Goal: Information Seeking & Learning: Check status

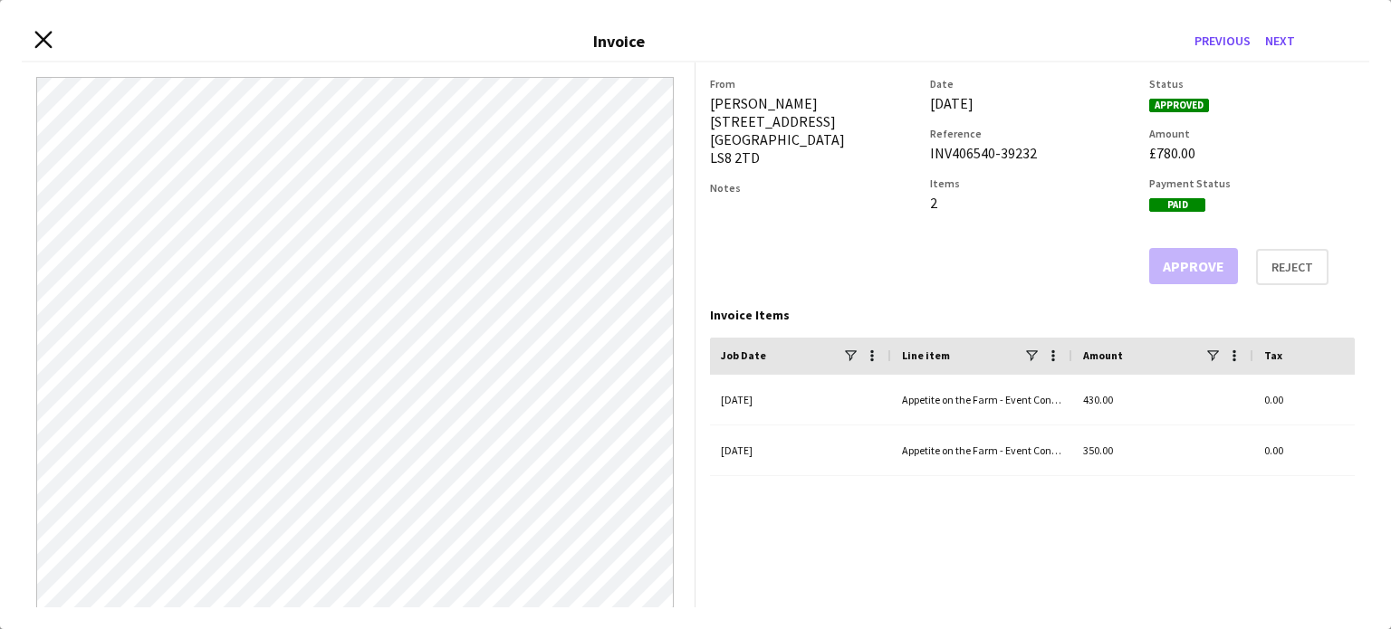
click at [48, 38] on icon "Close invoice dialog" at bounding box center [42, 40] width 17 height 17
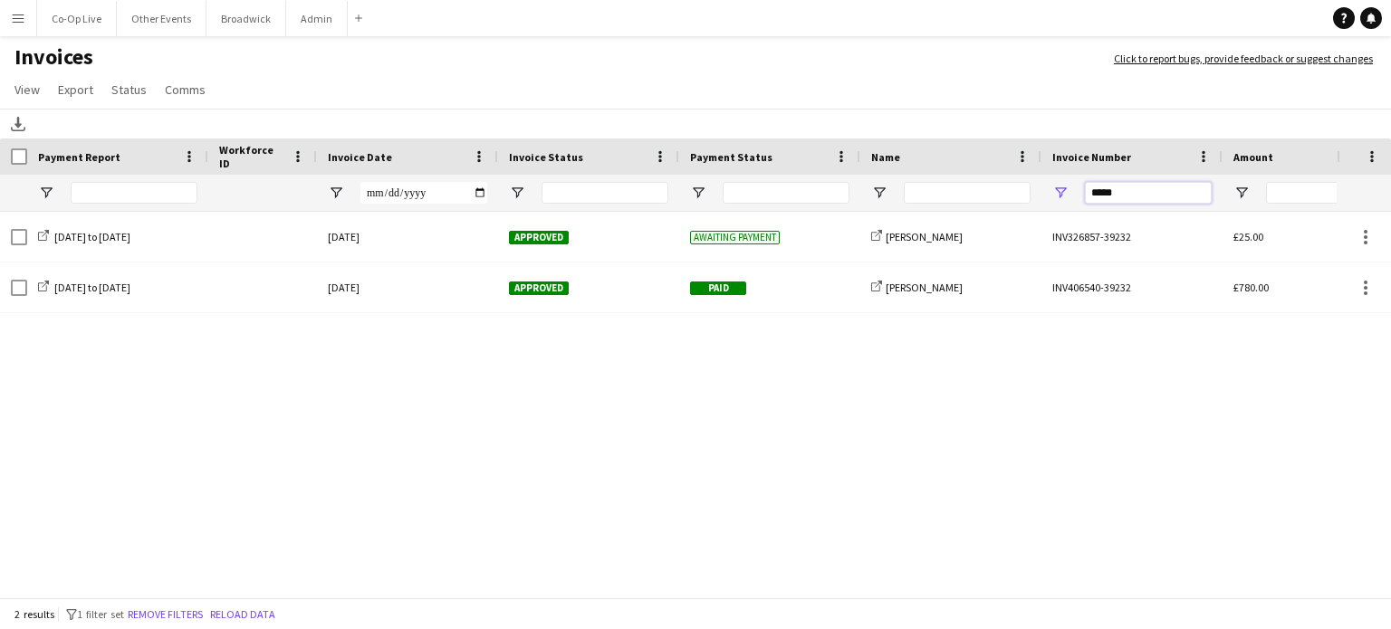
click at [1155, 195] on input "*****" at bounding box center [1148, 193] width 127 height 22
paste input "*****"
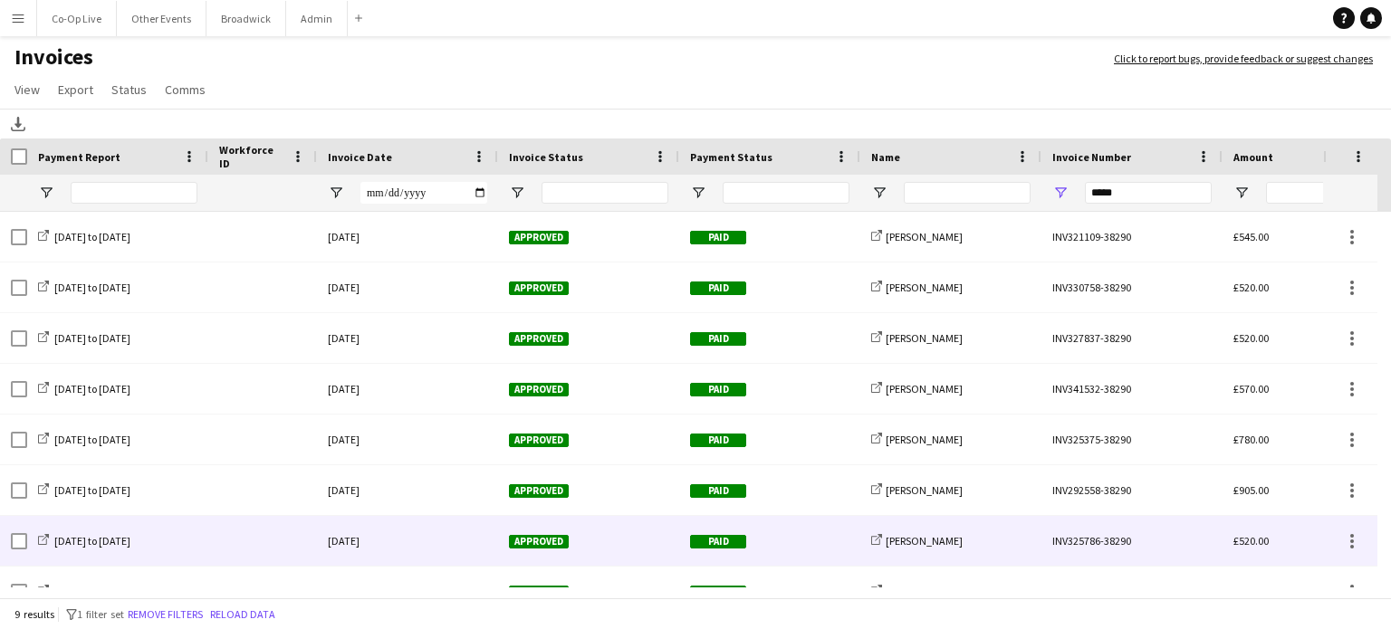
click at [376, 542] on div "[DATE]" at bounding box center [407, 541] width 181 height 50
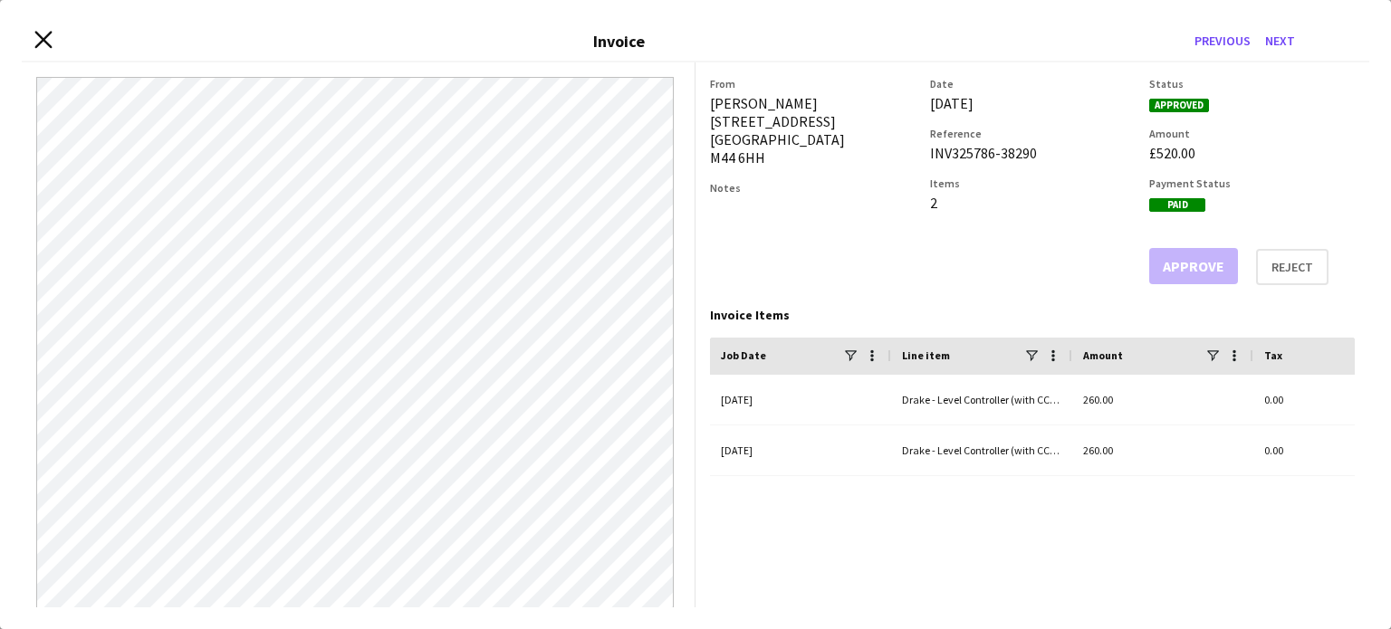
click at [40, 39] on icon "Close invoice dialog" at bounding box center [42, 40] width 17 height 17
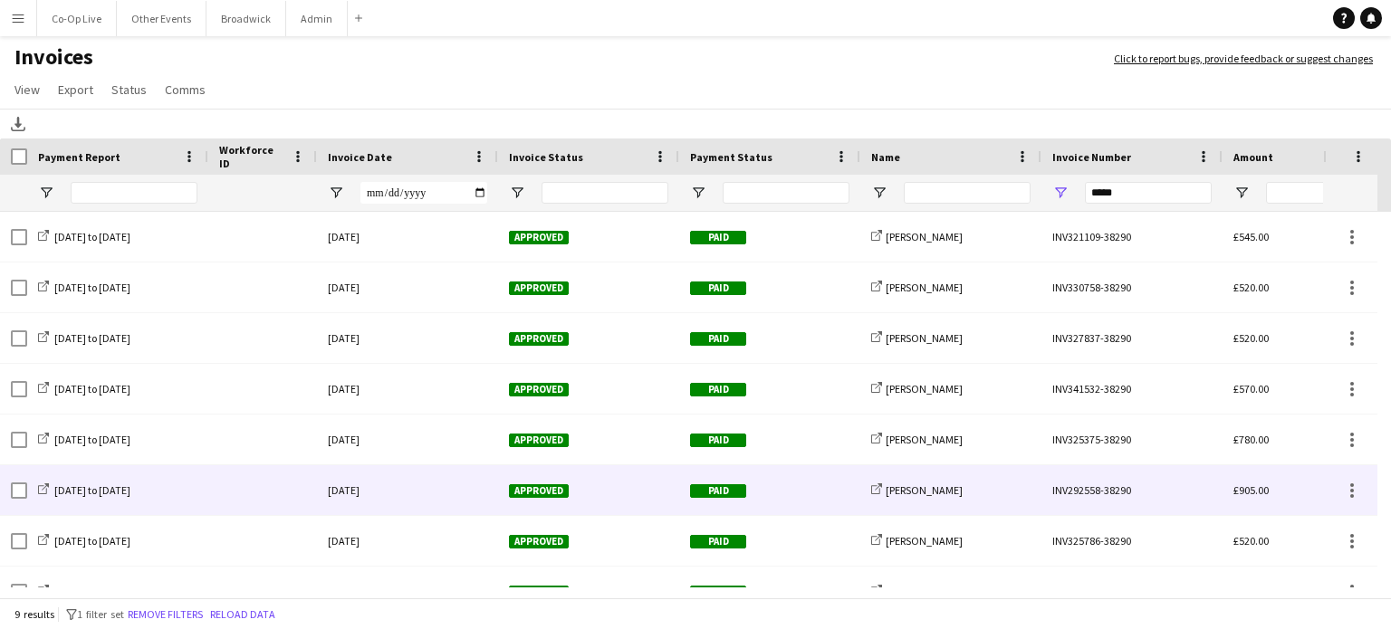
click at [395, 477] on div "[DATE]" at bounding box center [407, 490] width 181 height 50
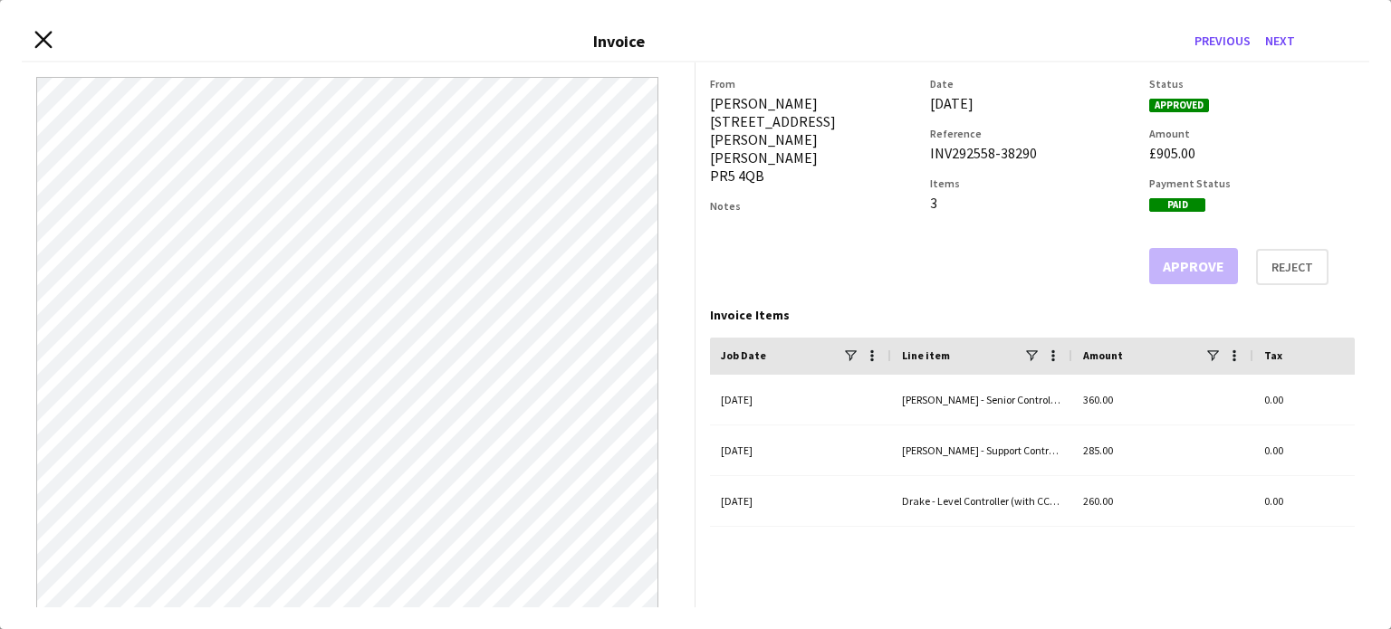
click at [50, 39] on icon "Close invoice dialog" at bounding box center [42, 40] width 17 height 17
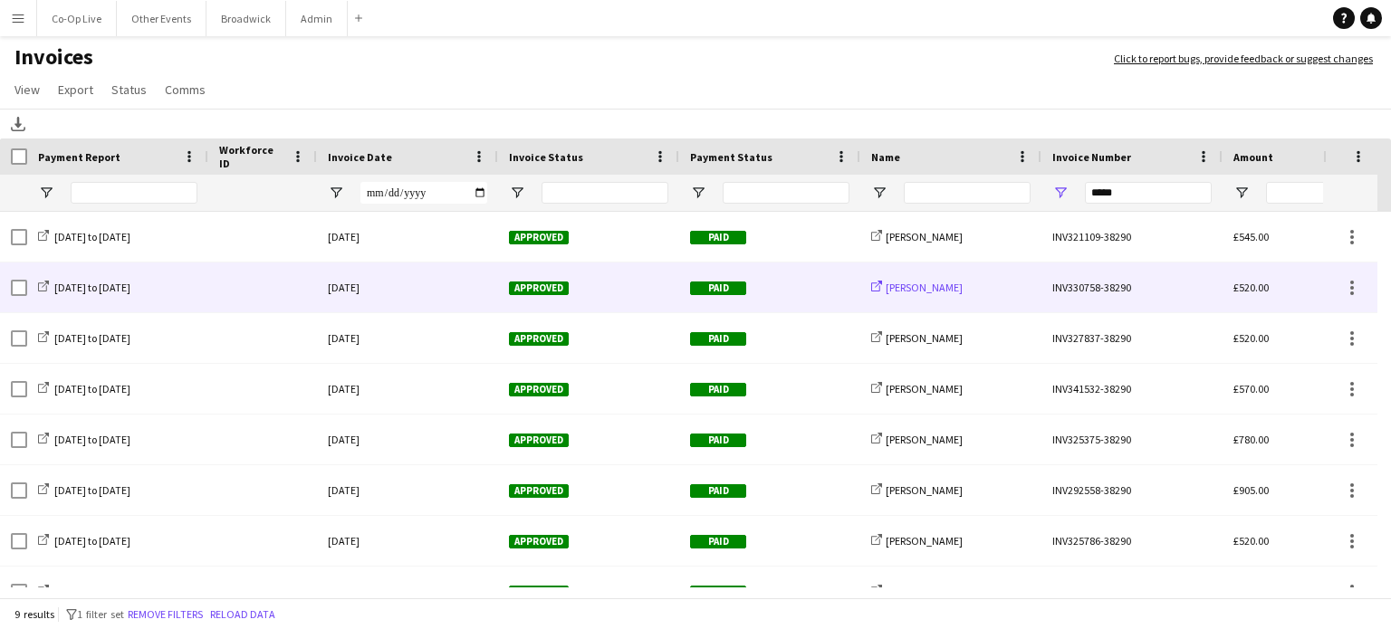
click at [914, 292] on span "[PERSON_NAME]" at bounding box center [923, 288] width 77 height 14
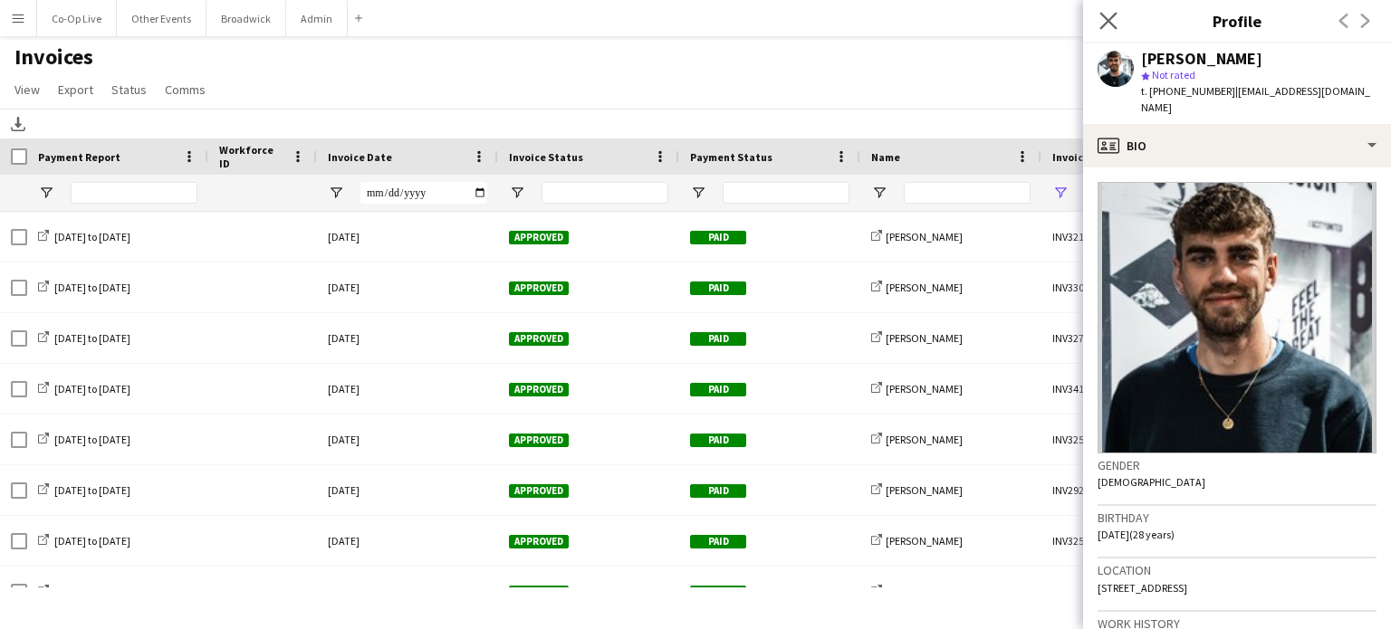
click at [1106, 31] on app-icon "Close pop-in" at bounding box center [1108, 21] width 26 height 26
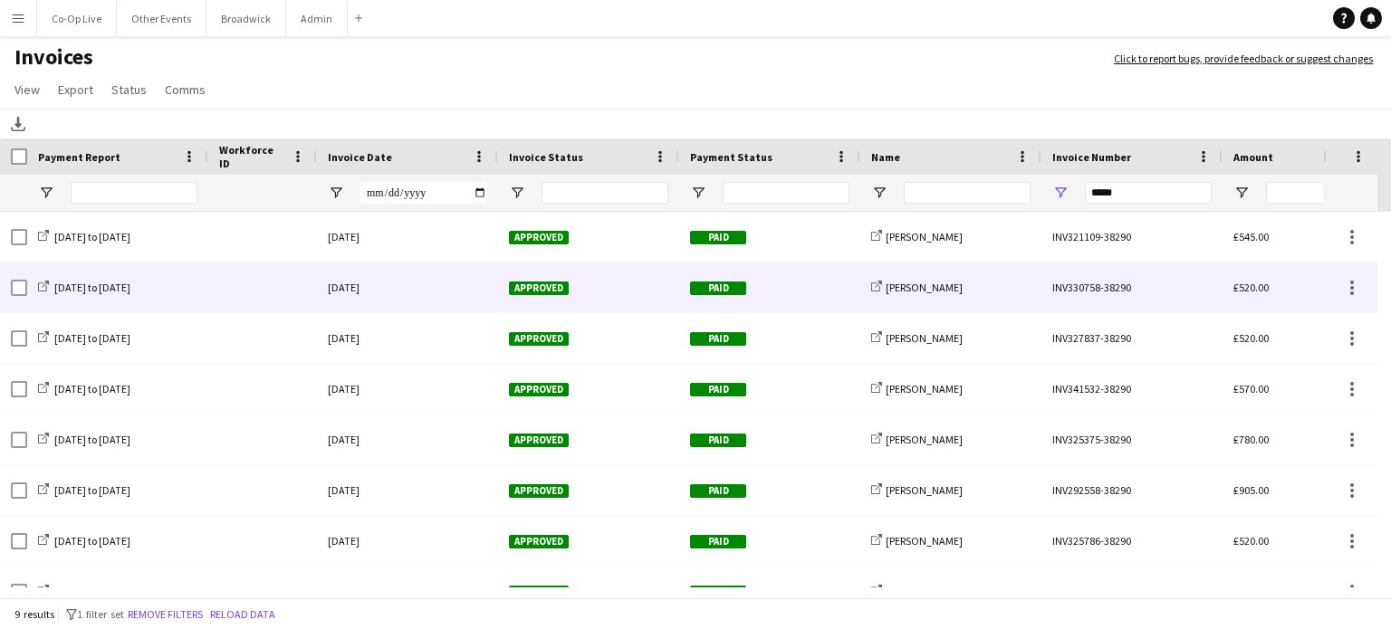
click at [359, 282] on div "[DATE]" at bounding box center [407, 288] width 181 height 50
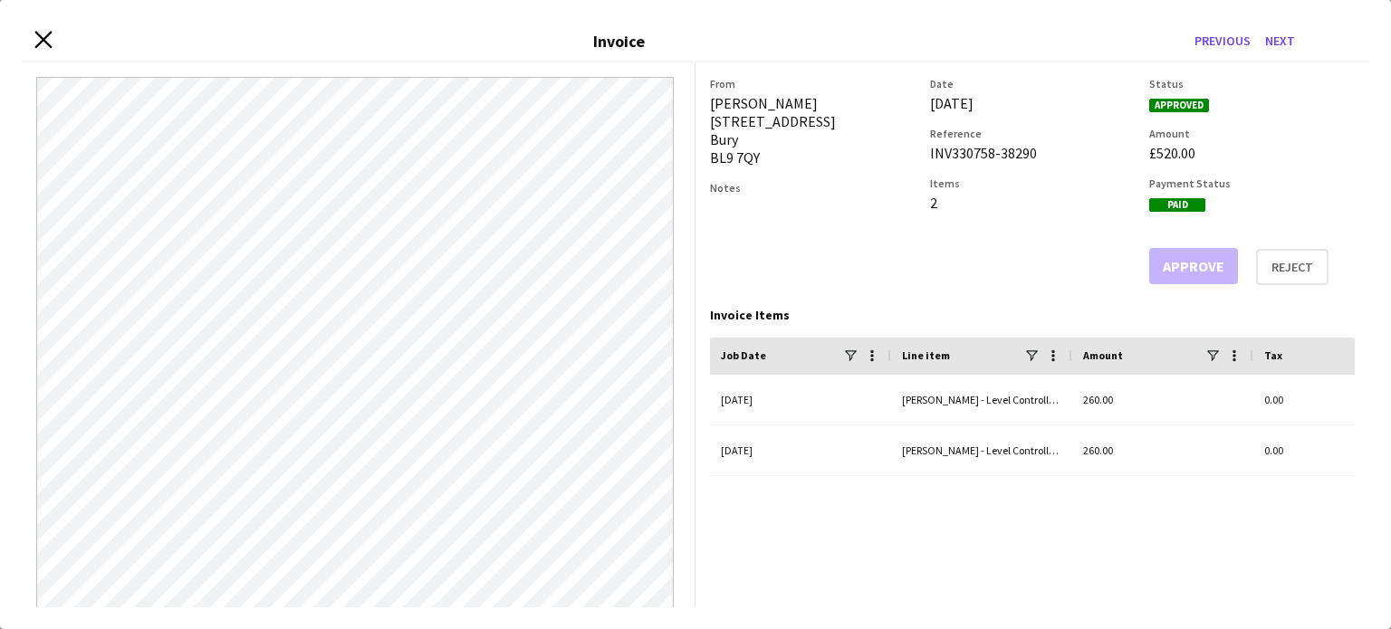
click at [43, 41] on icon at bounding box center [42, 40] width 17 height 17
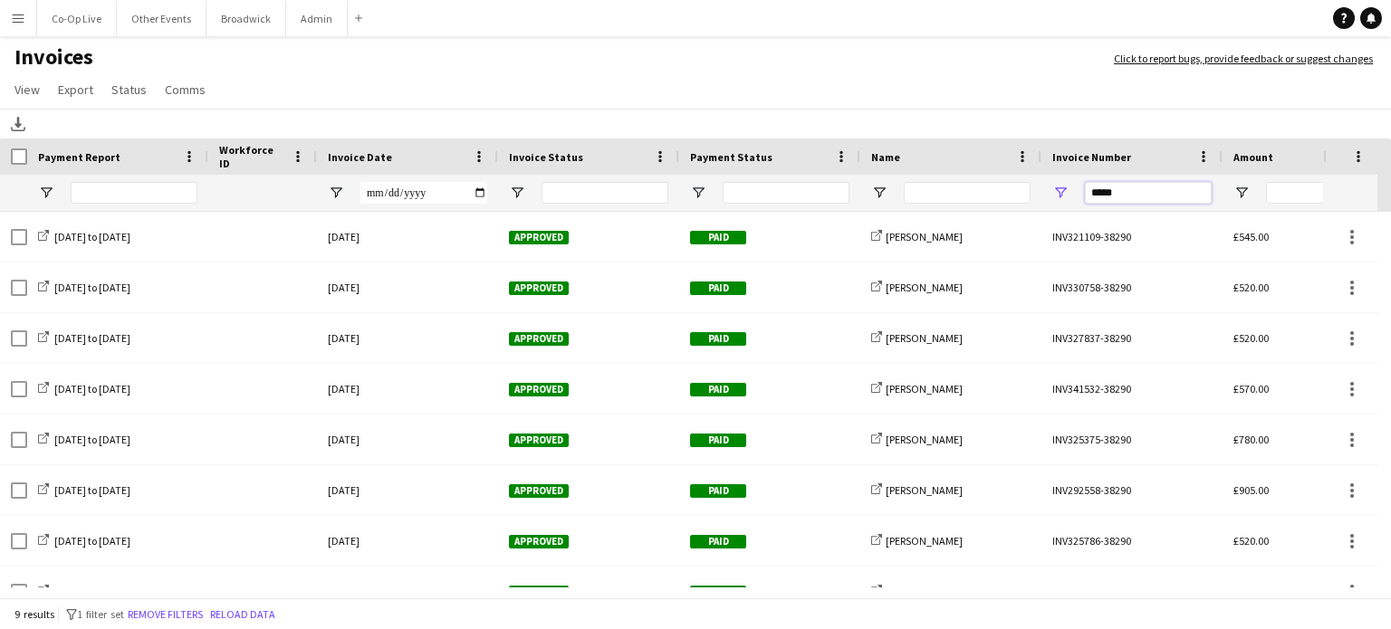
drag, startPoint x: 1153, startPoint y: 195, endPoint x: 920, endPoint y: 226, distance: 235.7
click at [920, 226] on div "Payment Report Workforce ID Invoice Date" at bounding box center [695, 370] width 1391 height 463
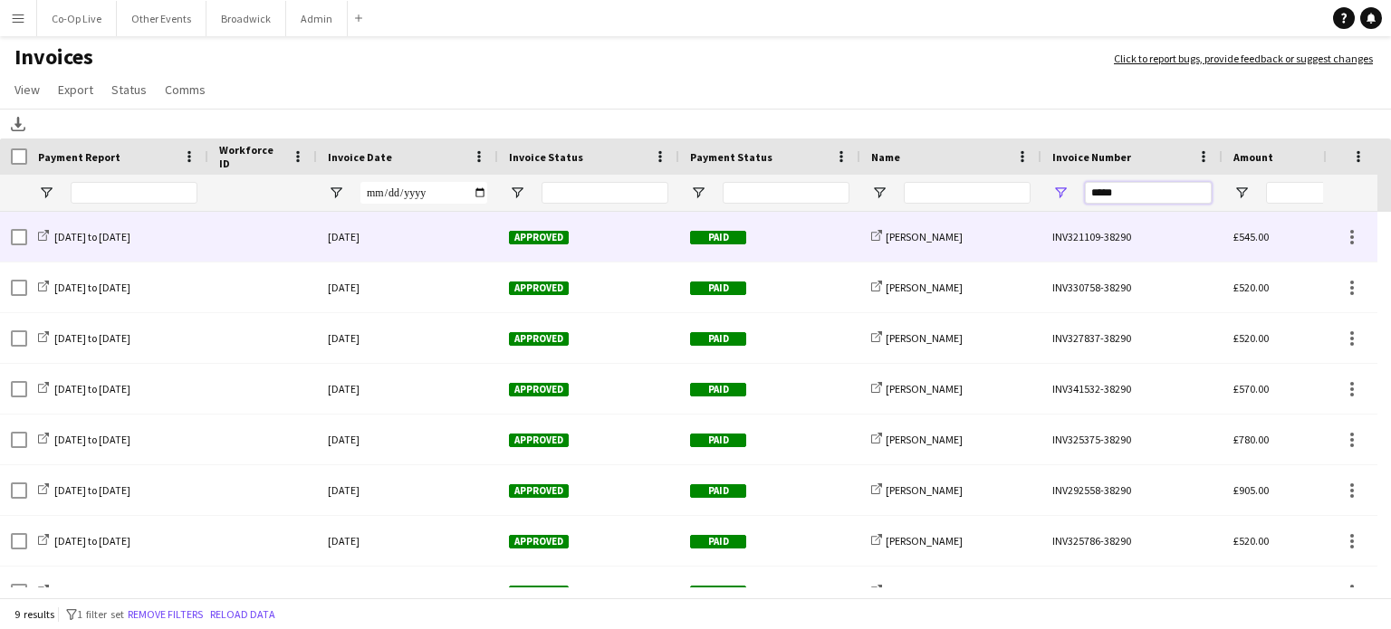
paste input "Invoice Number Filter Input"
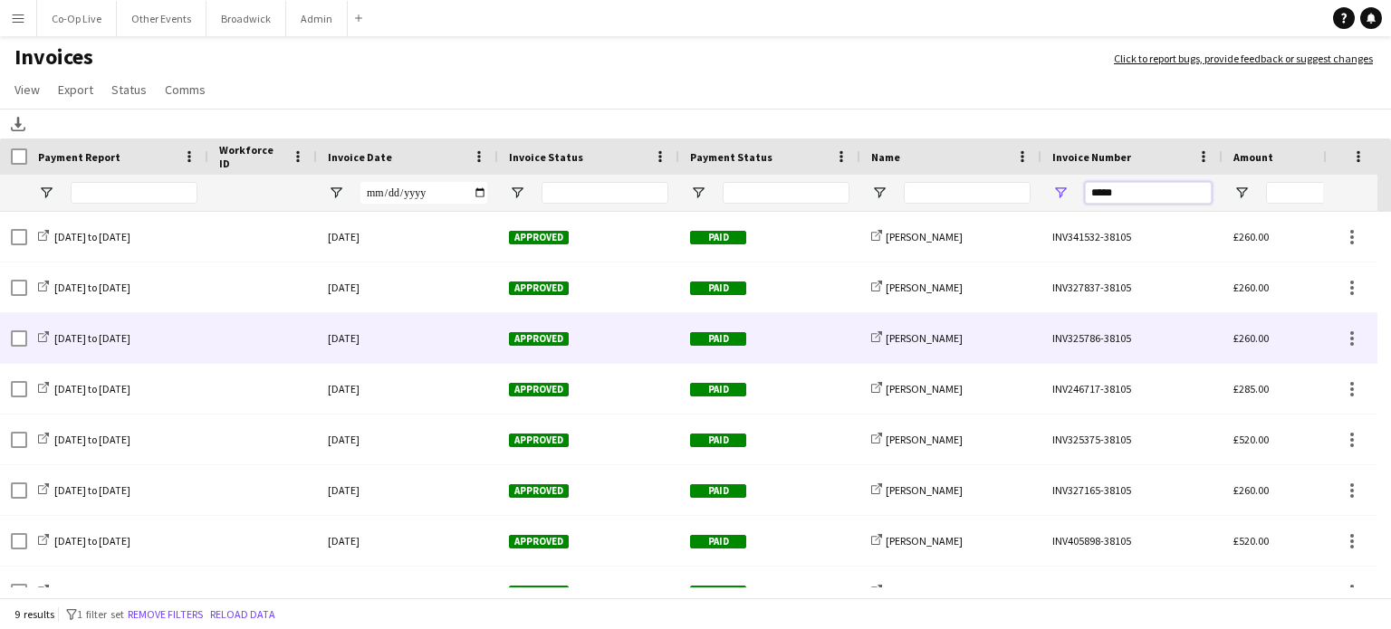
type input "*****"
click at [795, 344] on div "Paid" at bounding box center [769, 338] width 181 height 50
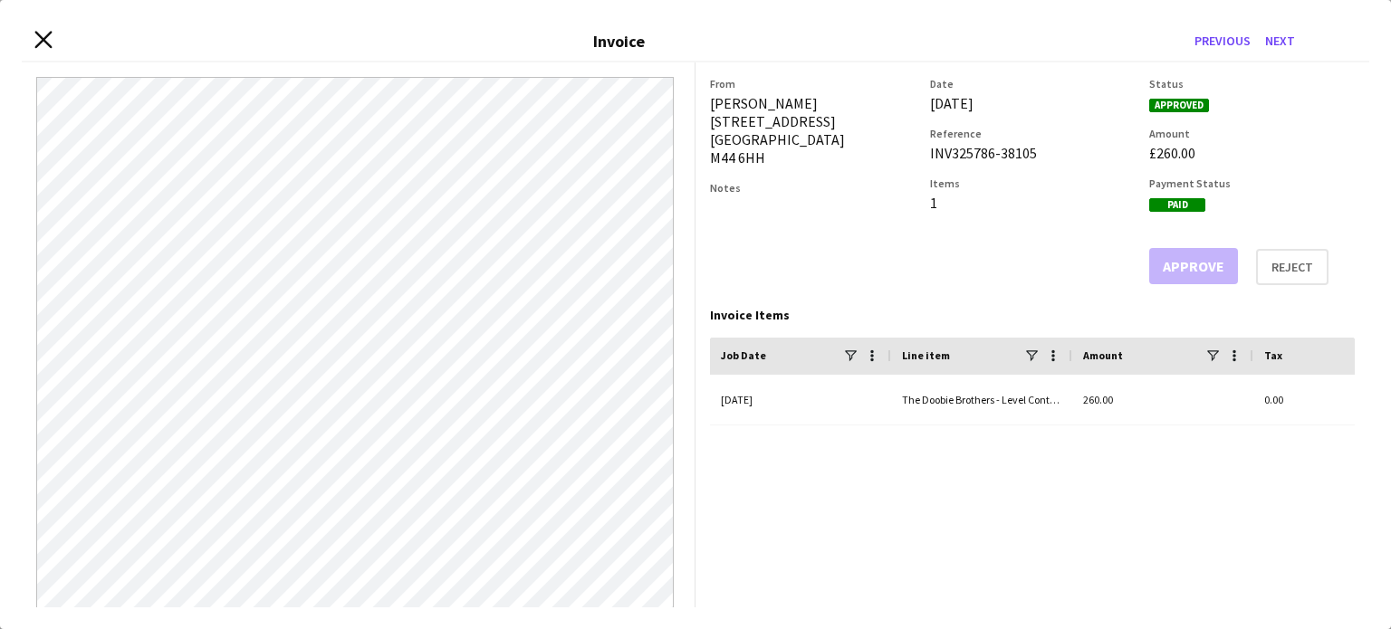
click at [44, 32] on icon "Close invoice dialog" at bounding box center [42, 40] width 17 height 17
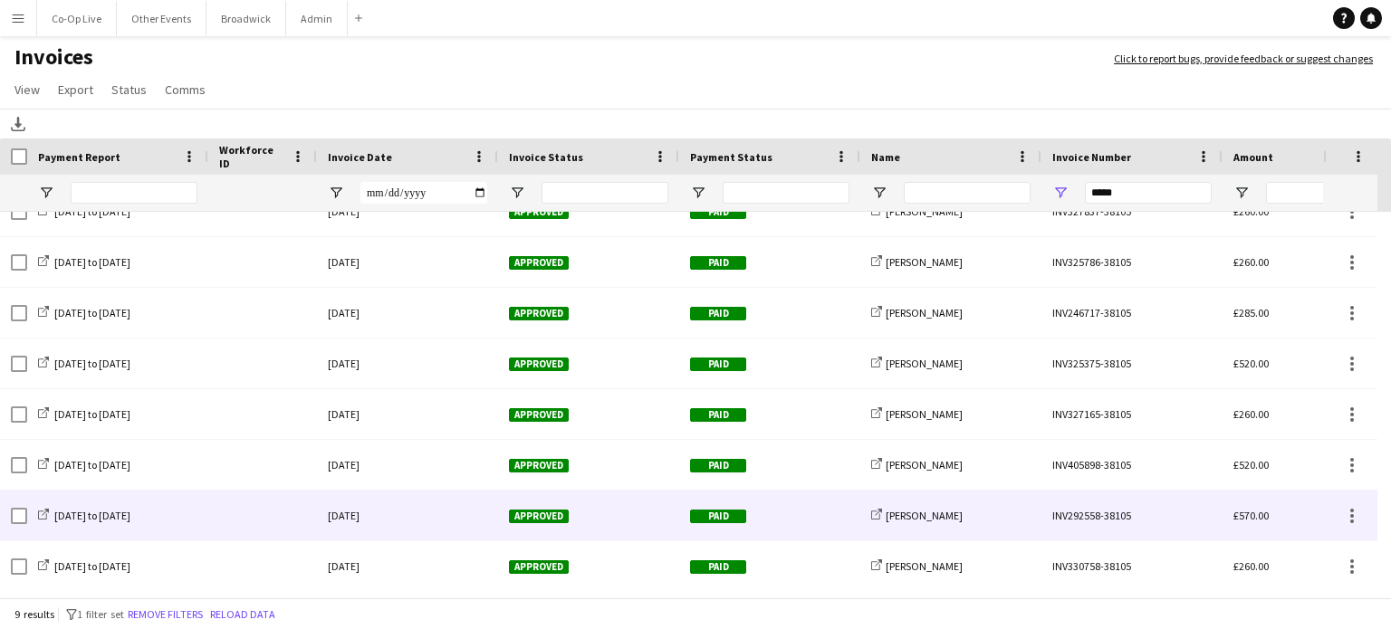
scroll to position [80, 0]
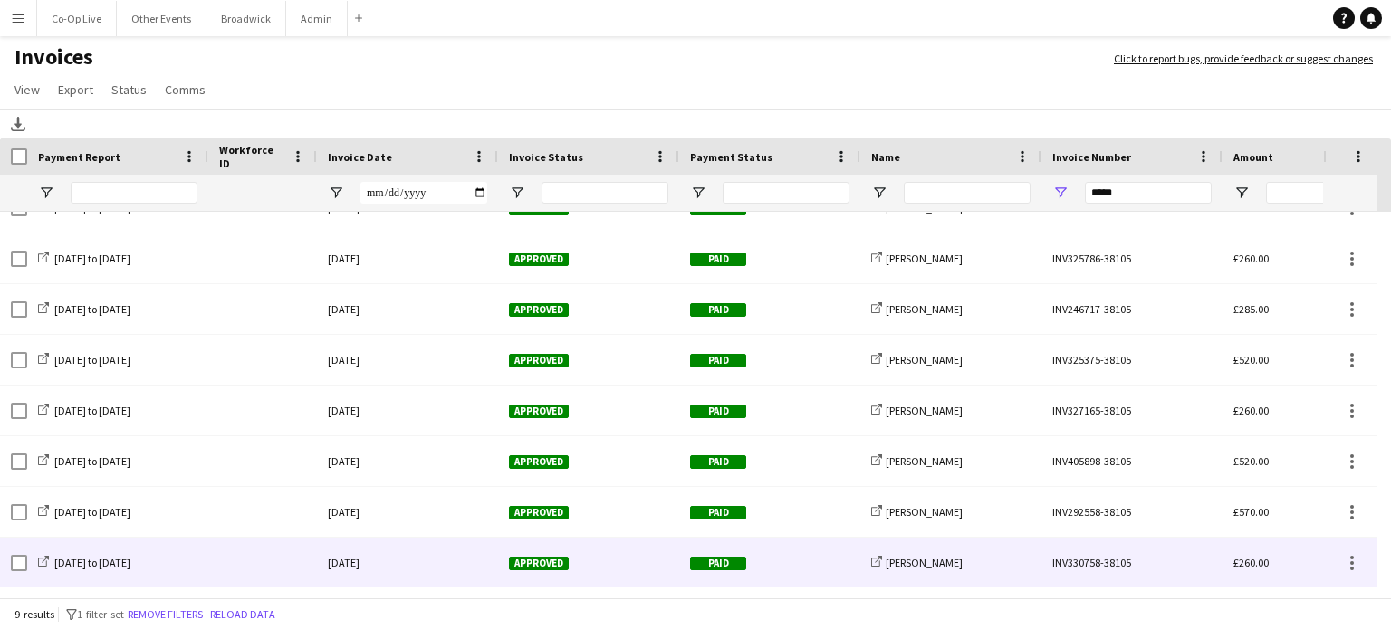
click at [826, 557] on div "Paid" at bounding box center [769, 563] width 181 height 50
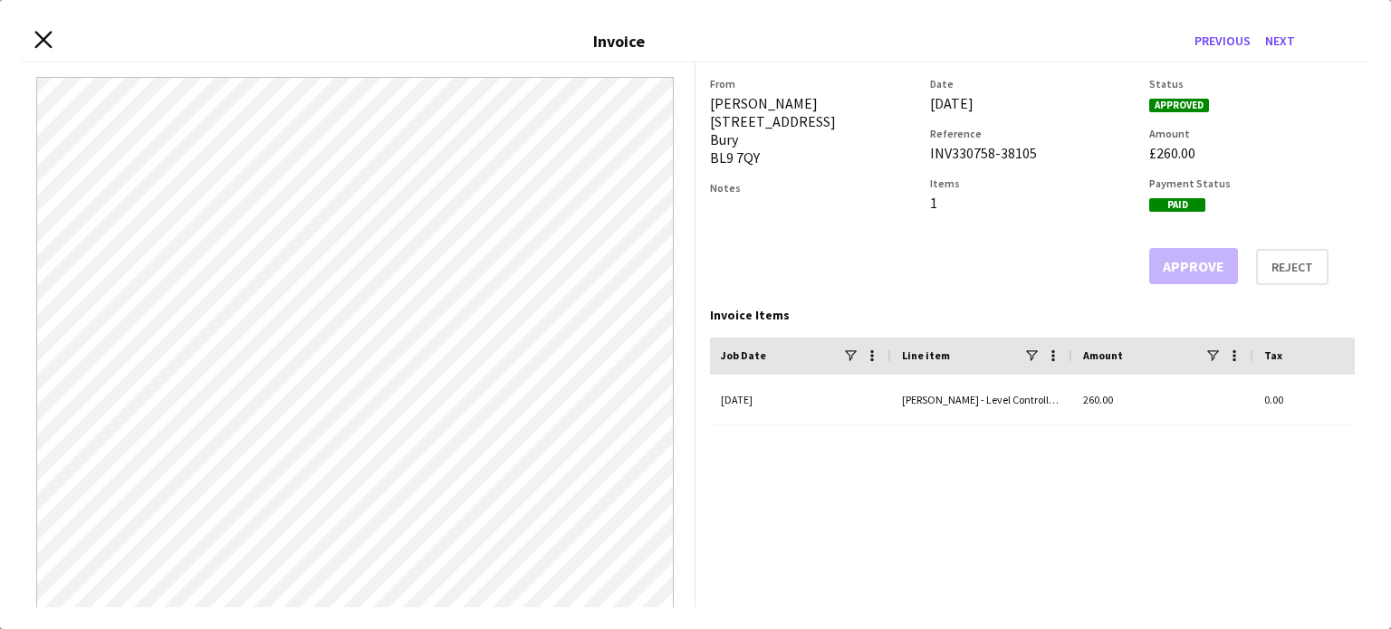
click at [39, 39] on icon "Close invoice dialog" at bounding box center [42, 40] width 17 height 17
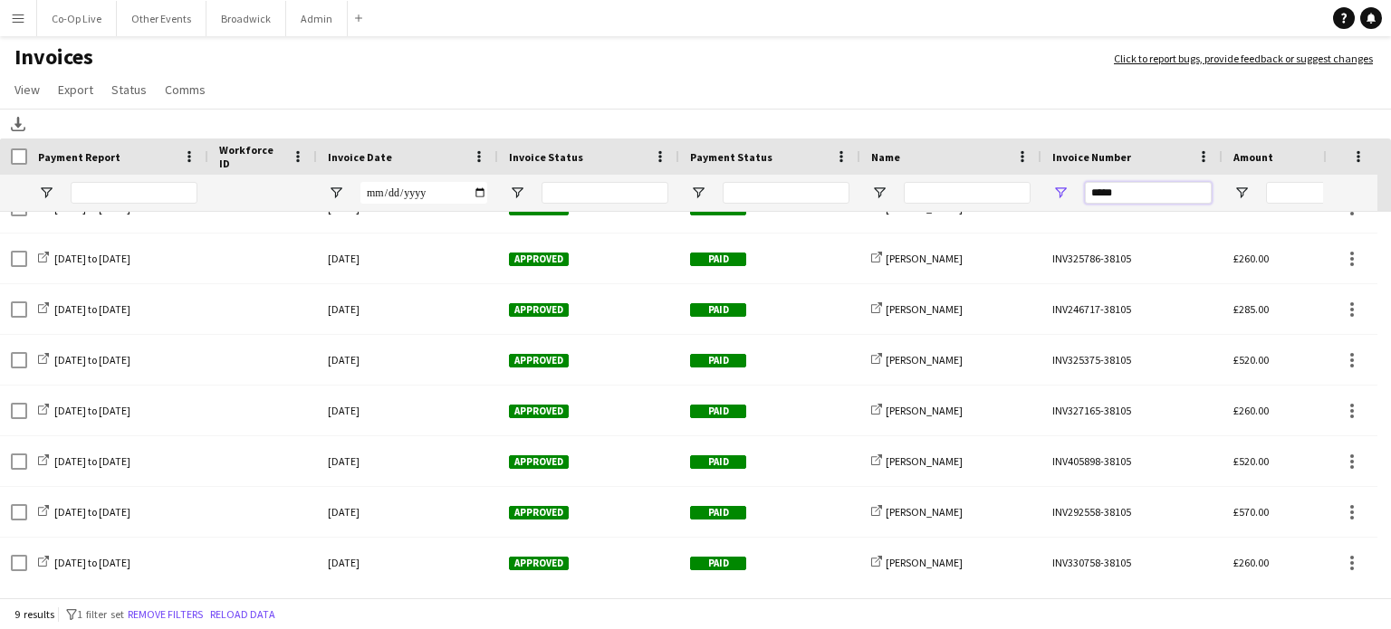
drag, startPoint x: 1166, startPoint y: 191, endPoint x: 753, endPoint y: 232, distance: 414.9
click at [753, 232] on div "Payment Report Workforce ID Invoice Date" at bounding box center [695, 370] width 1391 height 463
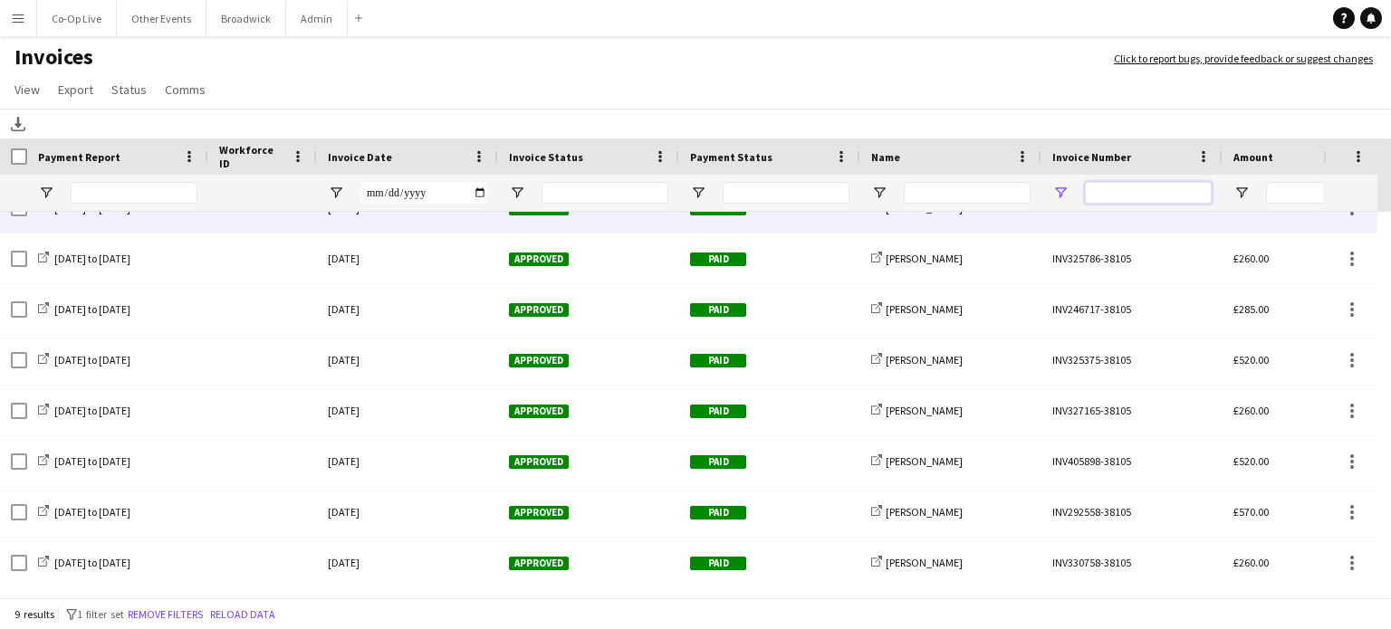
paste input "*****"
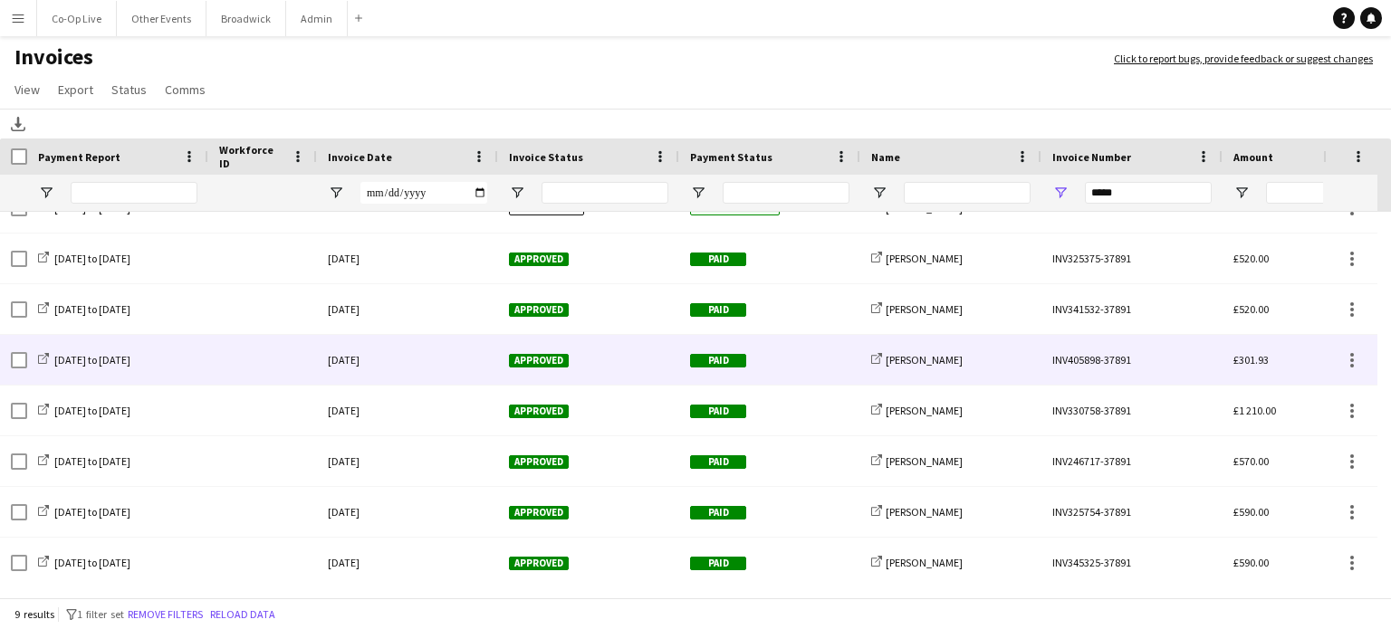
click at [431, 363] on div "[DATE]" at bounding box center [407, 360] width 181 height 50
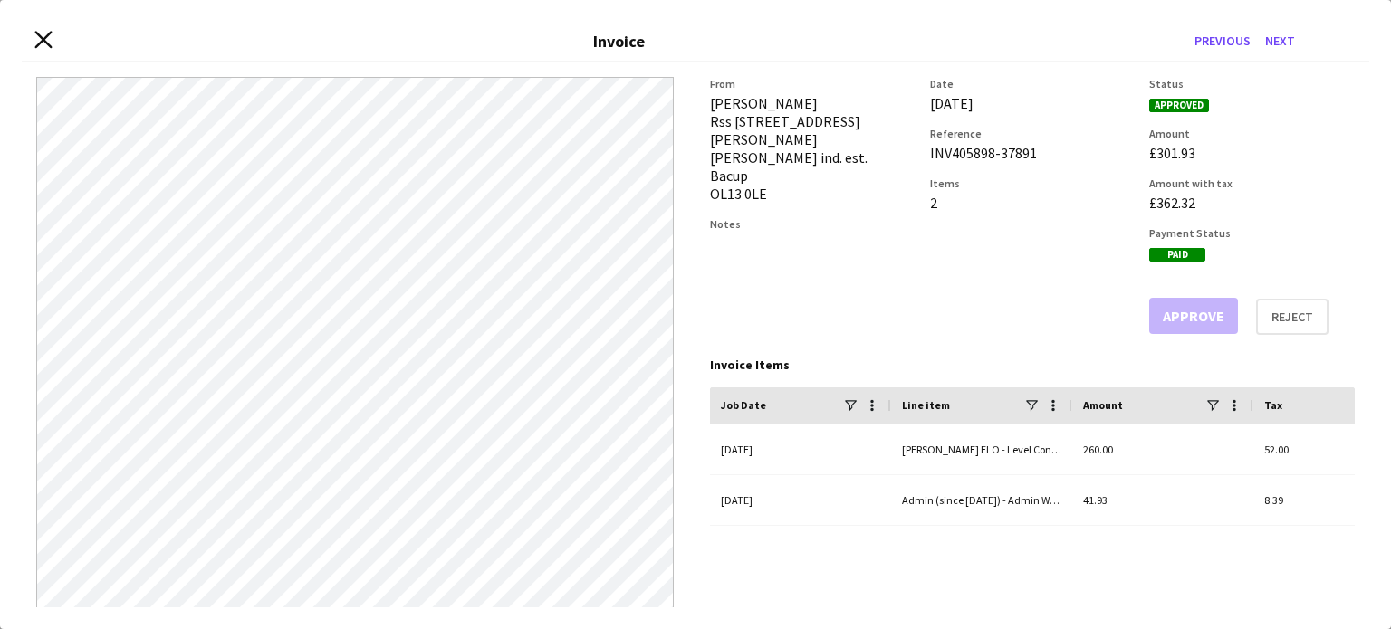
drag, startPoint x: 36, startPoint y: 50, endPoint x: 38, endPoint y: 35, distance: 14.6
click at [38, 35] on icon at bounding box center [42, 40] width 17 height 17
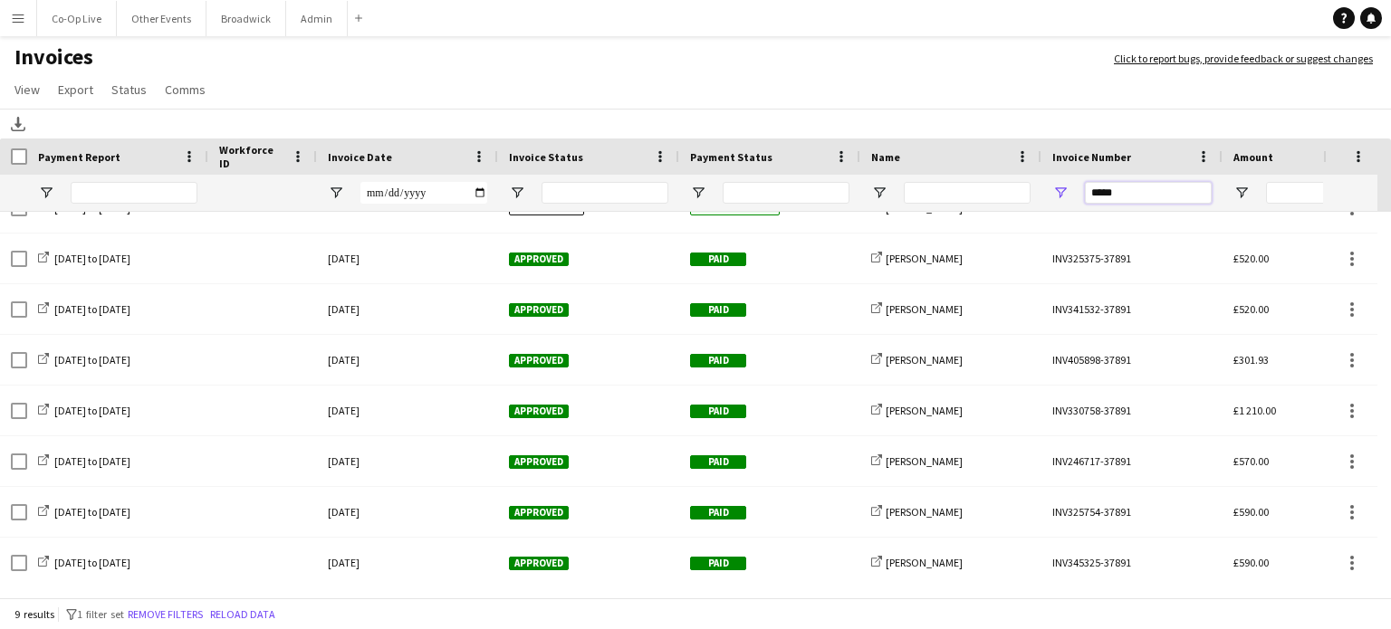
drag, startPoint x: 1143, startPoint y: 197, endPoint x: 861, endPoint y: 247, distance: 285.9
click at [861, 247] on div "Payment Report Workforce ID Invoice Date" at bounding box center [695, 370] width 1391 height 463
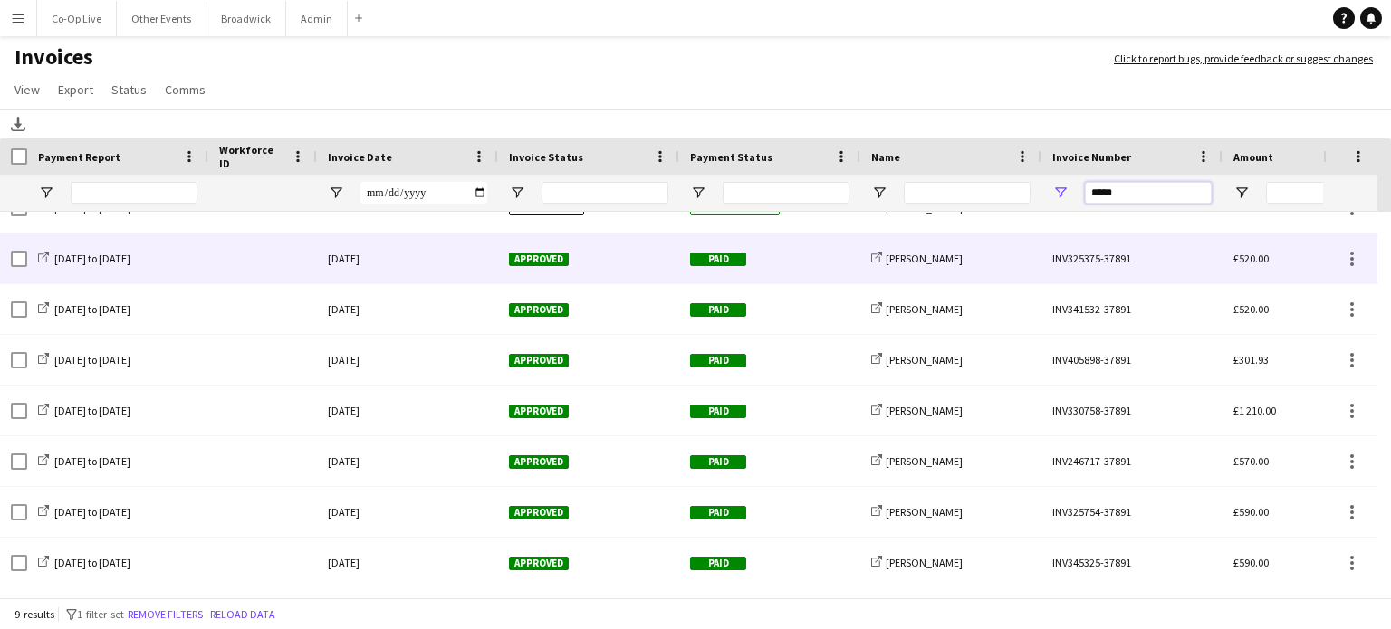
paste input "Invoice Number Filter Input"
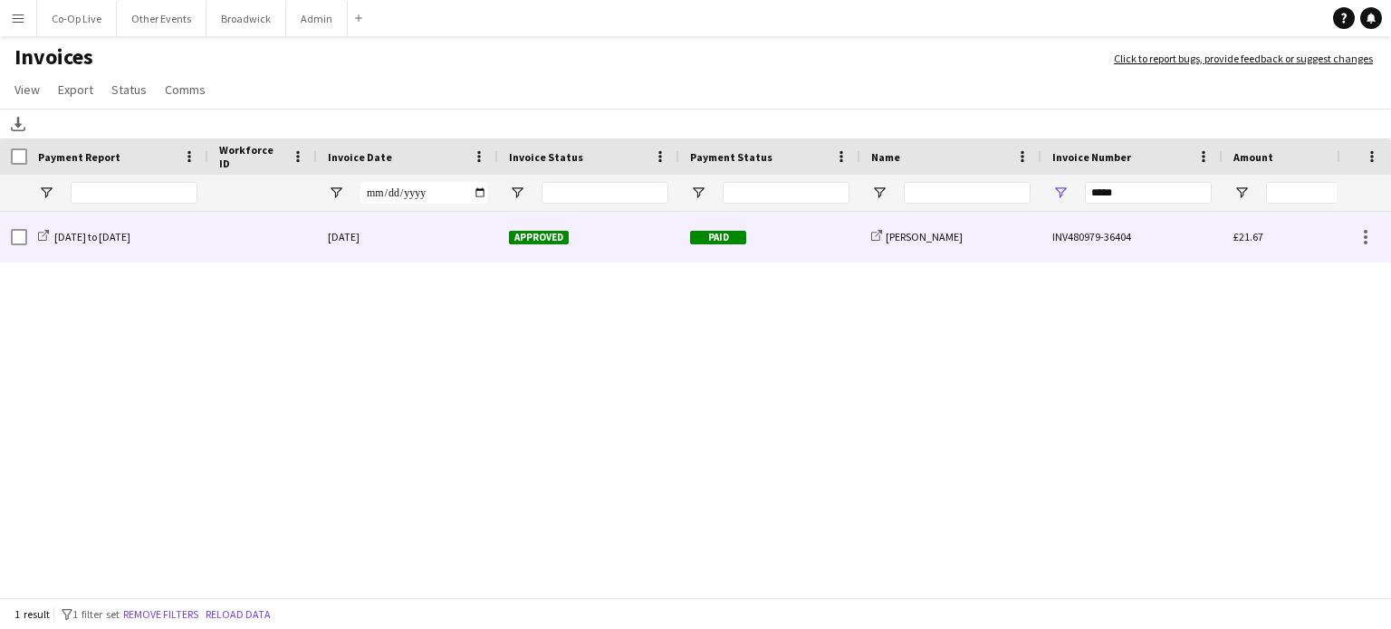
click at [373, 253] on div "[DATE]" at bounding box center [407, 237] width 181 height 50
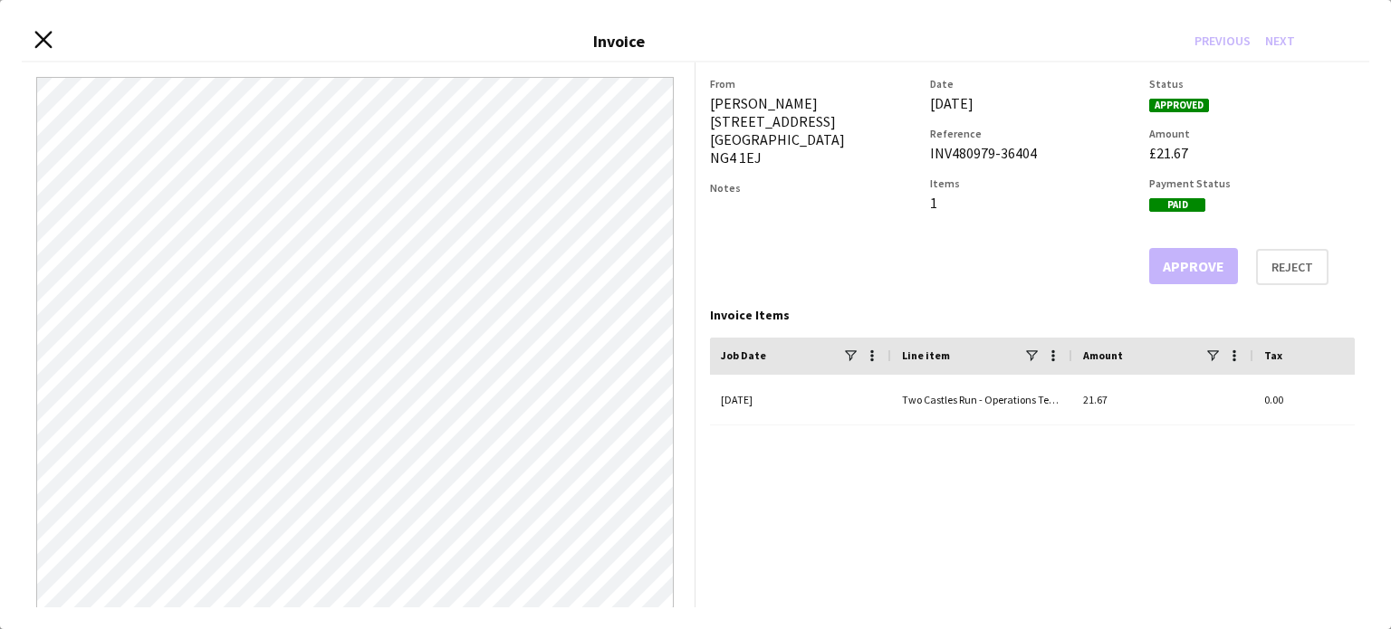
click at [44, 40] on icon at bounding box center [42, 40] width 17 height 17
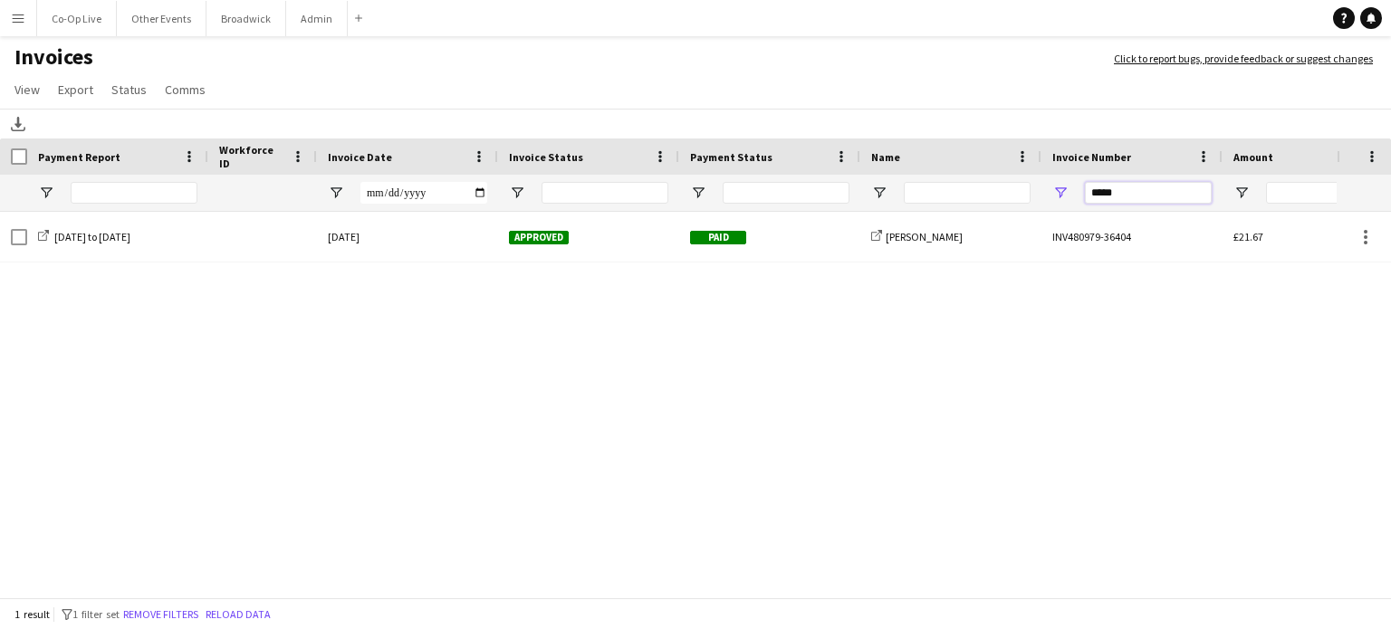
drag, startPoint x: 1157, startPoint y: 202, endPoint x: 958, endPoint y: 193, distance: 199.4
click at [958, 193] on div at bounding box center [882, 193] width 1765 height 36
paste input "Invoice Number Filter Input"
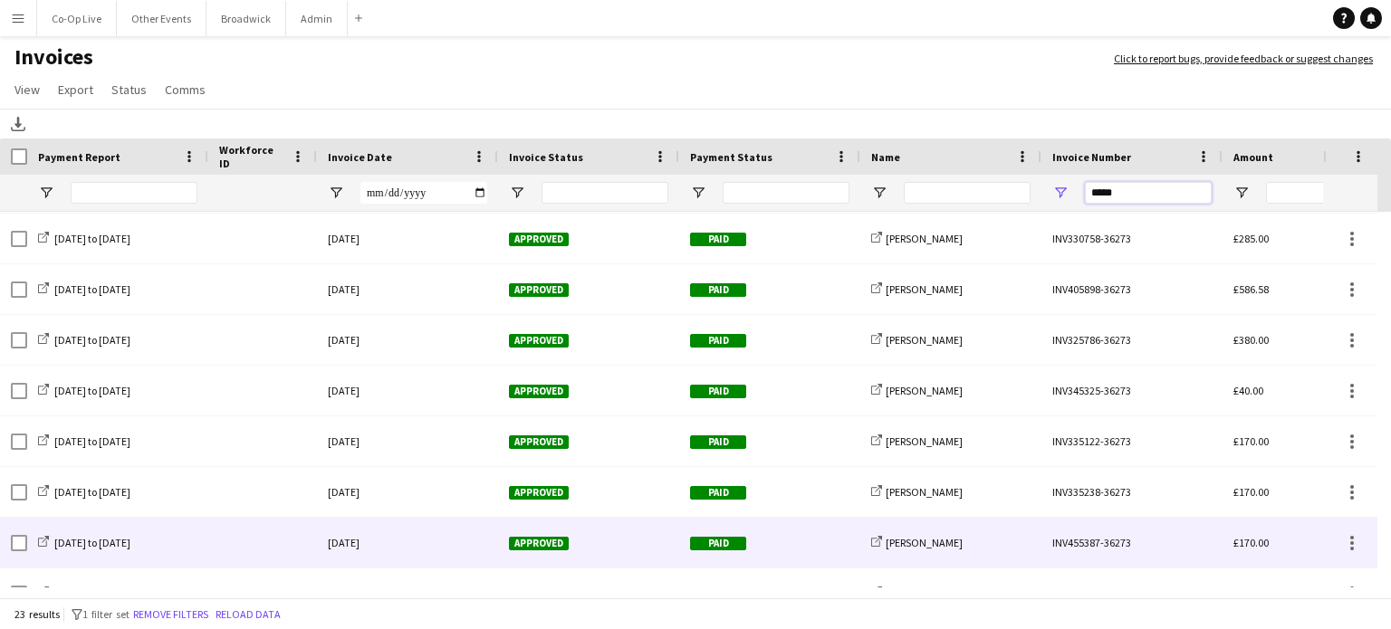
scroll to position [361, 0]
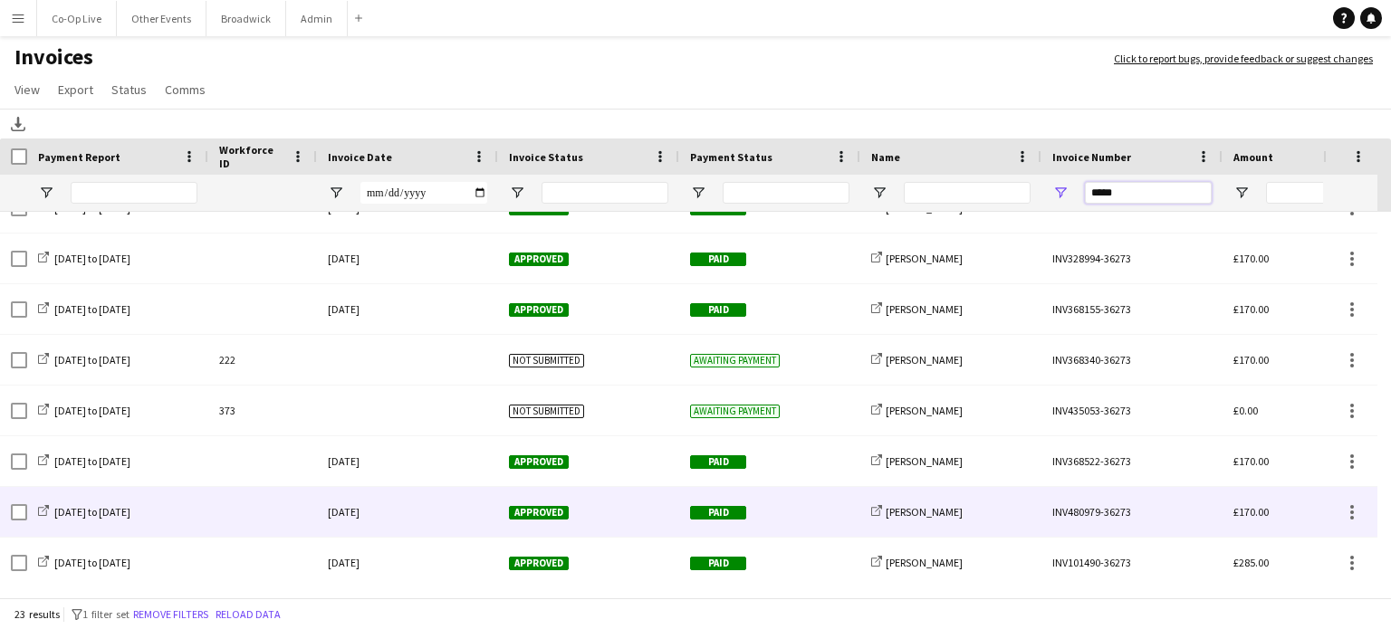
type input "*****"
click at [622, 512] on div "Approved" at bounding box center [588, 512] width 181 height 50
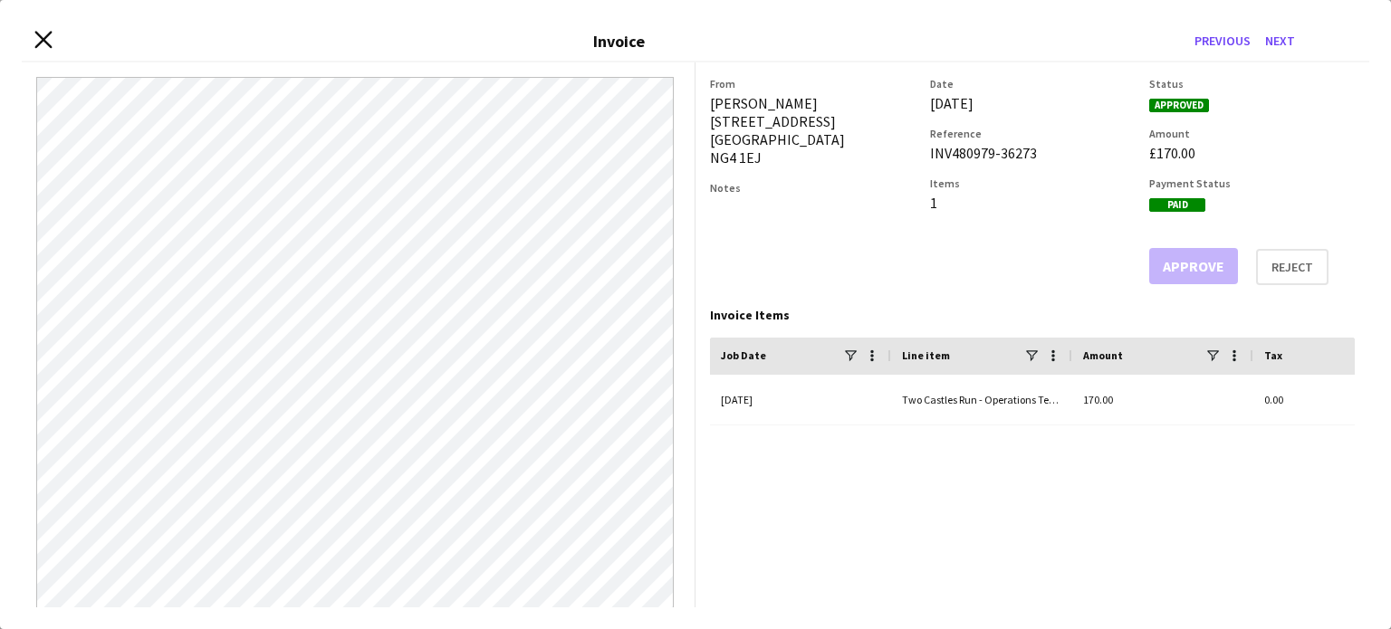
click at [43, 46] on icon "Close invoice dialog" at bounding box center [42, 40] width 17 height 17
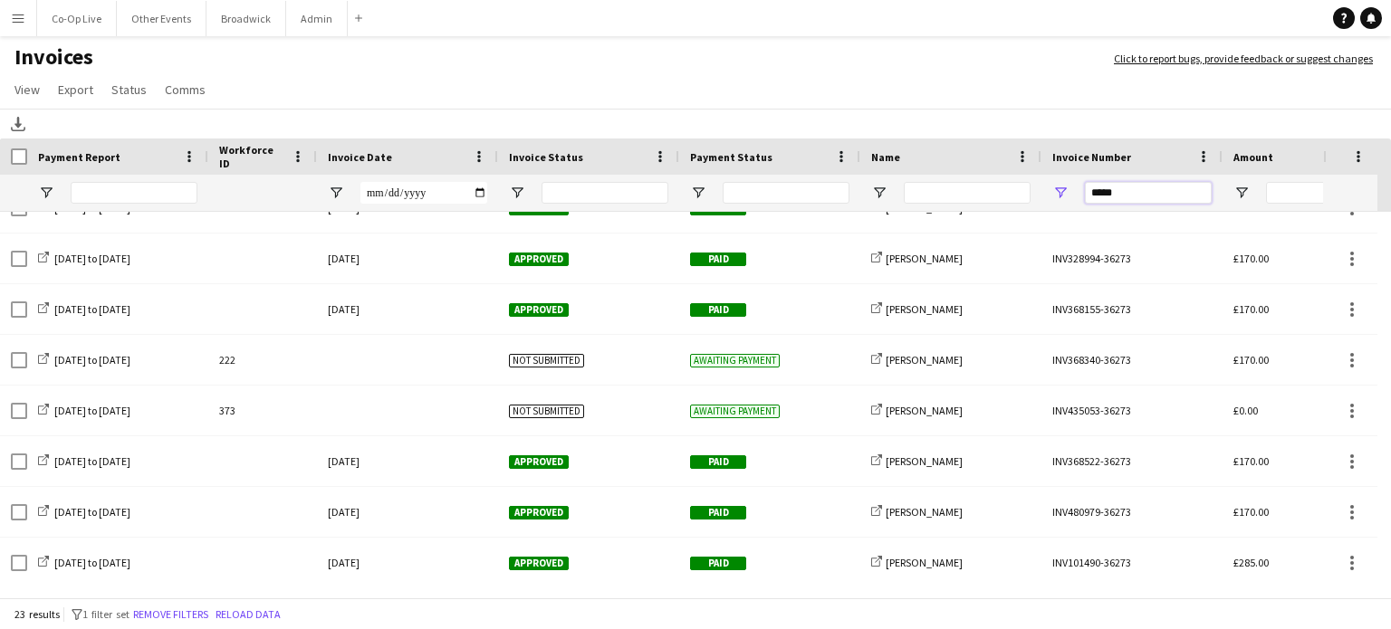
click at [1137, 193] on input "*****" at bounding box center [1148, 193] width 127 height 22
paste input "*****"
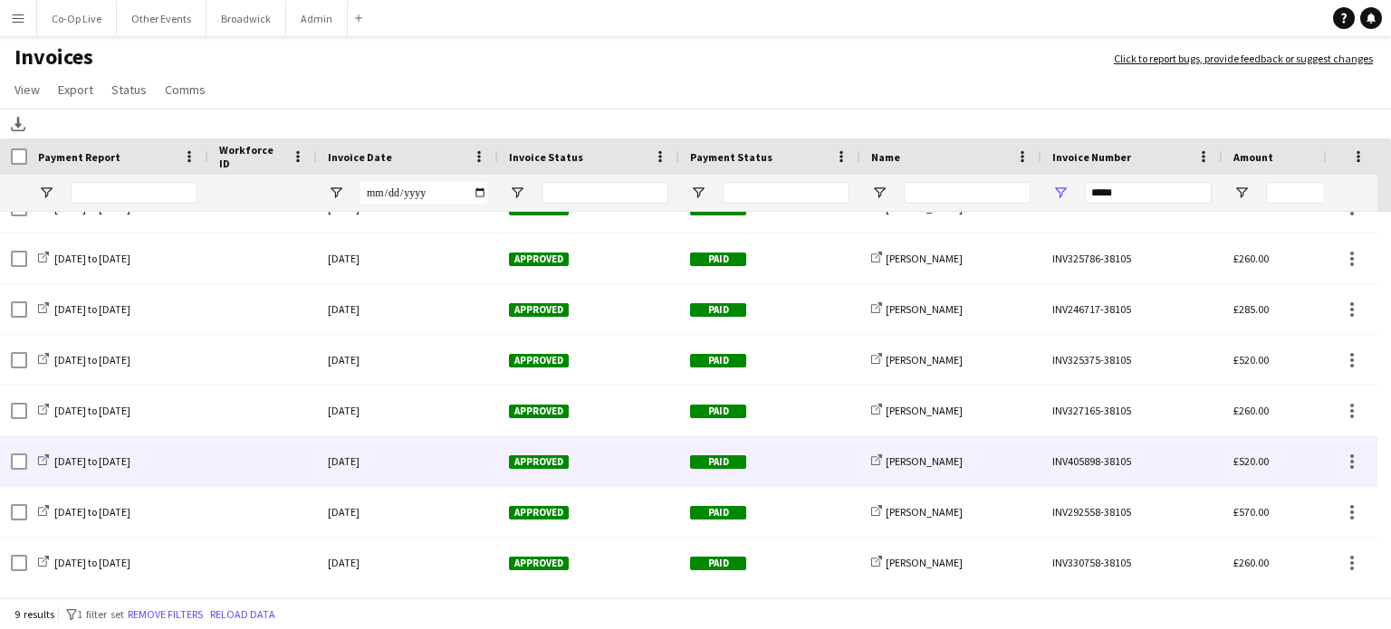
click at [400, 461] on div "[DATE]" at bounding box center [407, 461] width 181 height 50
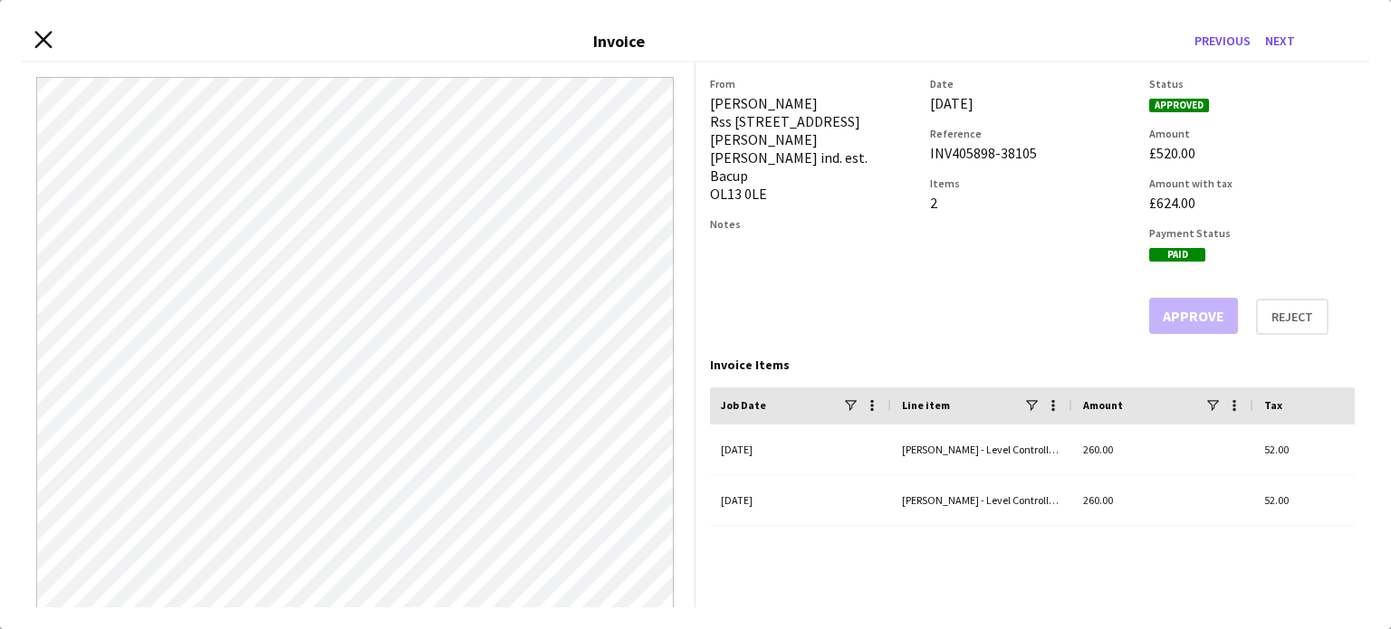
click at [43, 45] on icon "Close invoice dialog" at bounding box center [42, 40] width 17 height 17
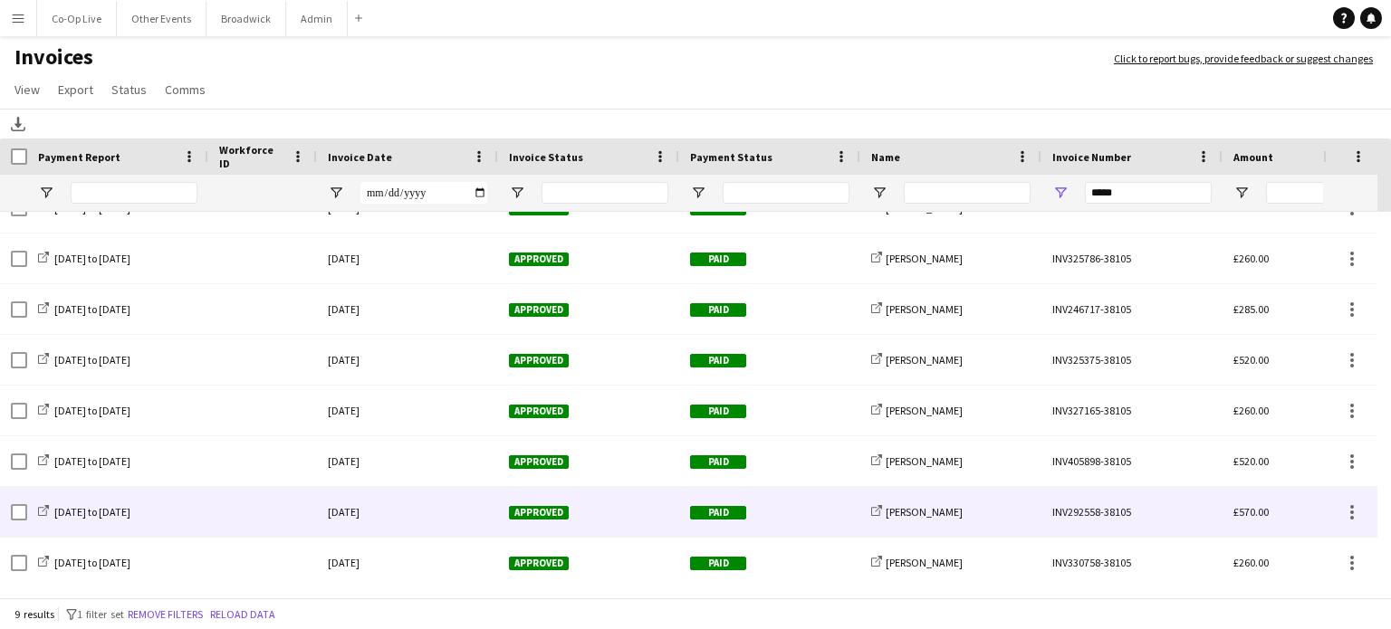
click at [425, 516] on div "[DATE]" at bounding box center [407, 512] width 181 height 50
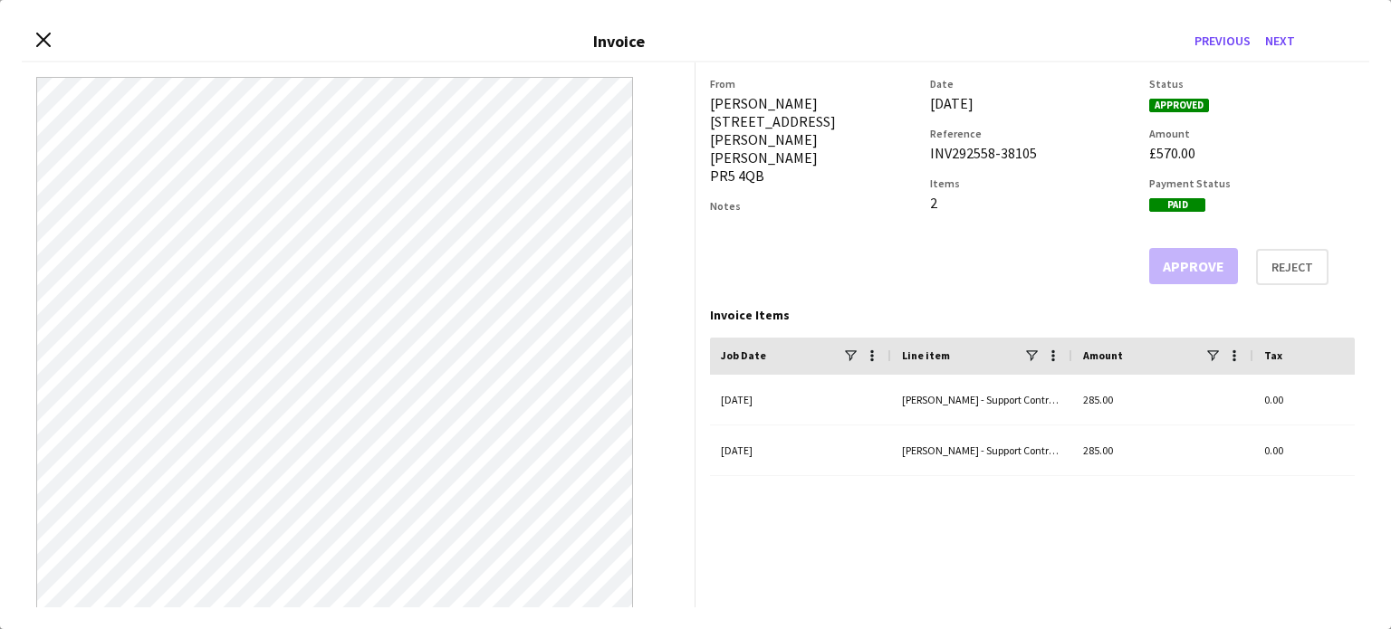
click at [45, 50] on div "Close invoice dialog Invoice Previous Next" at bounding box center [695, 42] width 1347 height 41
click at [49, 43] on icon "Close invoice dialog" at bounding box center [42, 40] width 17 height 17
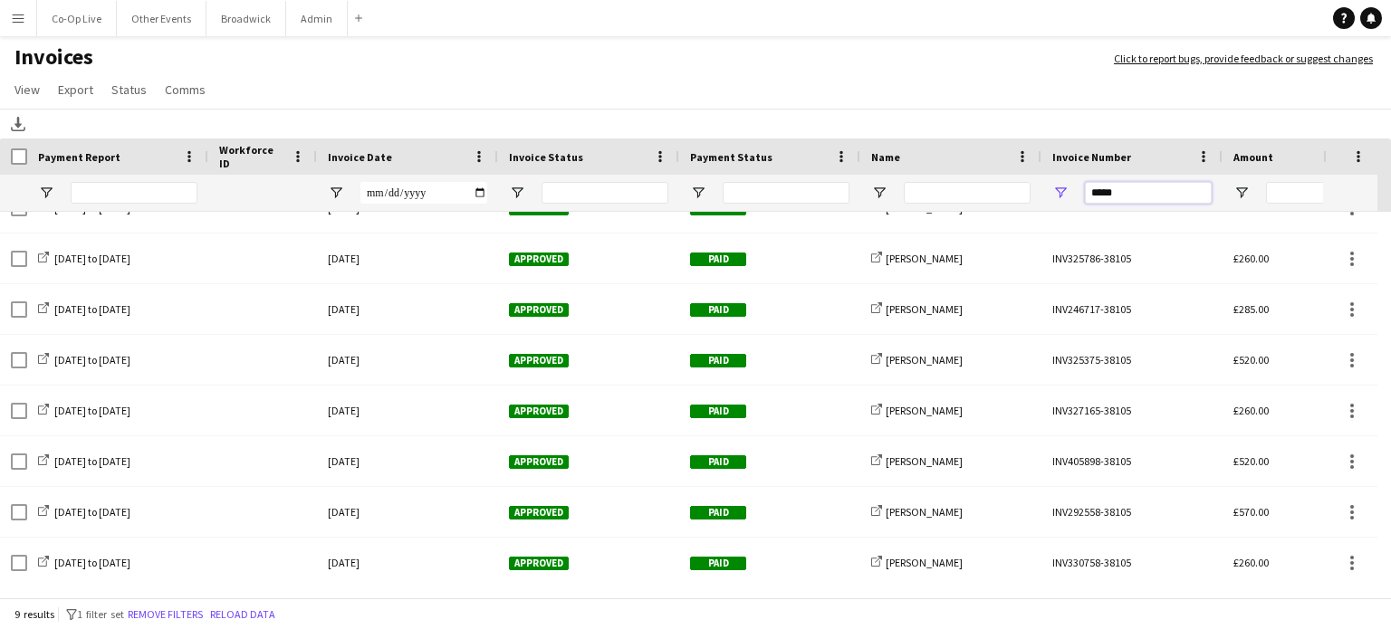
drag, startPoint x: 1142, startPoint y: 197, endPoint x: 885, endPoint y: 221, distance: 258.2
click at [885, 221] on div "Payment Report Workforce ID Invoice Date" at bounding box center [695, 370] width 1391 height 463
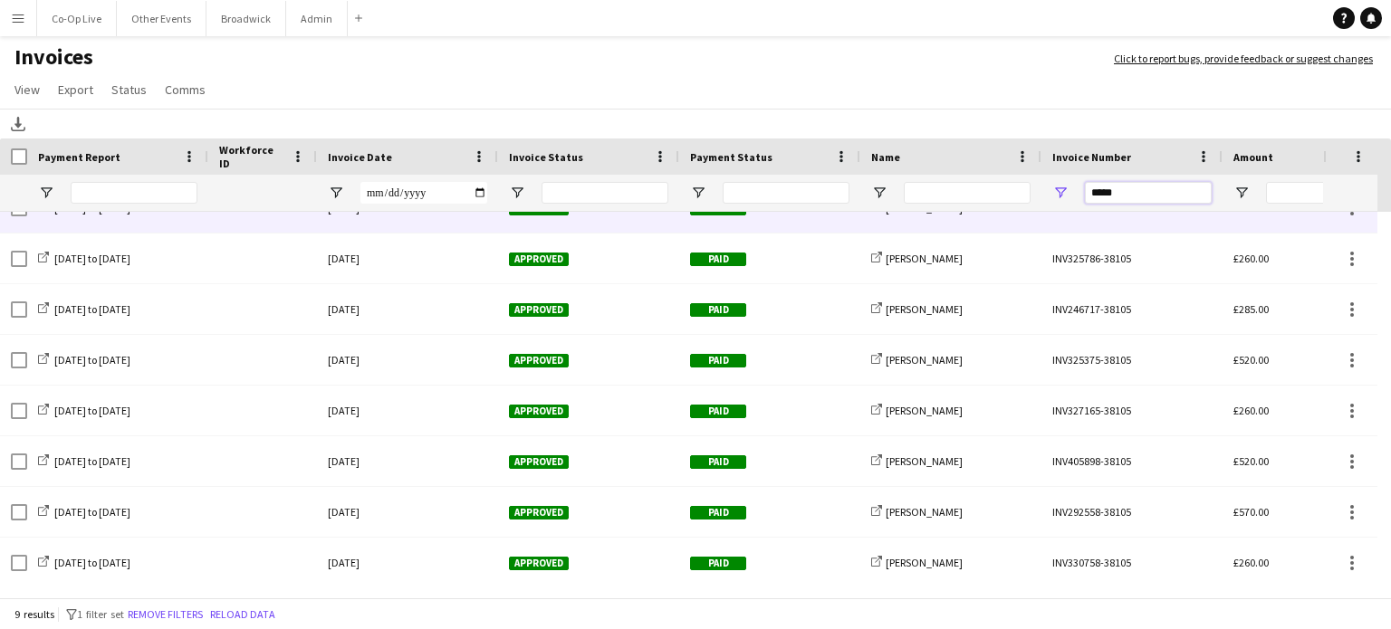
paste input "Invoice Number Filter Input"
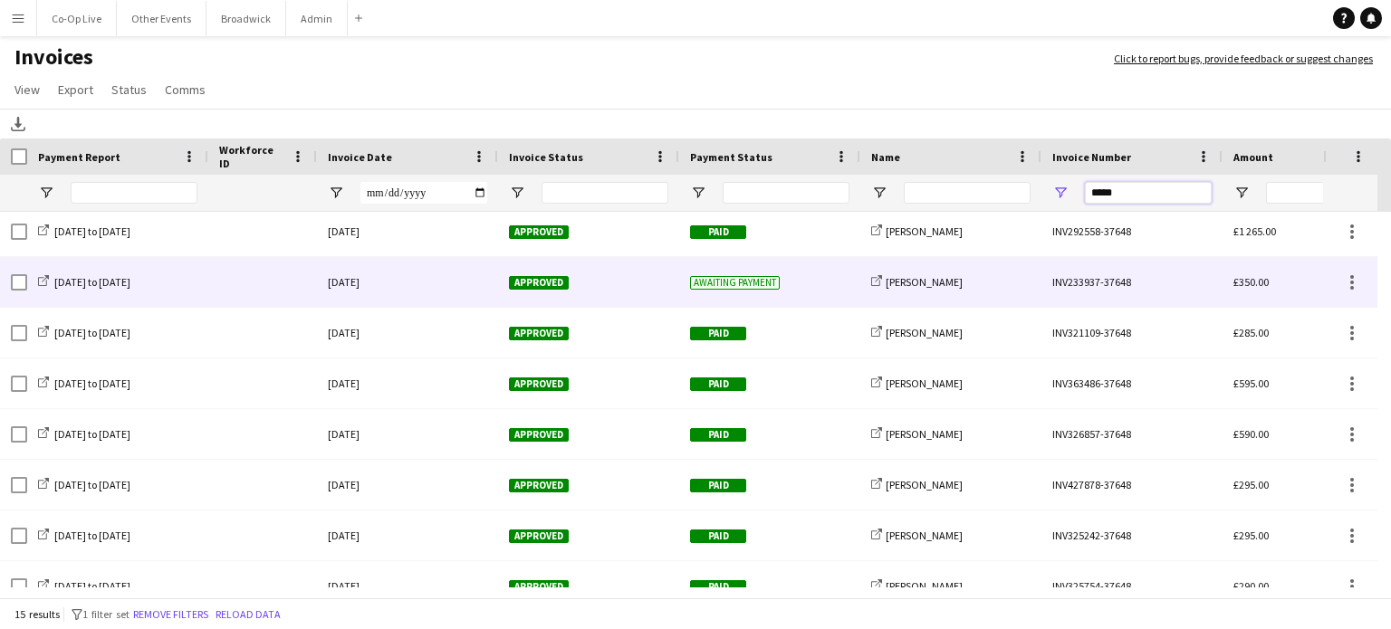
scroll to position [297, 0]
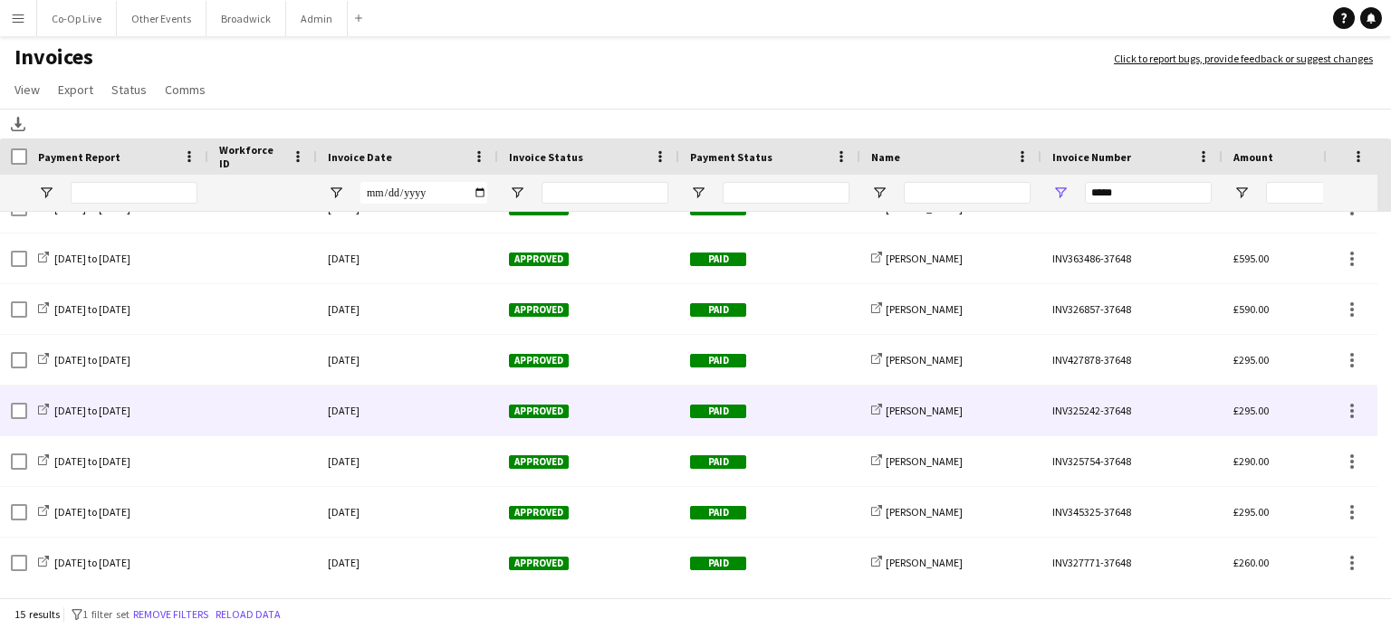
click at [402, 411] on div "[DATE]" at bounding box center [407, 411] width 181 height 50
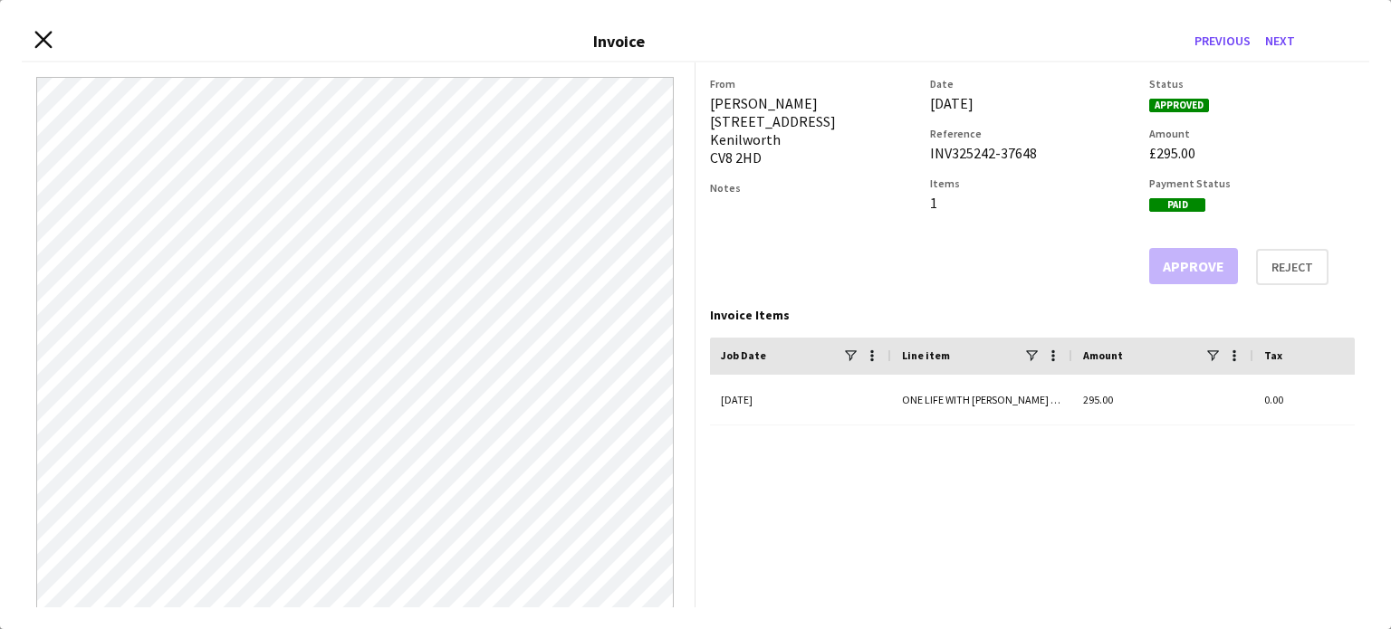
click at [50, 38] on icon "Close invoice dialog" at bounding box center [42, 40] width 17 height 17
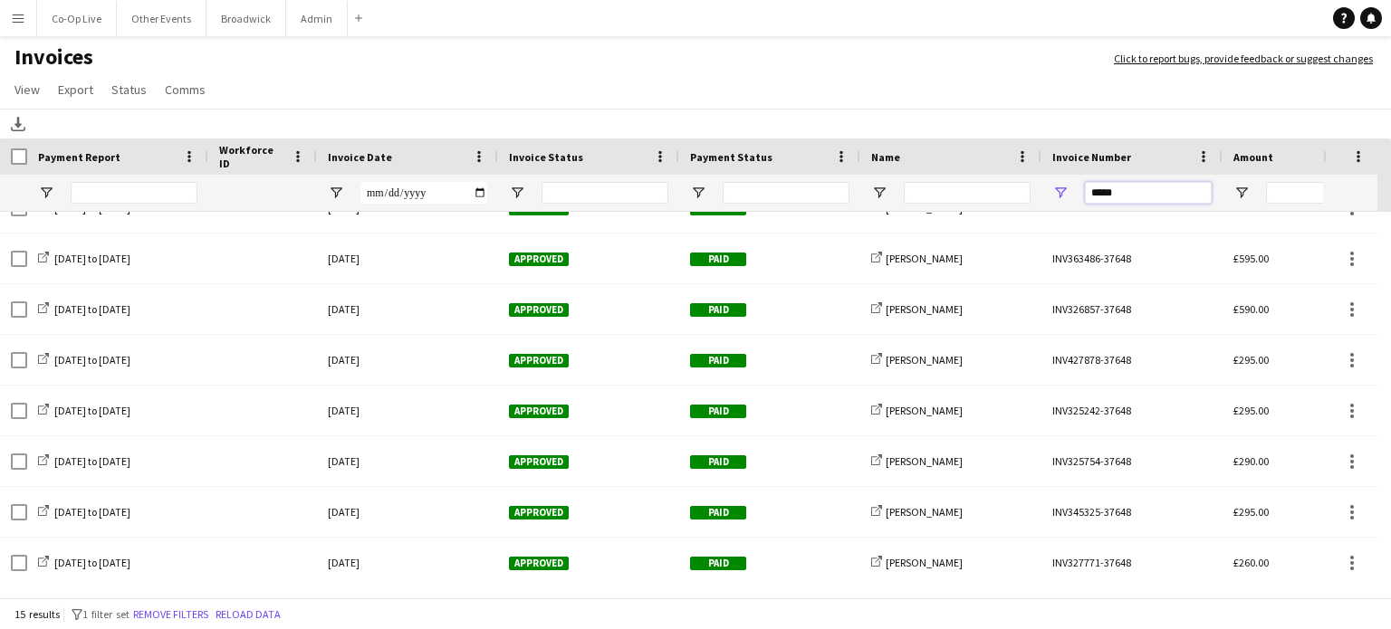
click at [1124, 195] on input "*****" at bounding box center [1148, 193] width 127 height 22
paste input "Invoice Number Filter Input"
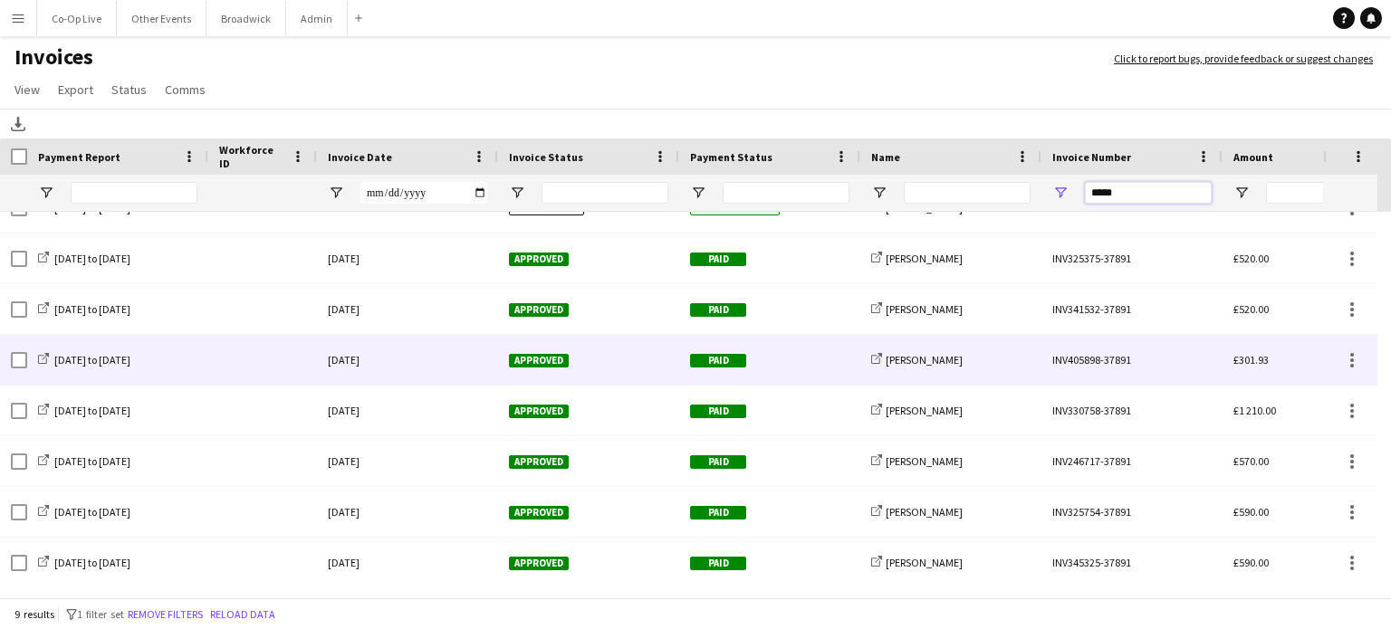
scroll to position [0, 0]
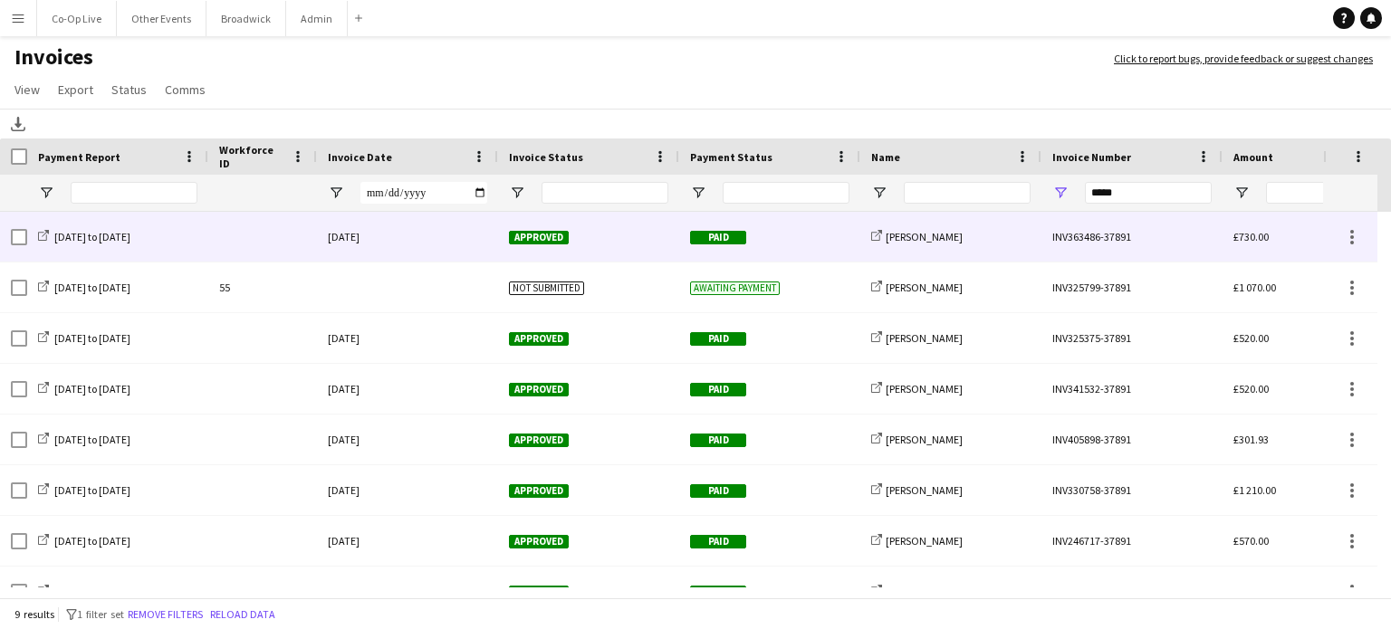
click at [889, 229] on div "share-external-link-1 [PERSON_NAME]" at bounding box center [950, 237] width 181 height 50
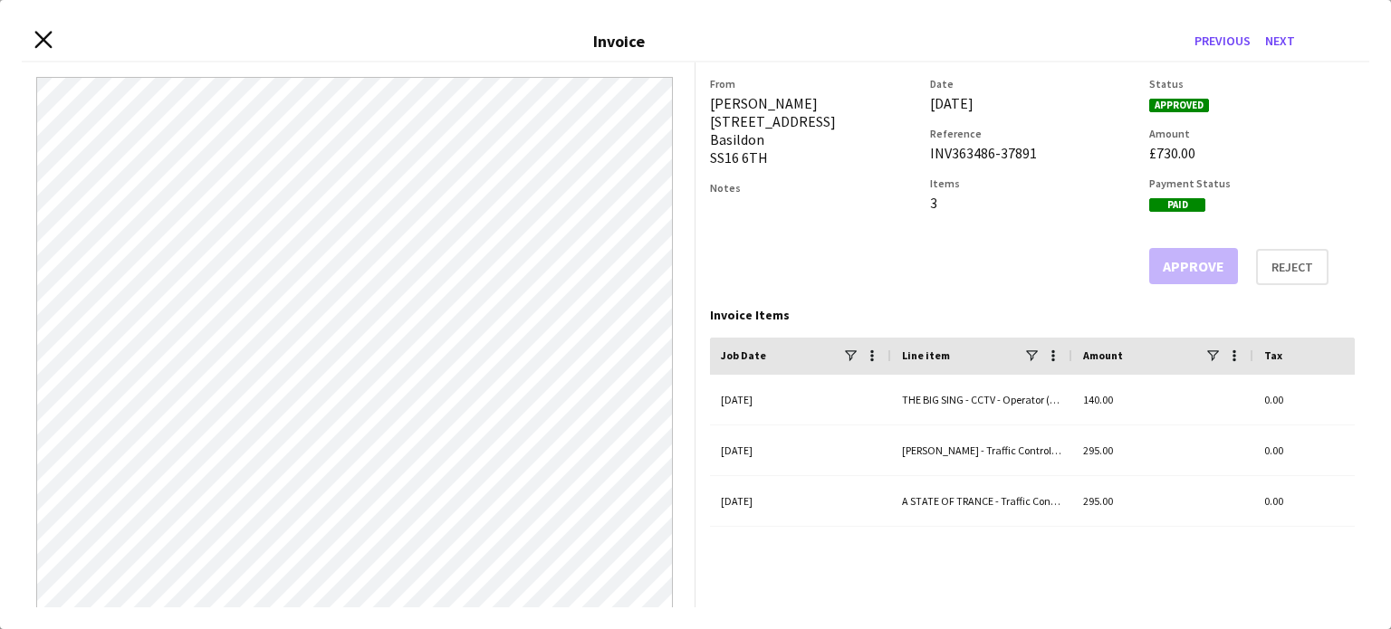
click at [46, 37] on icon at bounding box center [42, 40] width 17 height 17
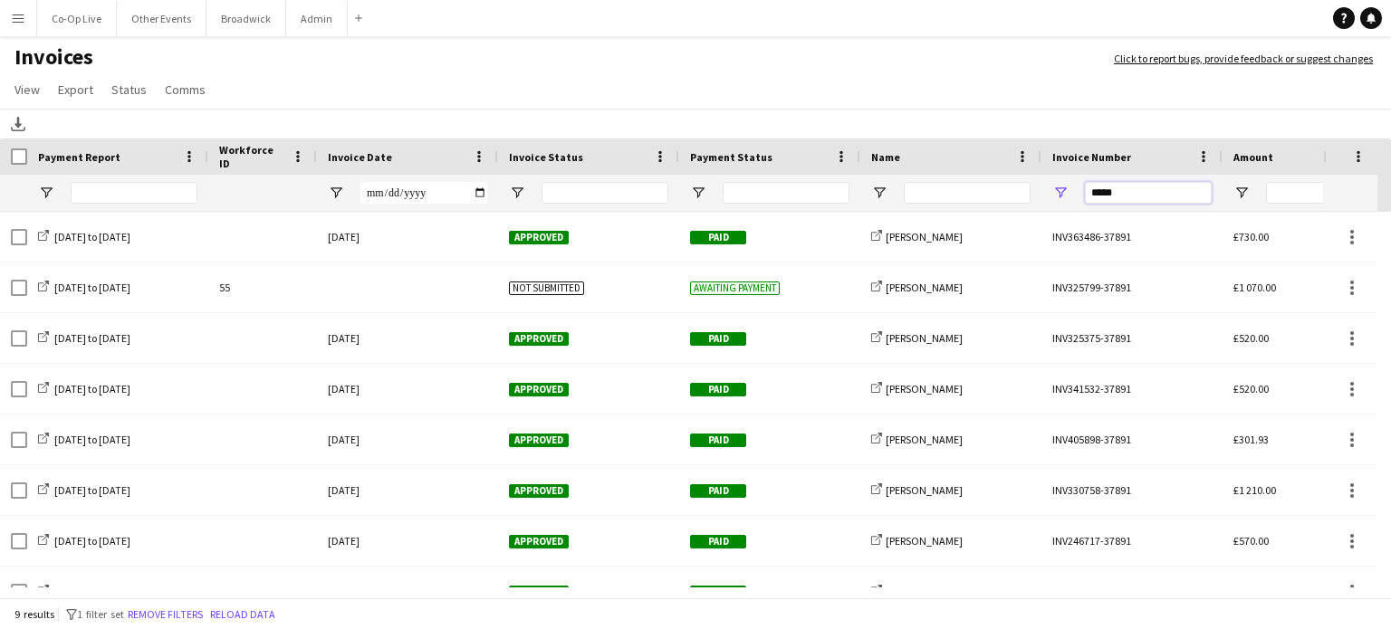
click at [1126, 193] on input "*****" at bounding box center [1148, 193] width 127 height 22
paste input "Invoice Number Filter Input"
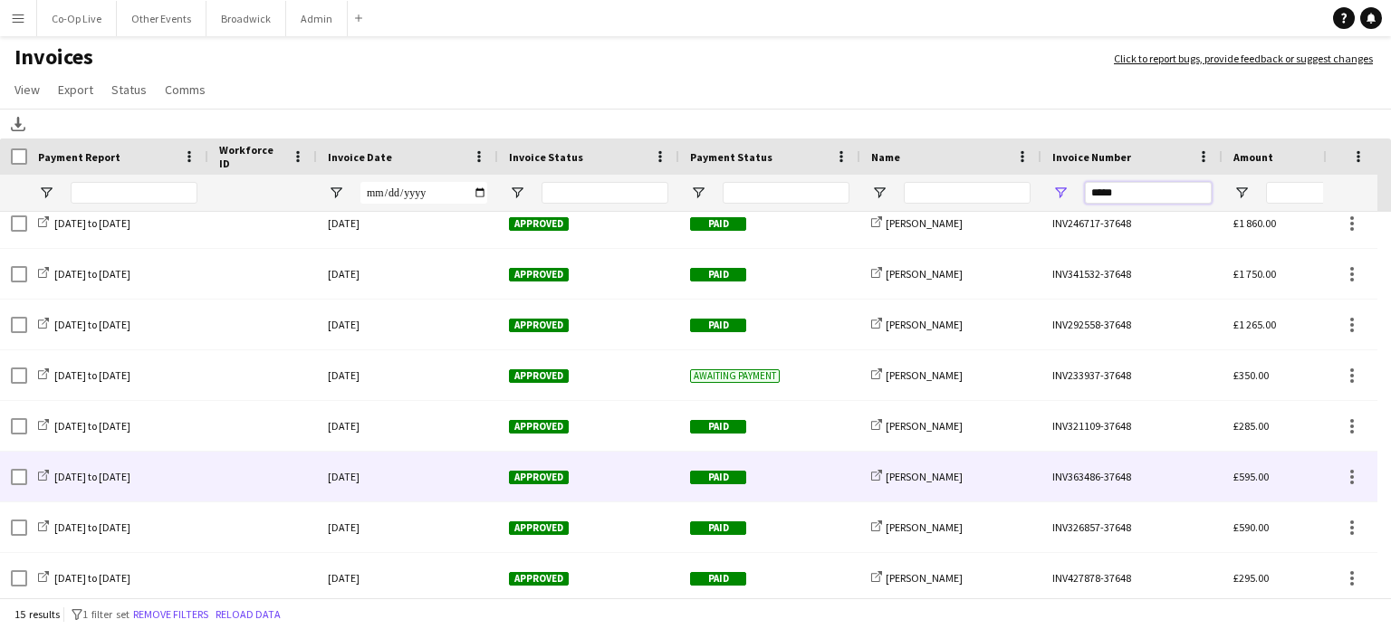
scroll to position [163, 0]
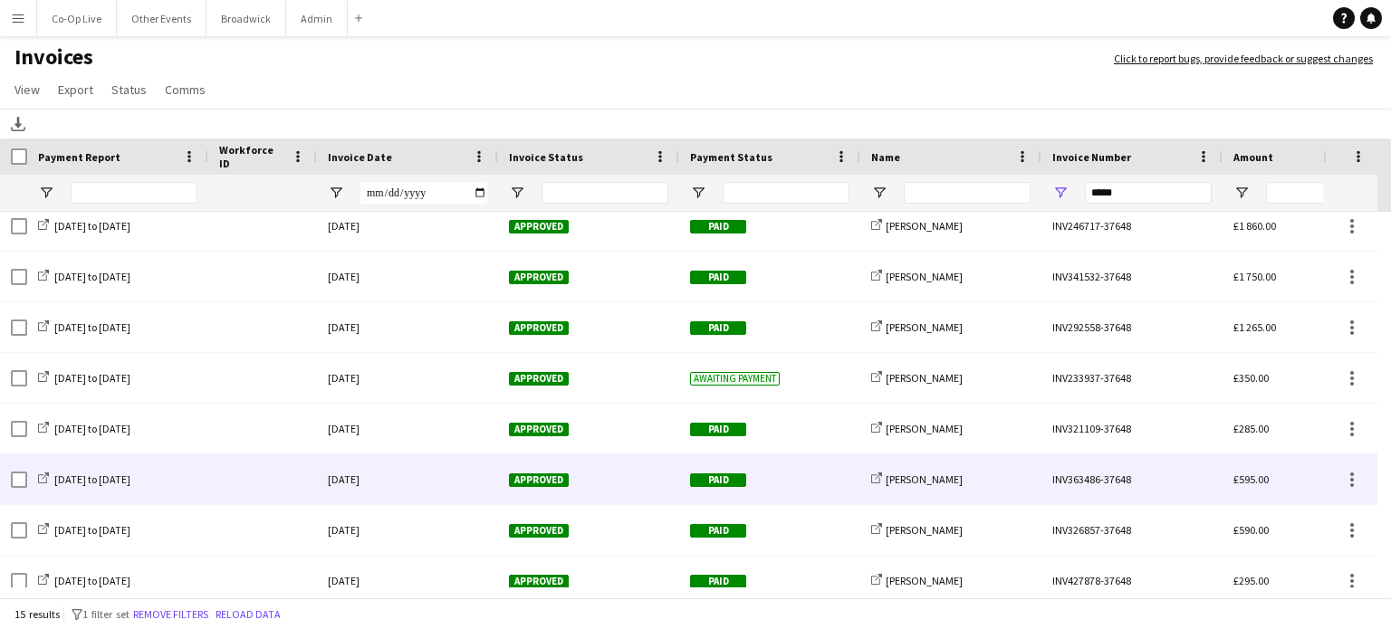
click at [806, 485] on div "Paid" at bounding box center [769, 479] width 181 height 50
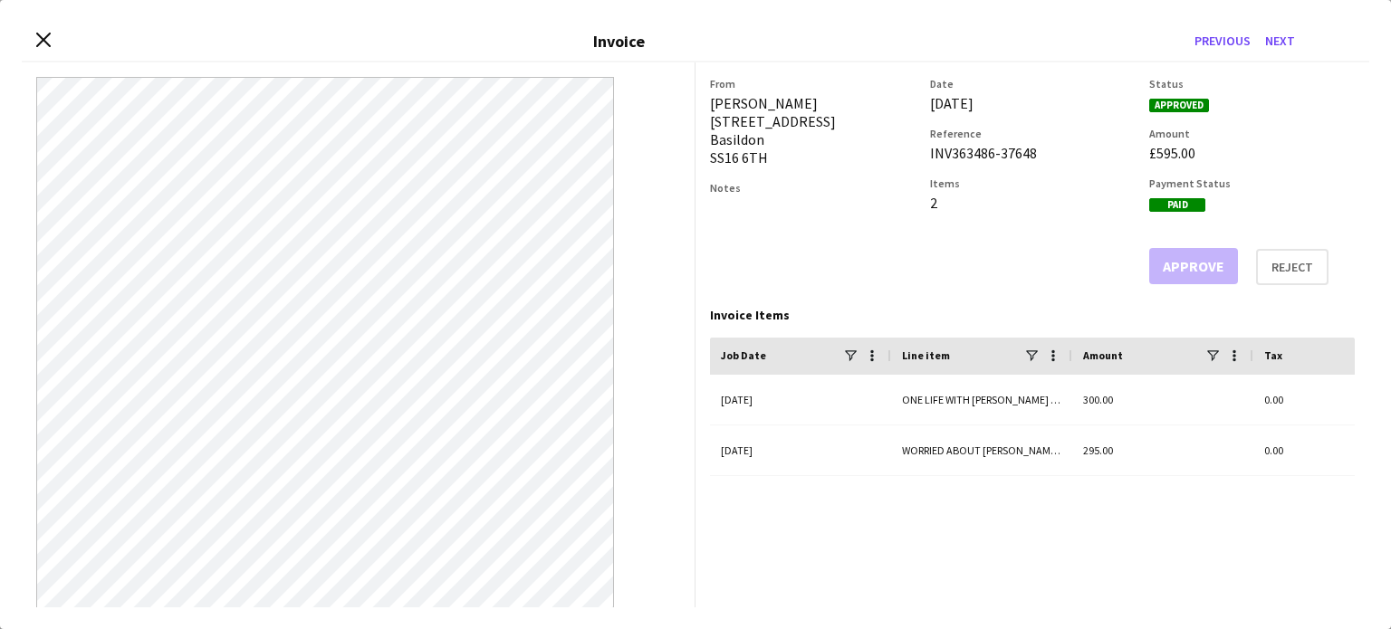
click at [35, 35] on div "Close invoice dialog Invoice Previous Next" at bounding box center [695, 42] width 1347 height 41
click at [43, 39] on icon at bounding box center [42, 40] width 17 height 17
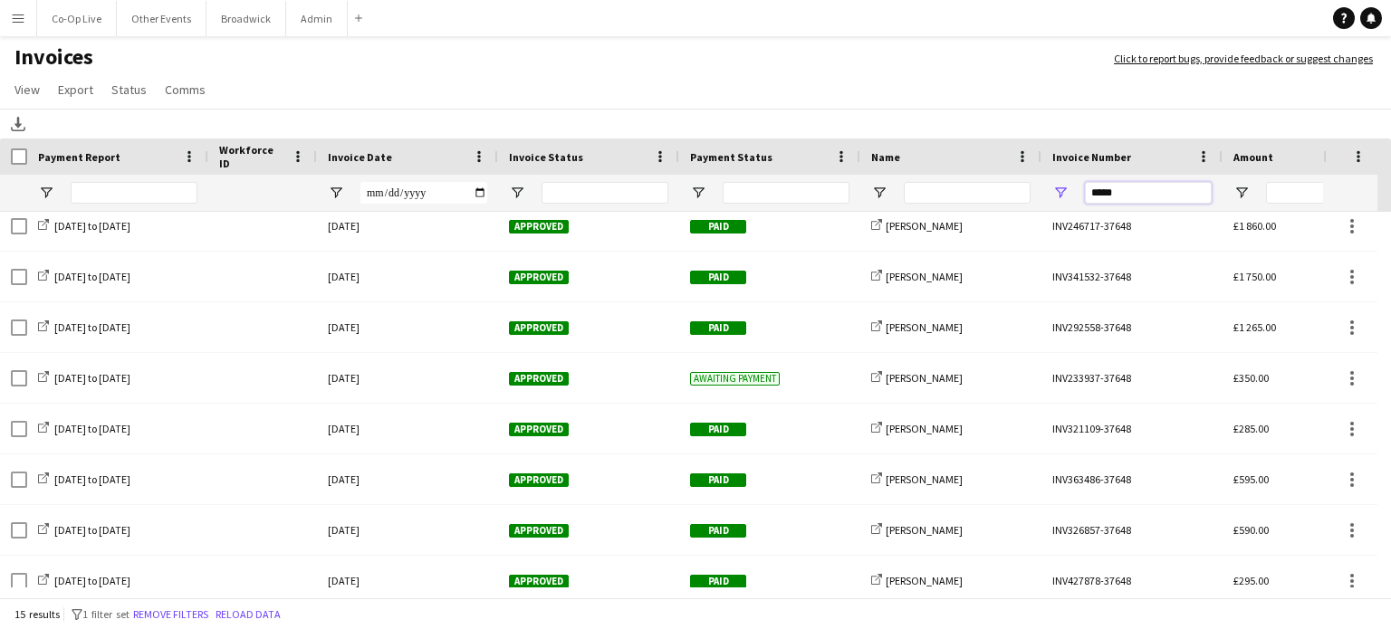
click at [1153, 199] on input "*****" at bounding box center [1148, 193] width 127 height 22
paste input "Invoice Number Filter Input"
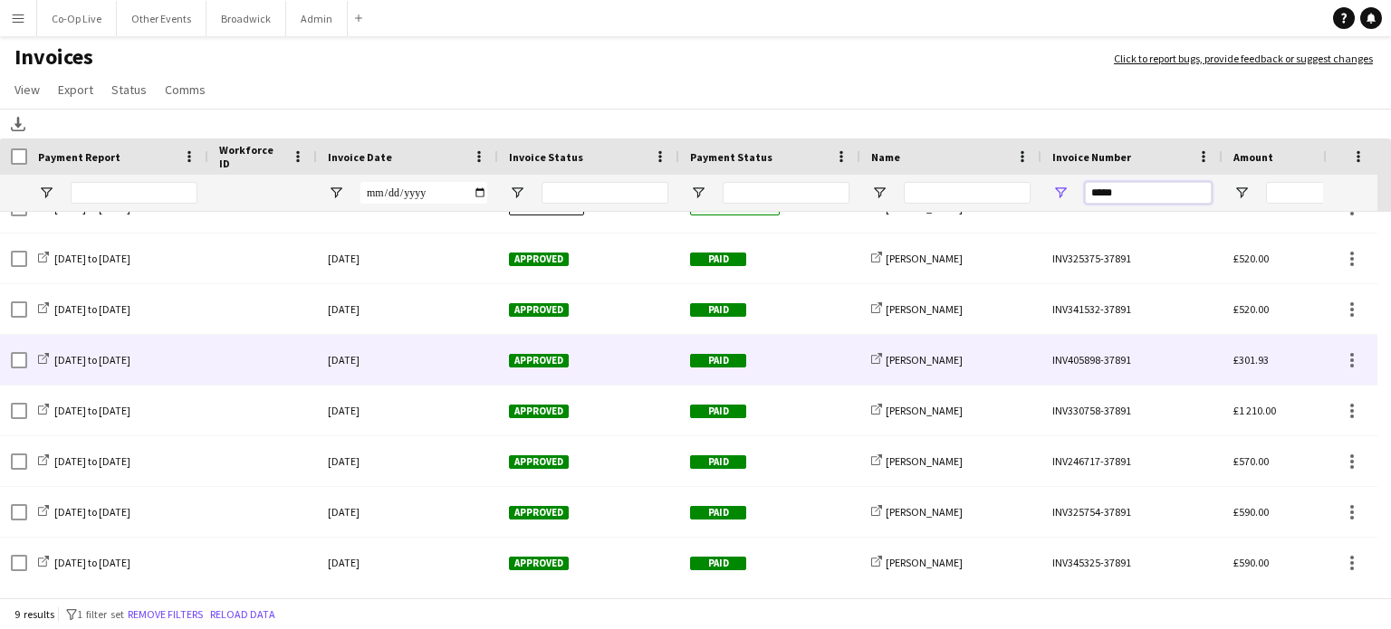
scroll to position [80, 0]
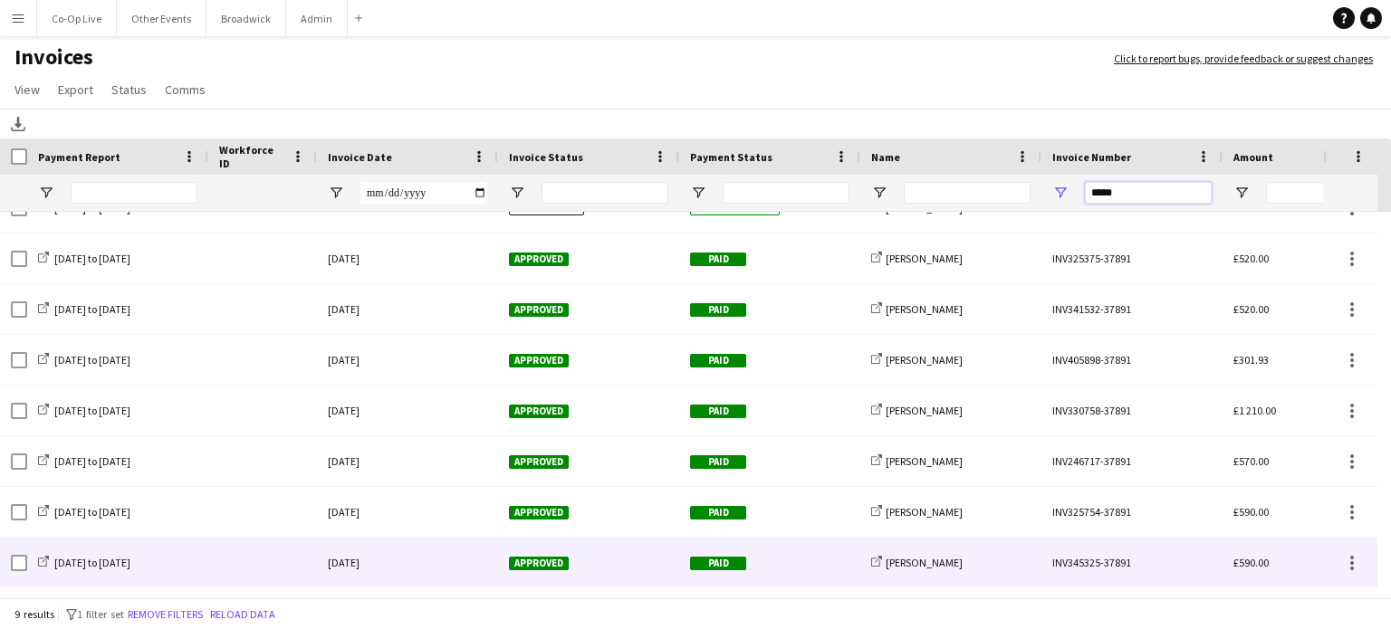
type input "*****"
click at [714, 561] on span "Paid" at bounding box center [718, 564] width 56 height 14
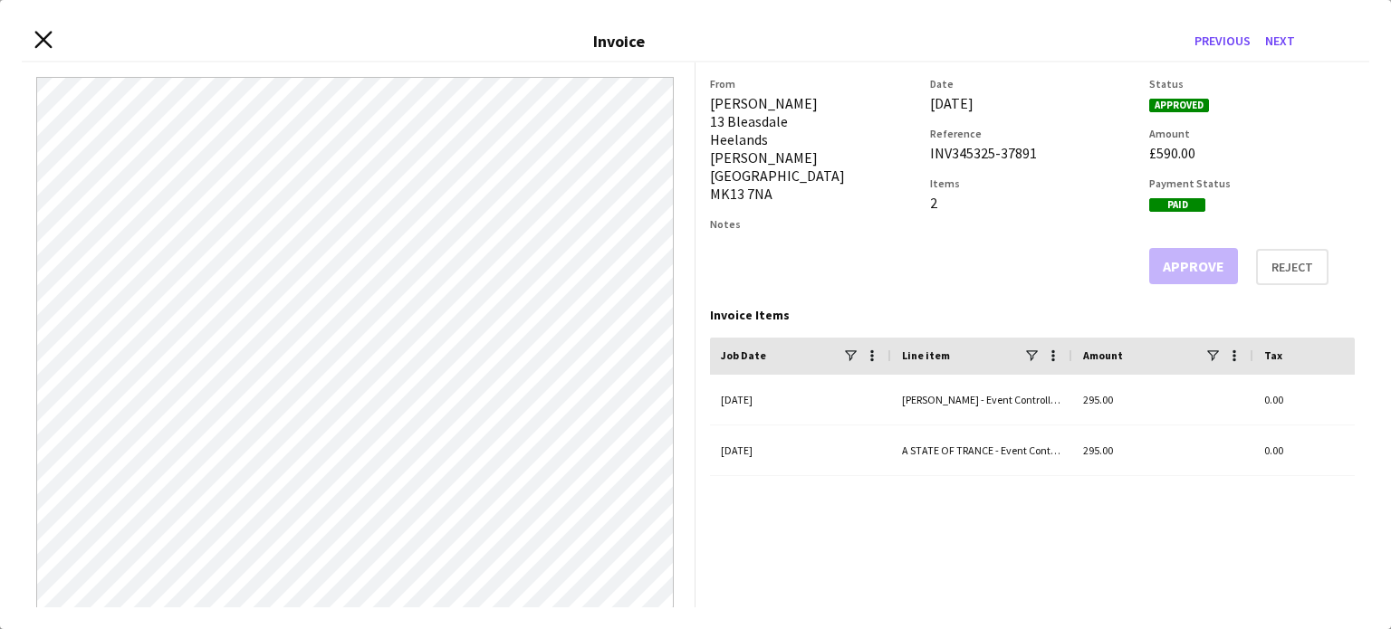
click at [43, 48] on app-icon "Close invoice dialog" at bounding box center [42, 42] width 17 height 20
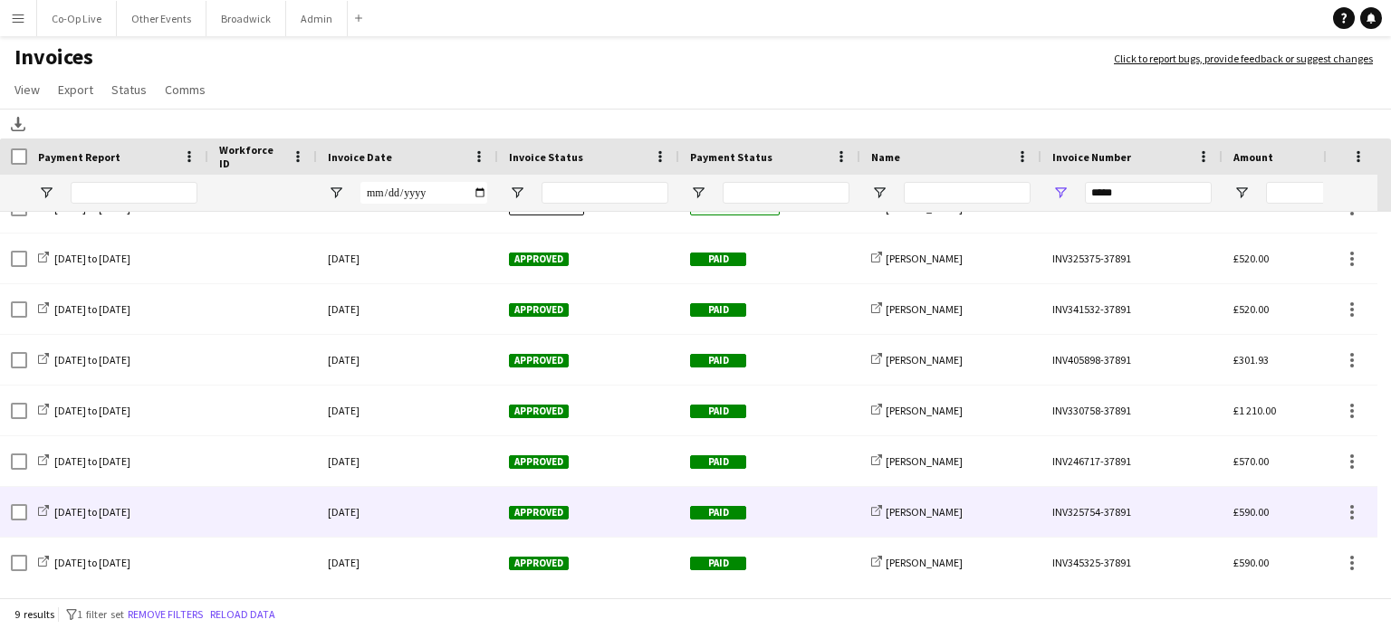
click at [389, 512] on div "[DATE]" at bounding box center [407, 512] width 181 height 50
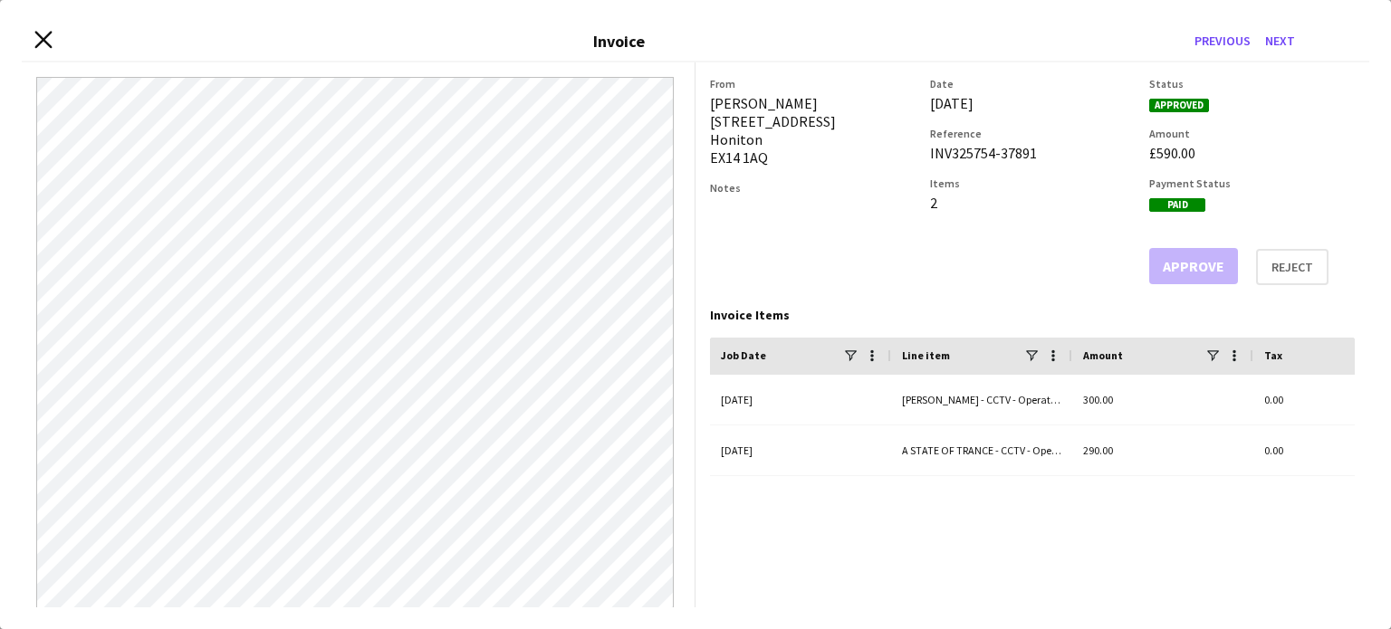
click at [44, 37] on icon at bounding box center [42, 40] width 17 height 17
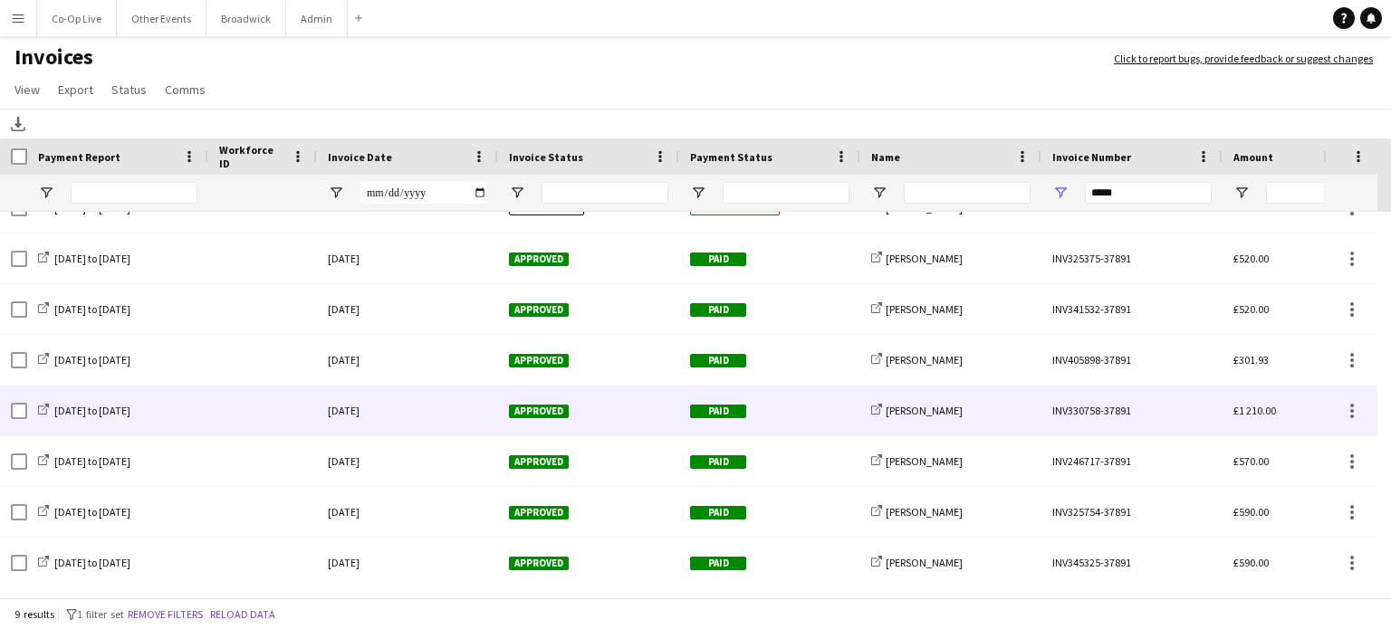
click at [456, 406] on div "[DATE]" at bounding box center [407, 411] width 181 height 50
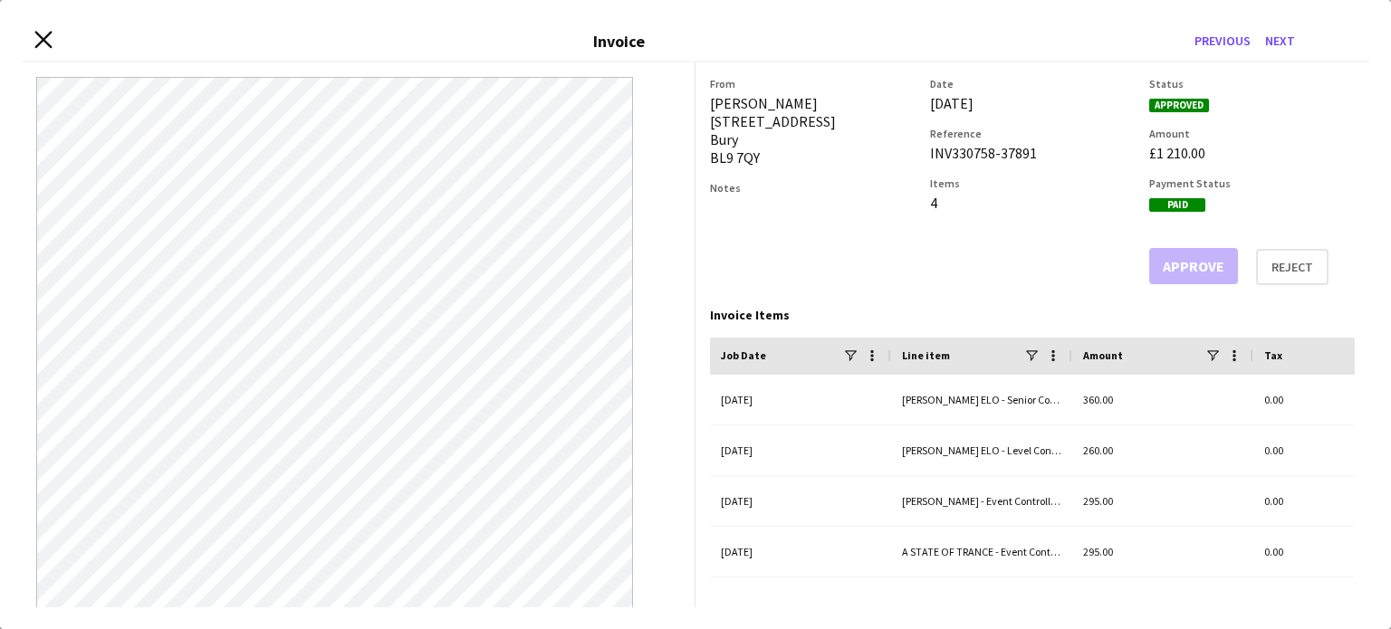
click at [40, 40] on icon "Close invoice dialog" at bounding box center [42, 40] width 17 height 17
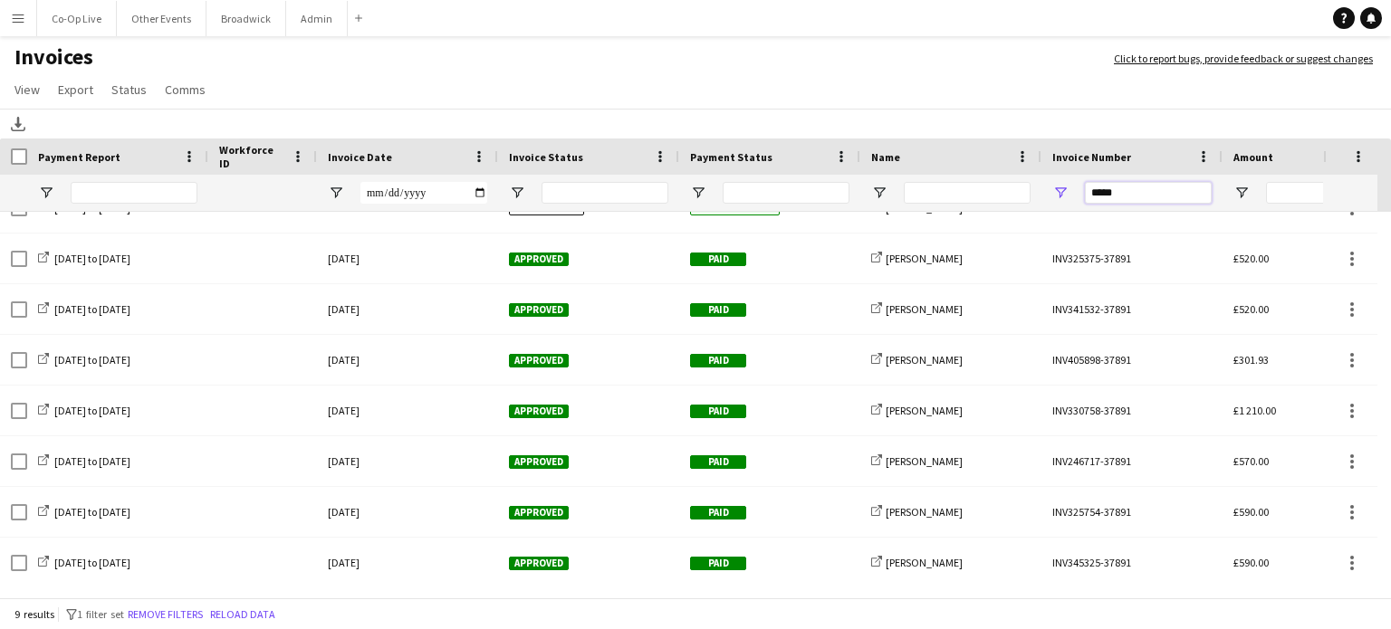
click at [1151, 197] on input "*****" at bounding box center [1148, 193] width 127 height 22
paste input "*****"
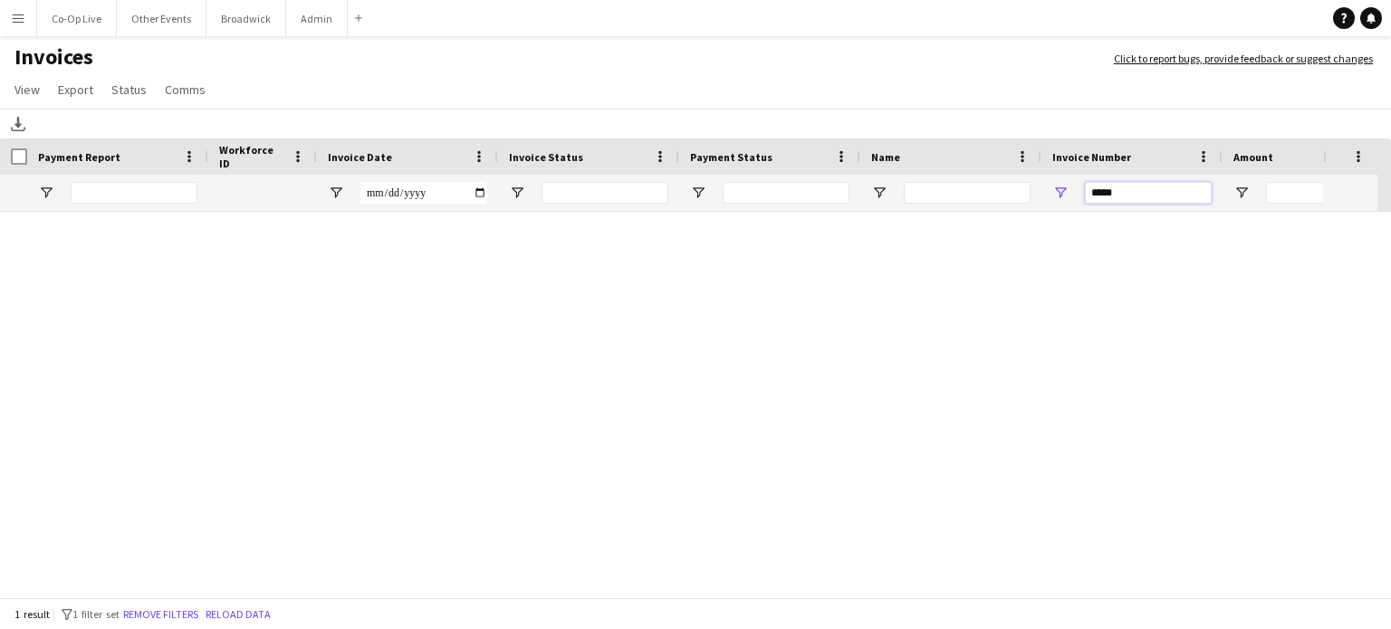
scroll to position [0, 0]
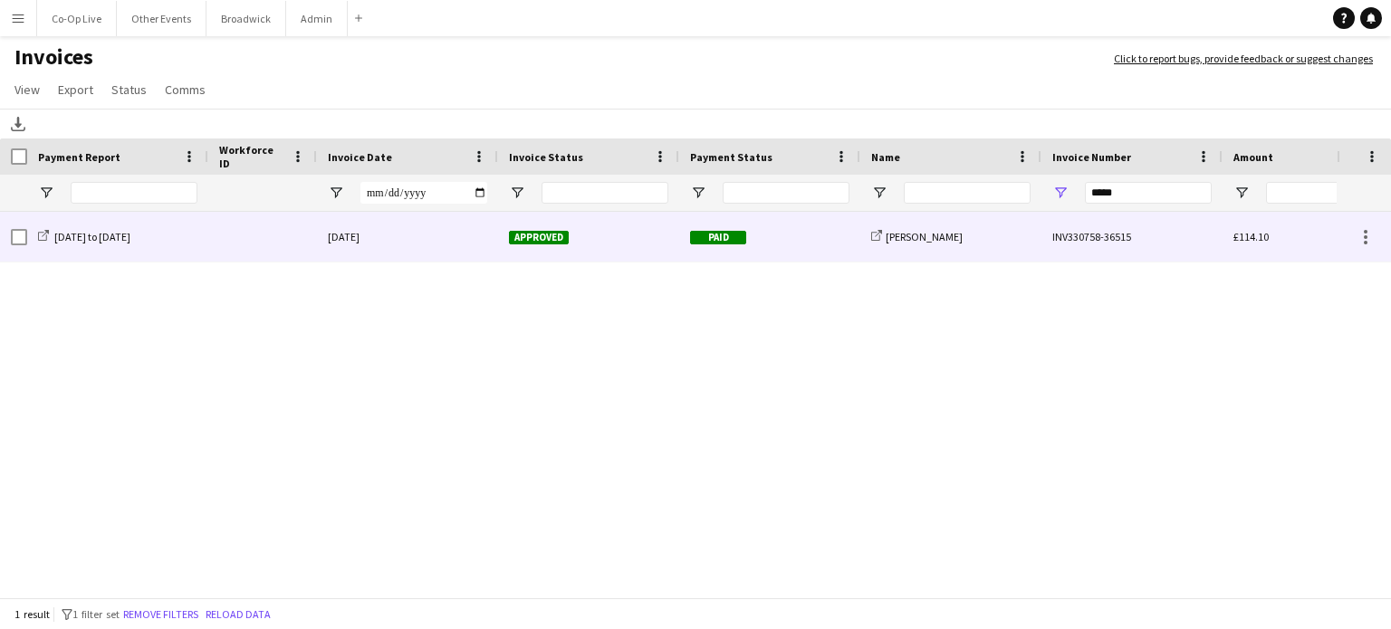
click at [377, 232] on div "[DATE]" at bounding box center [407, 237] width 181 height 50
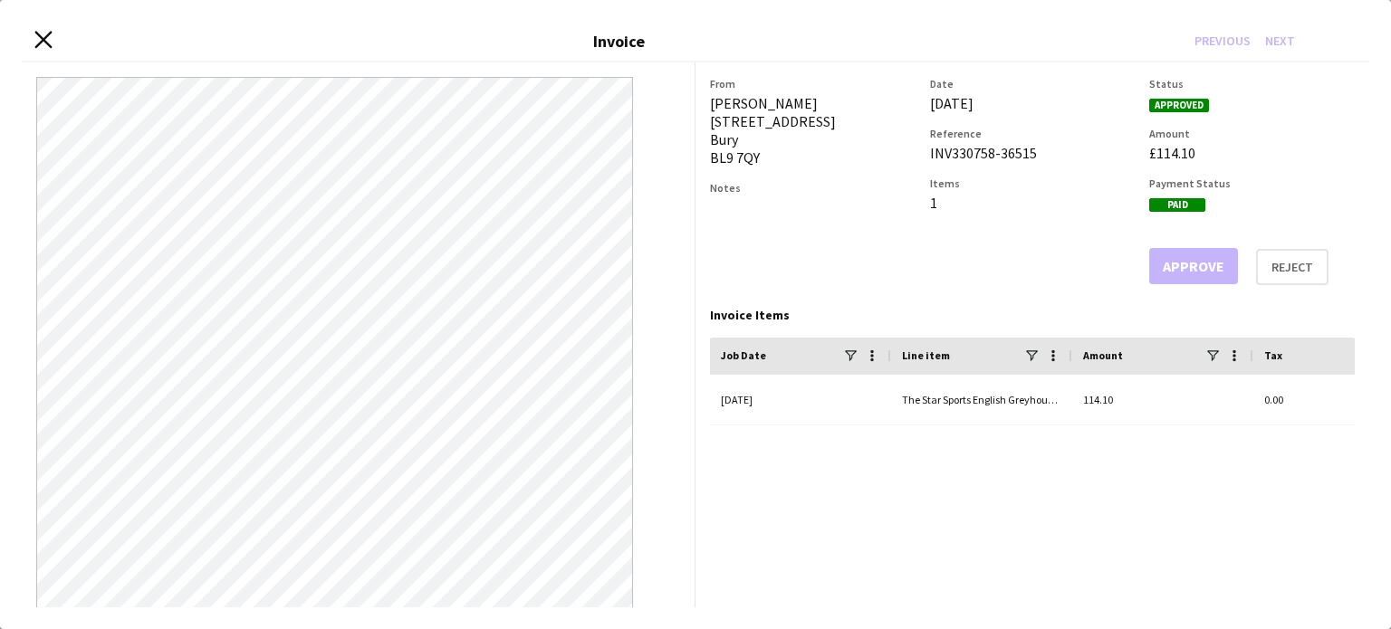
click at [47, 42] on icon "Close invoice dialog" at bounding box center [42, 40] width 17 height 17
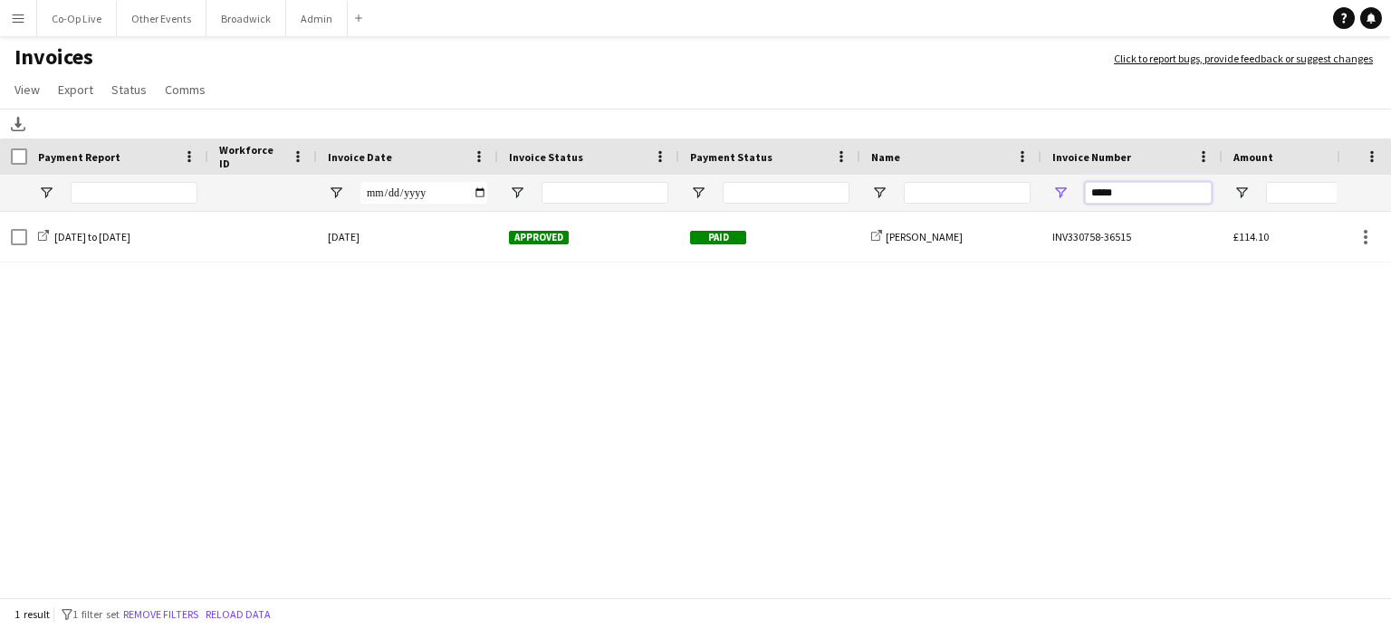
click at [1147, 188] on input "*****" at bounding box center [1148, 193] width 127 height 22
type input "*"
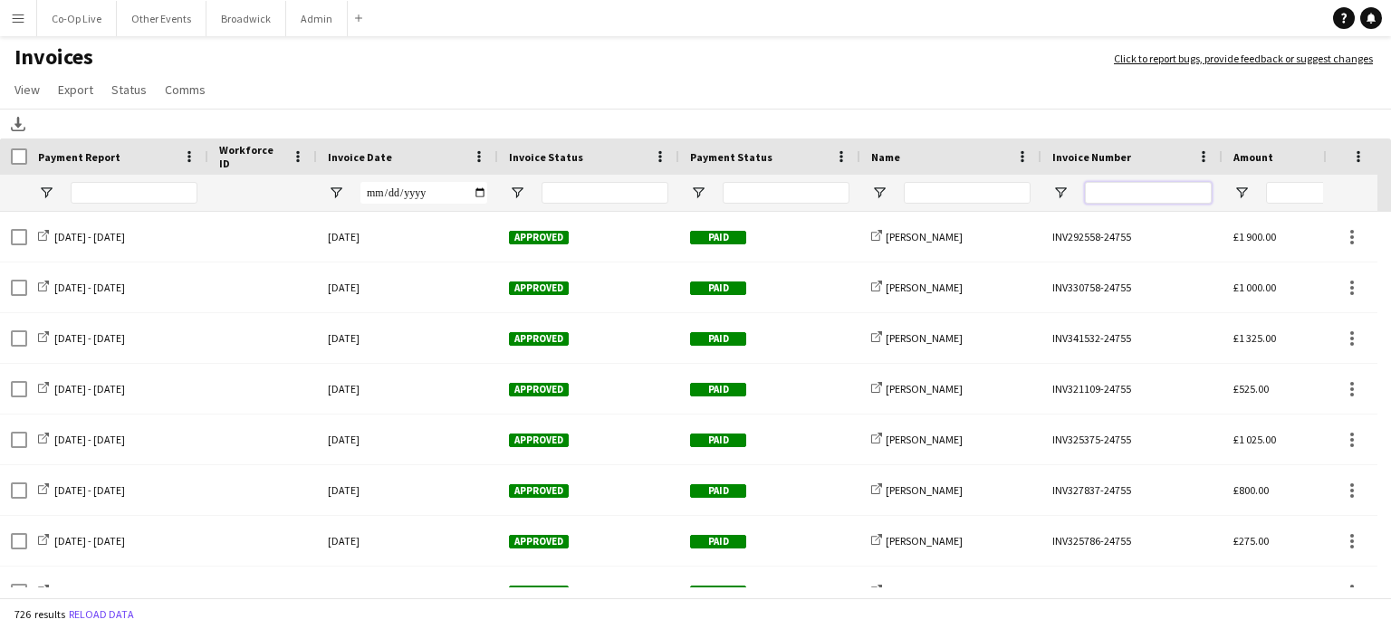
paste input "*****"
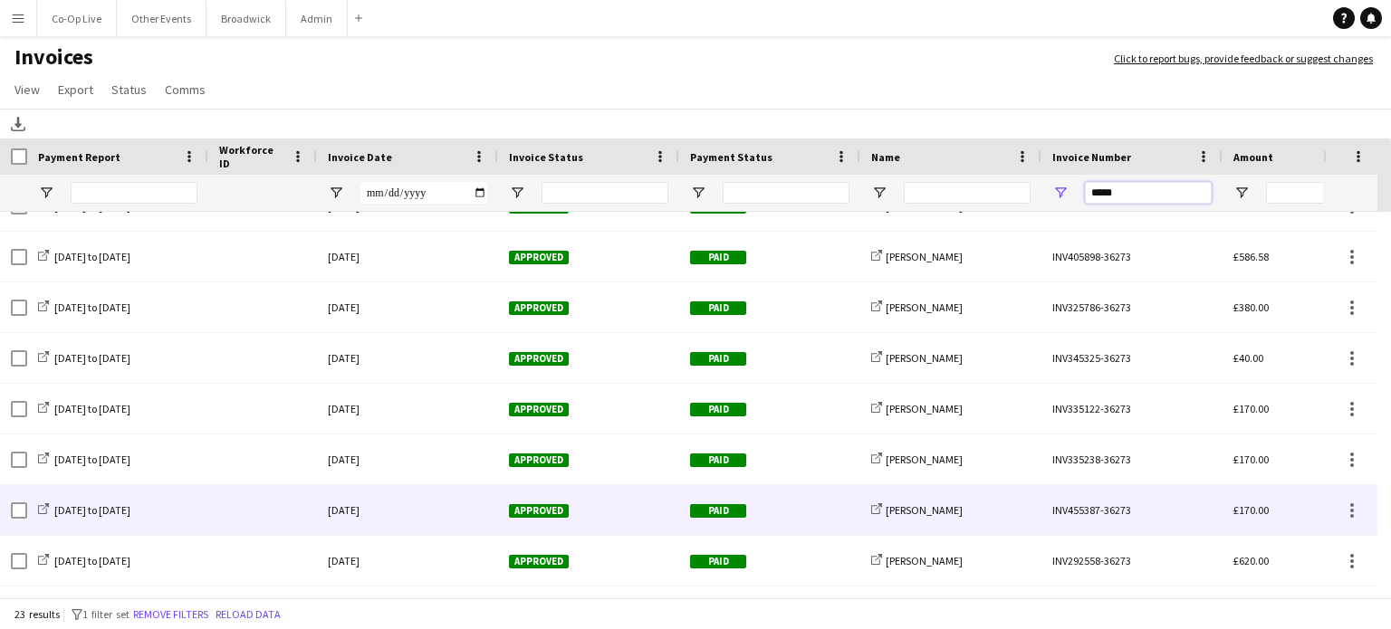
scroll to position [387, 0]
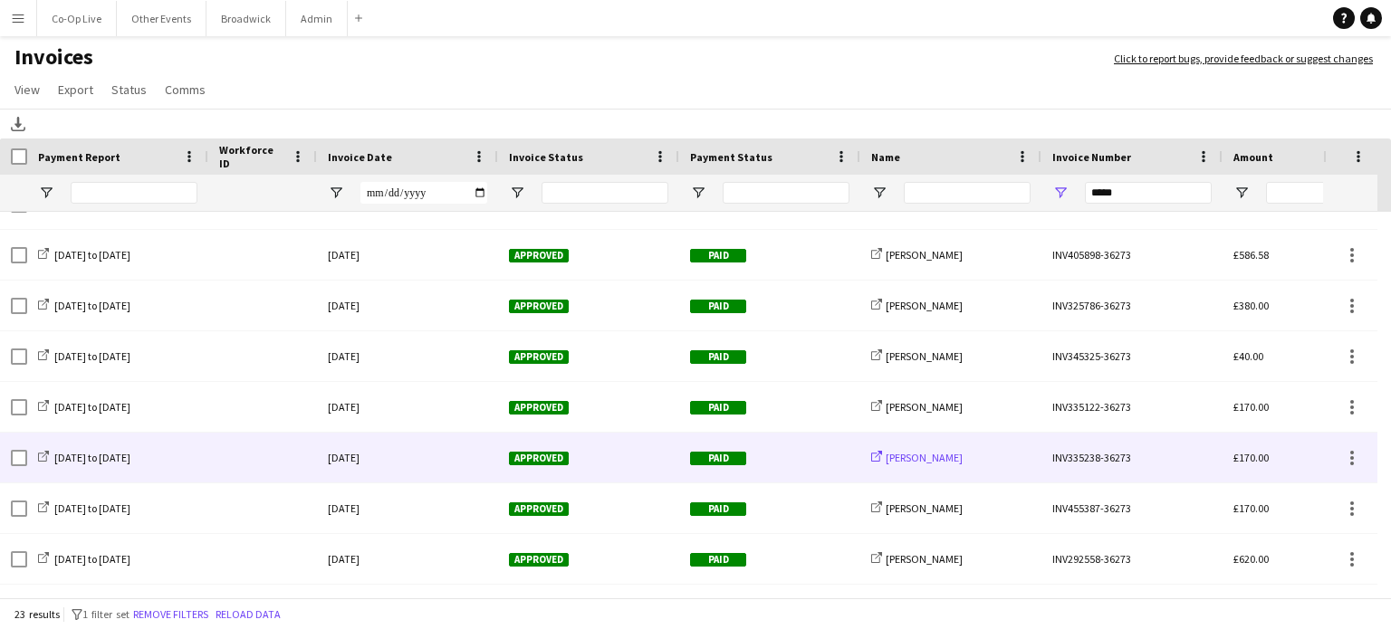
click at [932, 456] on span "[PERSON_NAME]" at bounding box center [923, 458] width 77 height 14
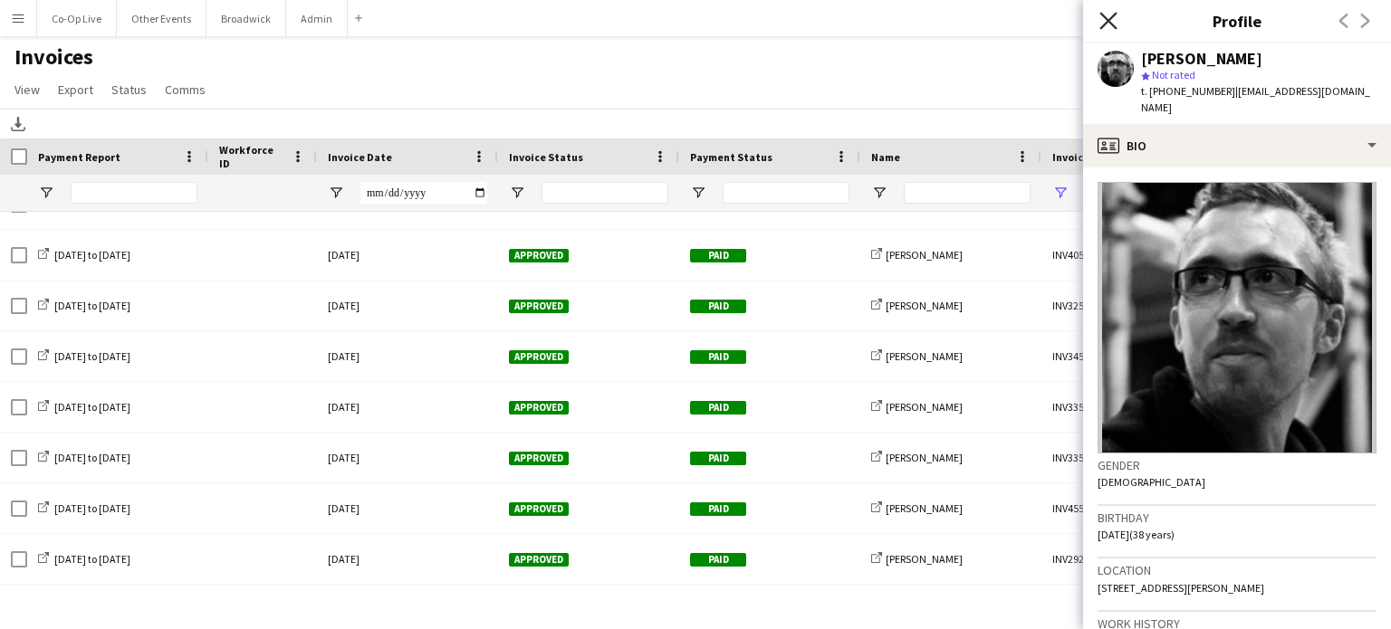
click at [1114, 15] on icon at bounding box center [1107, 20] width 17 height 17
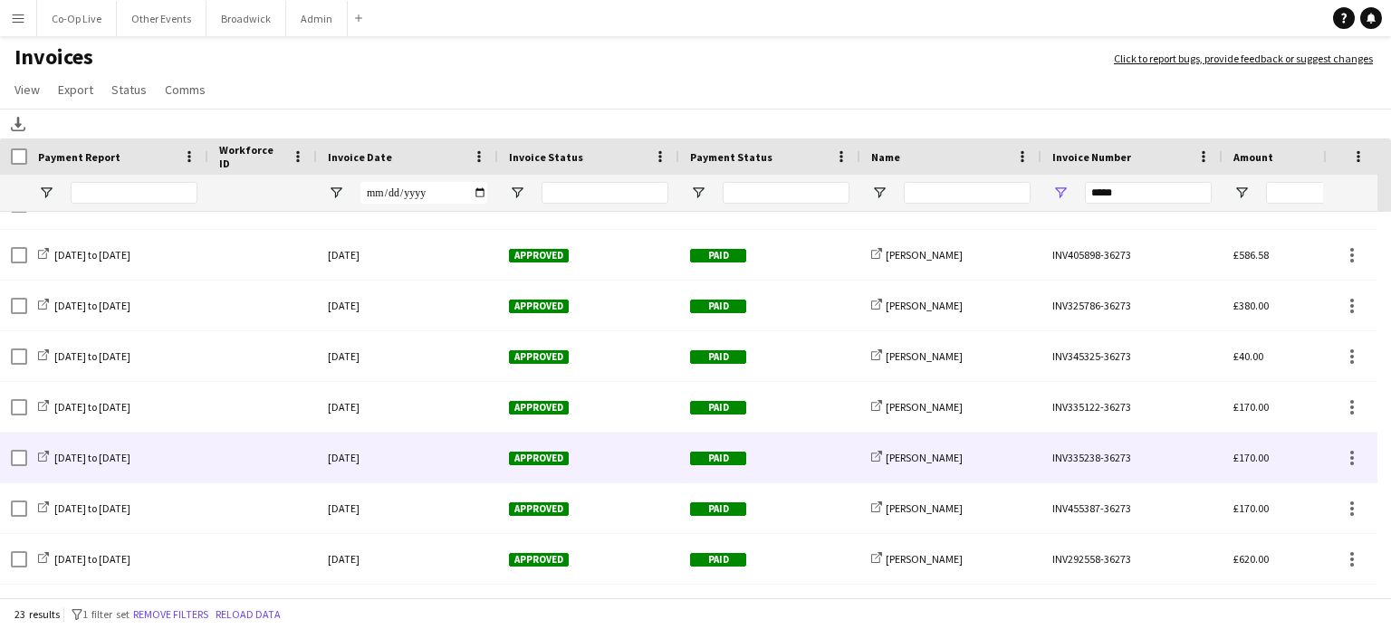
click at [642, 448] on div "Approved" at bounding box center [588, 458] width 181 height 50
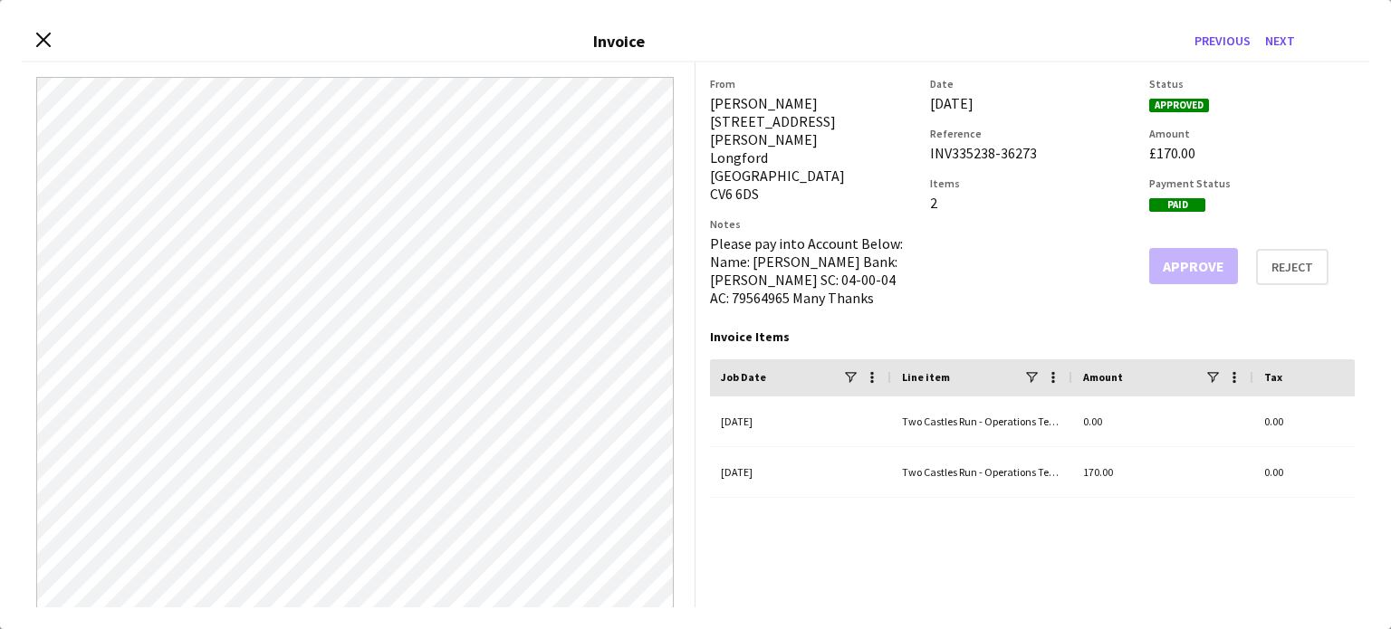
click at [46, 51] on div "Close invoice dialog Invoice Previous Next" at bounding box center [695, 42] width 1347 height 41
click at [44, 38] on icon at bounding box center [42, 40] width 17 height 17
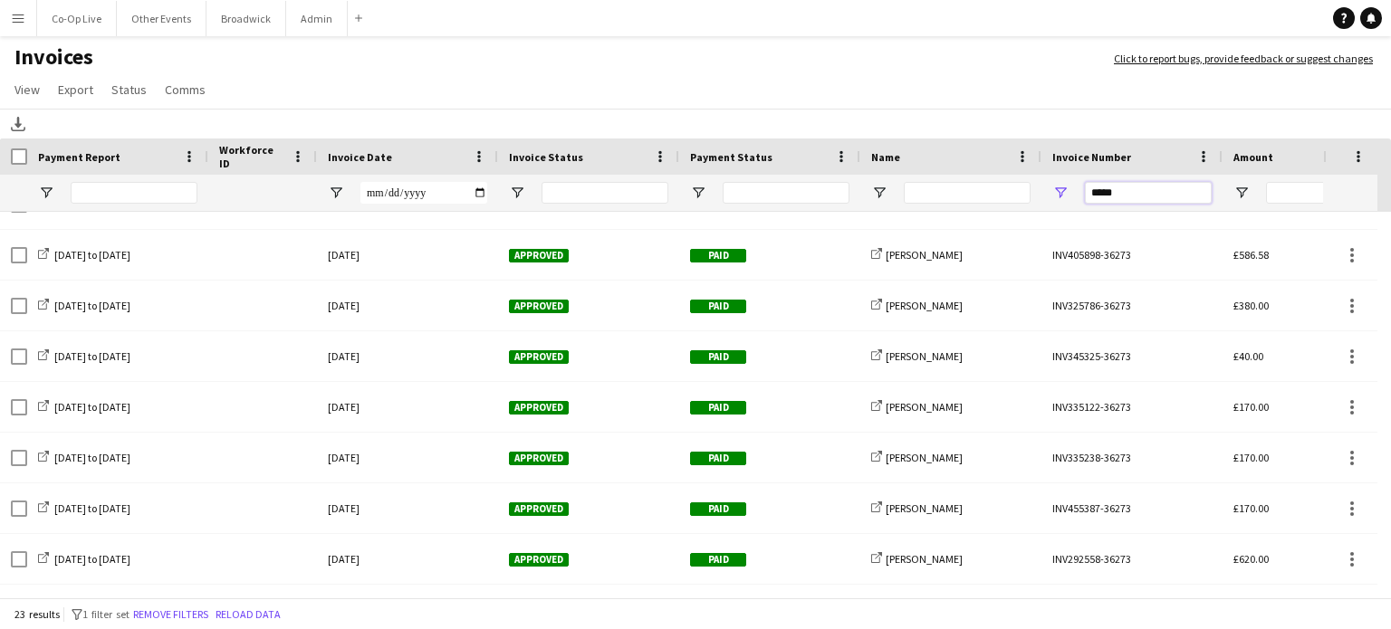
click at [1130, 191] on input "*****" at bounding box center [1148, 193] width 127 height 22
paste input "Invoice Number Filter Input"
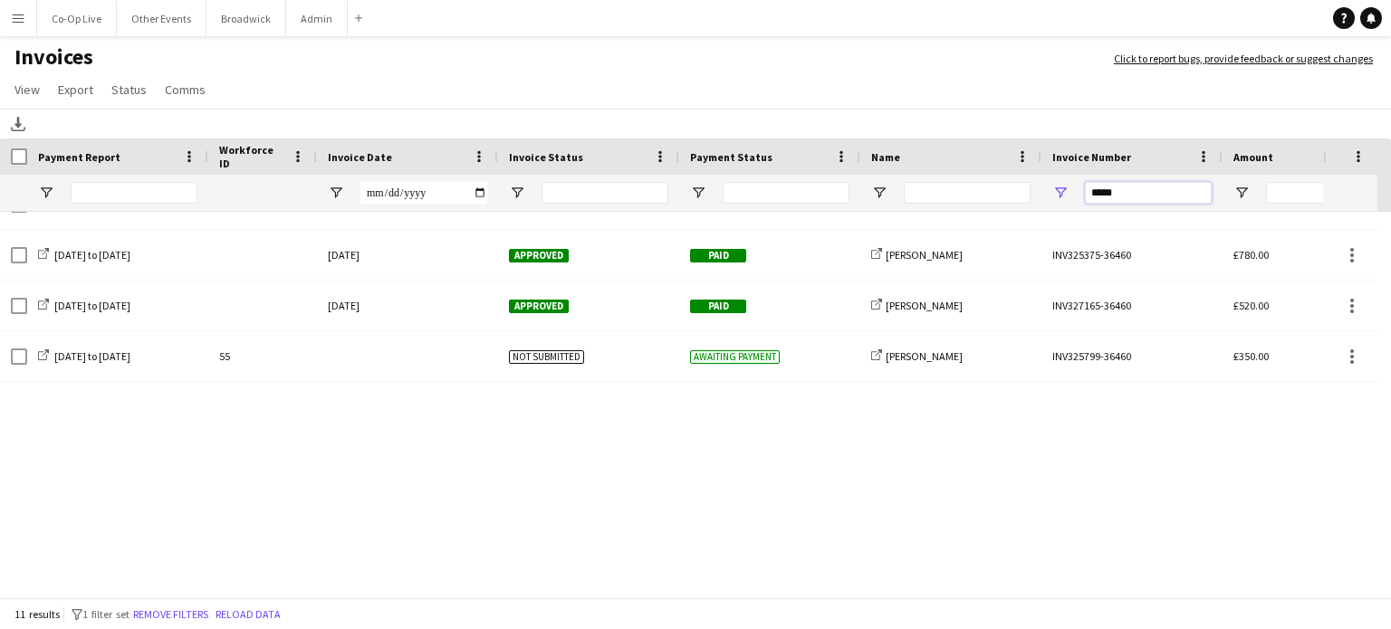
scroll to position [181, 0]
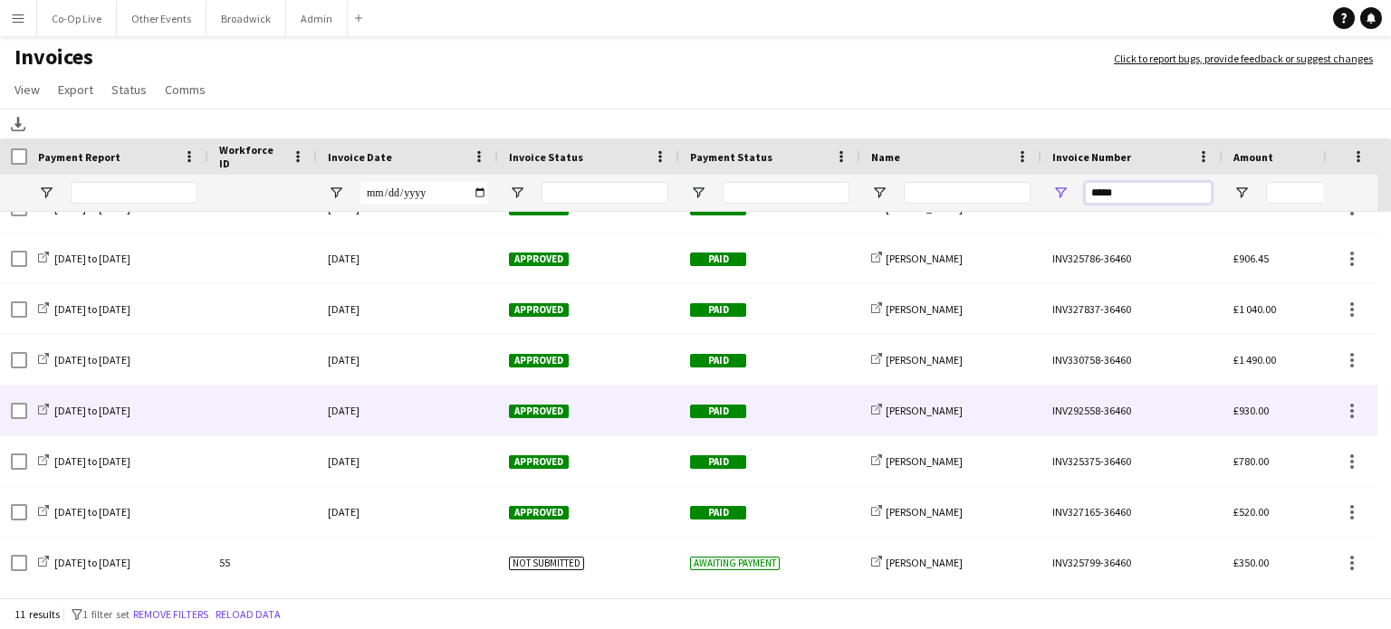
type input "*****"
click at [744, 409] on span "Paid" at bounding box center [718, 412] width 56 height 14
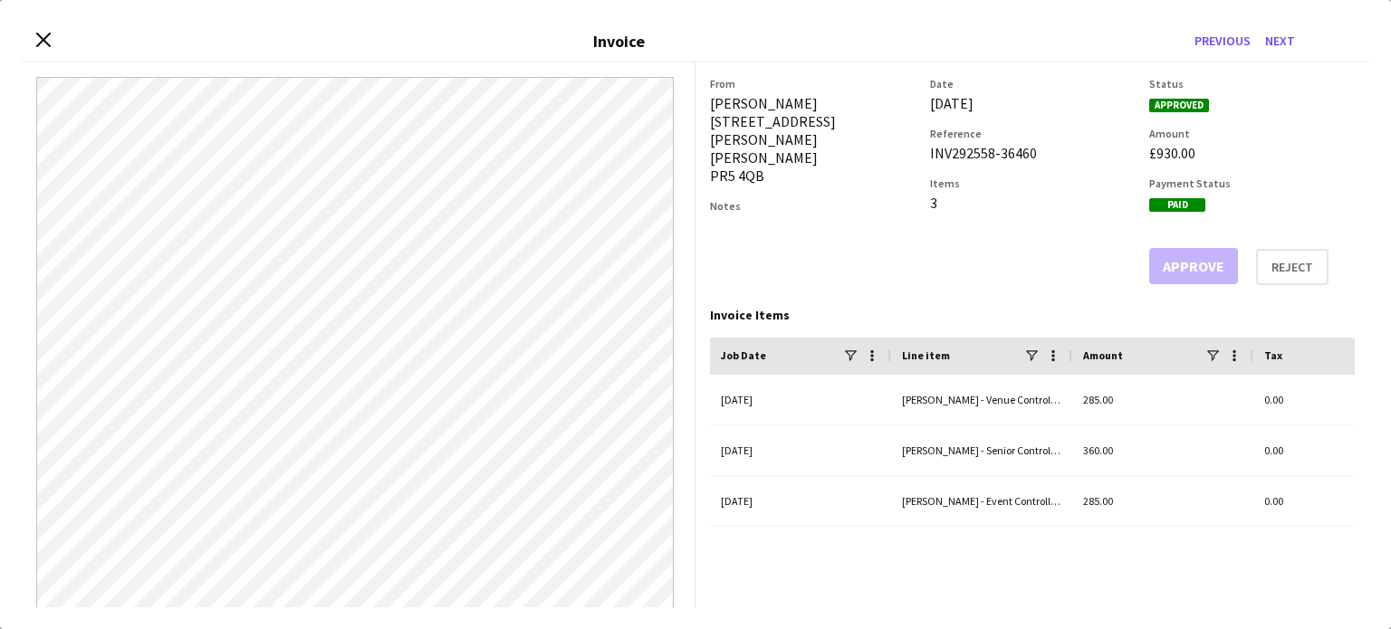
click at [23, 43] on div "Close invoice dialog Invoice Previous Next" at bounding box center [695, 42] width 1347 height 41
click at [45, 43] on icon at bounding box center [42, 40] width 17 height 17
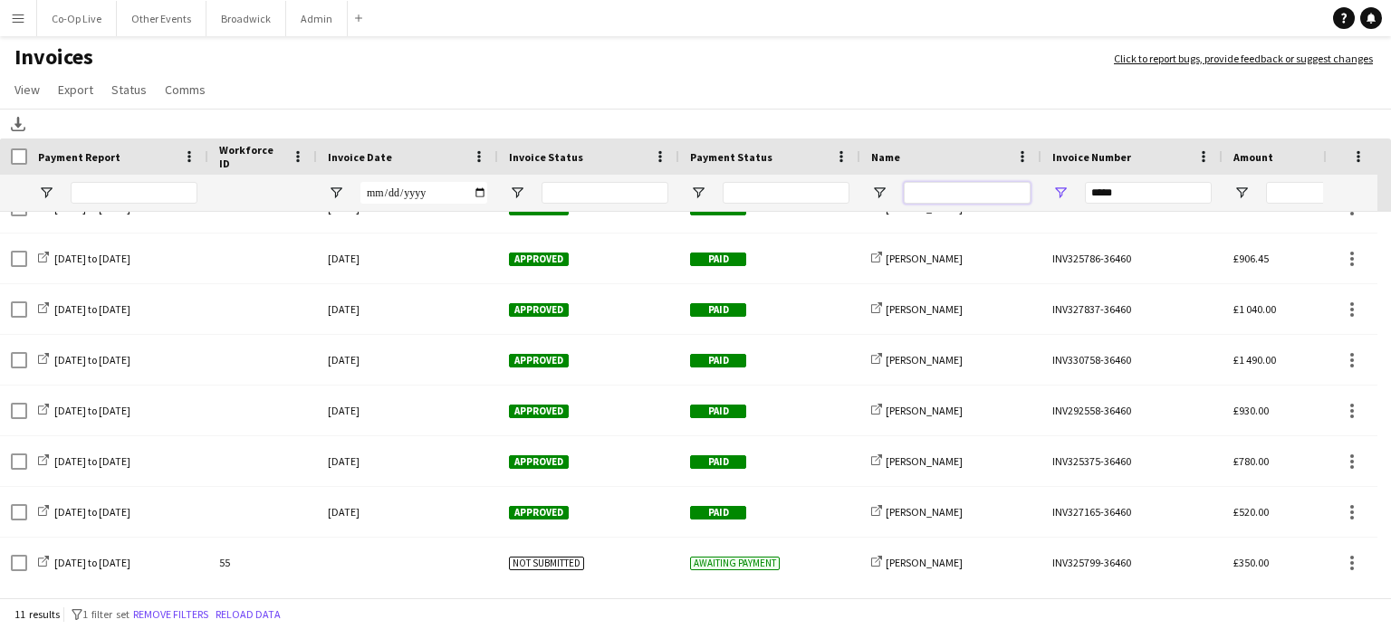
click at [974, 202] on input "Name Filter Input" at bounding box center [967, 193] width 127 height 22
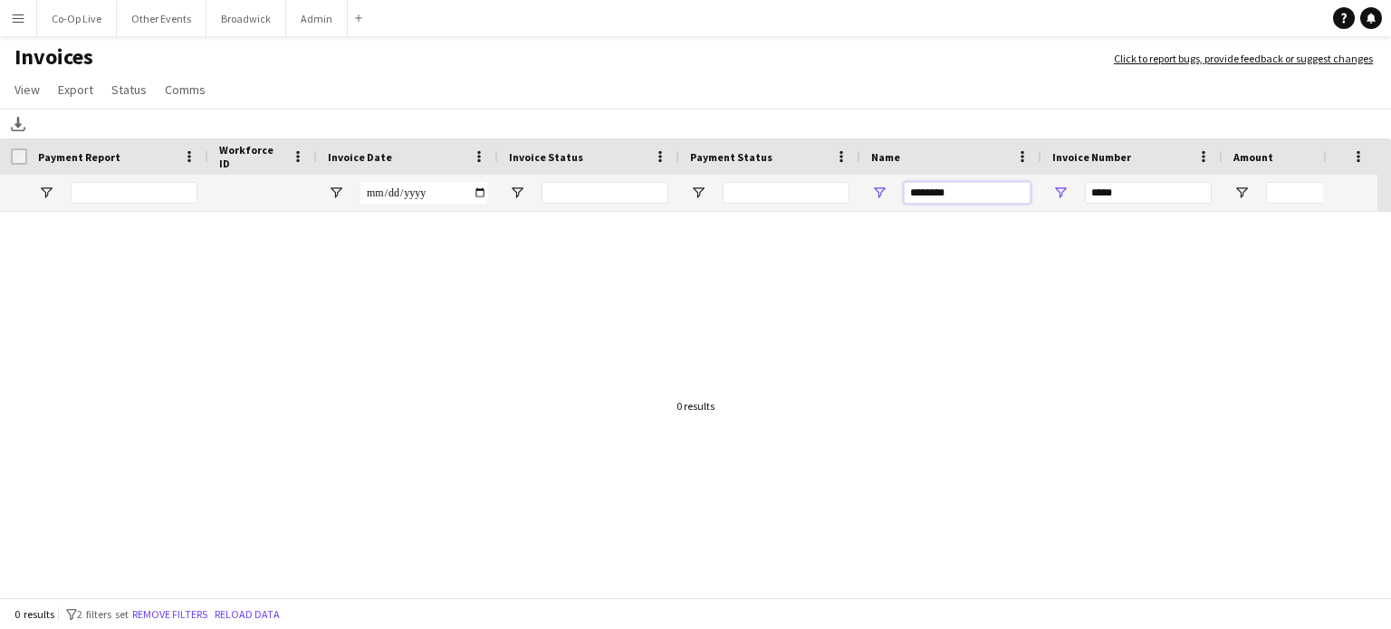
scroll to position [0, 0]
type input "*"
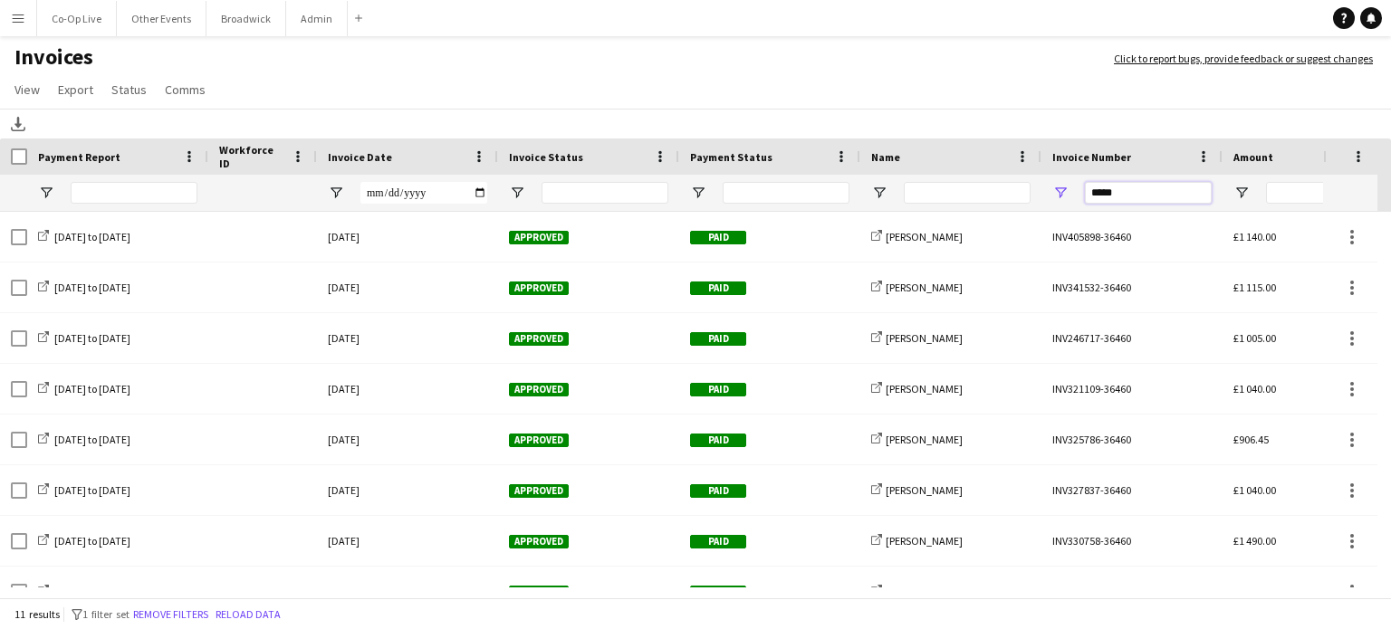
click at [1144, 194] on input "*****" at bounding box center [1148, 193] width 127 height 22
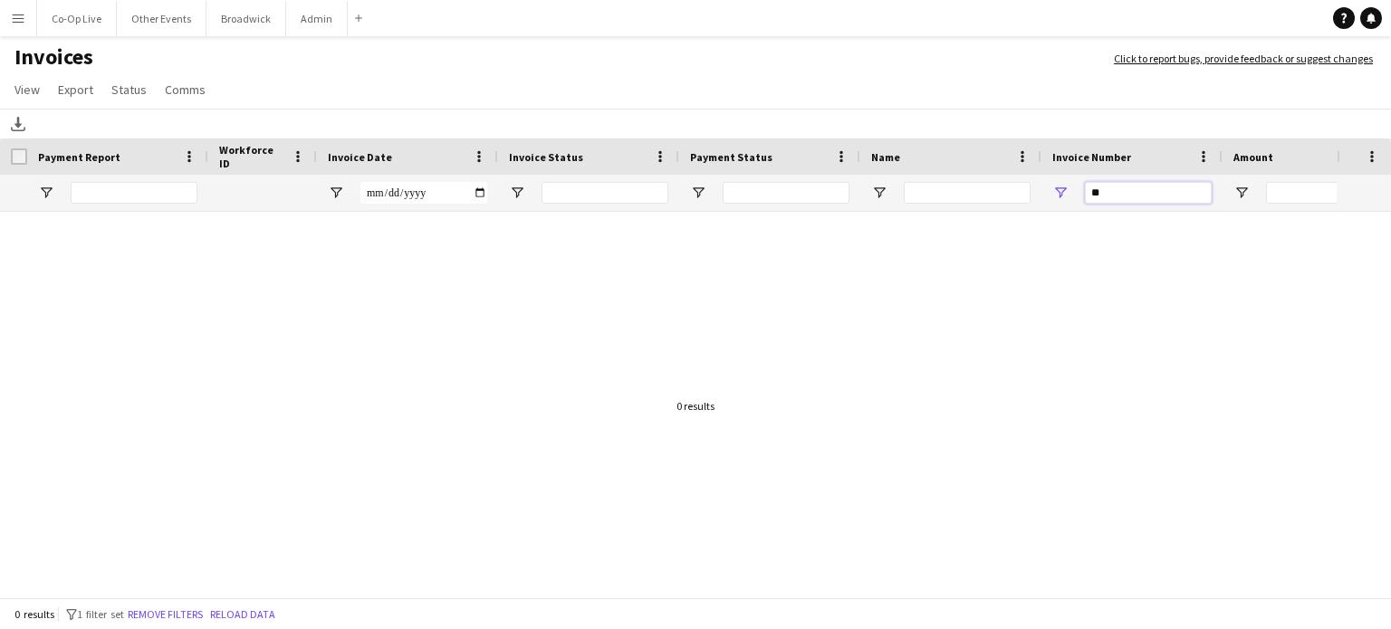
type input "*"
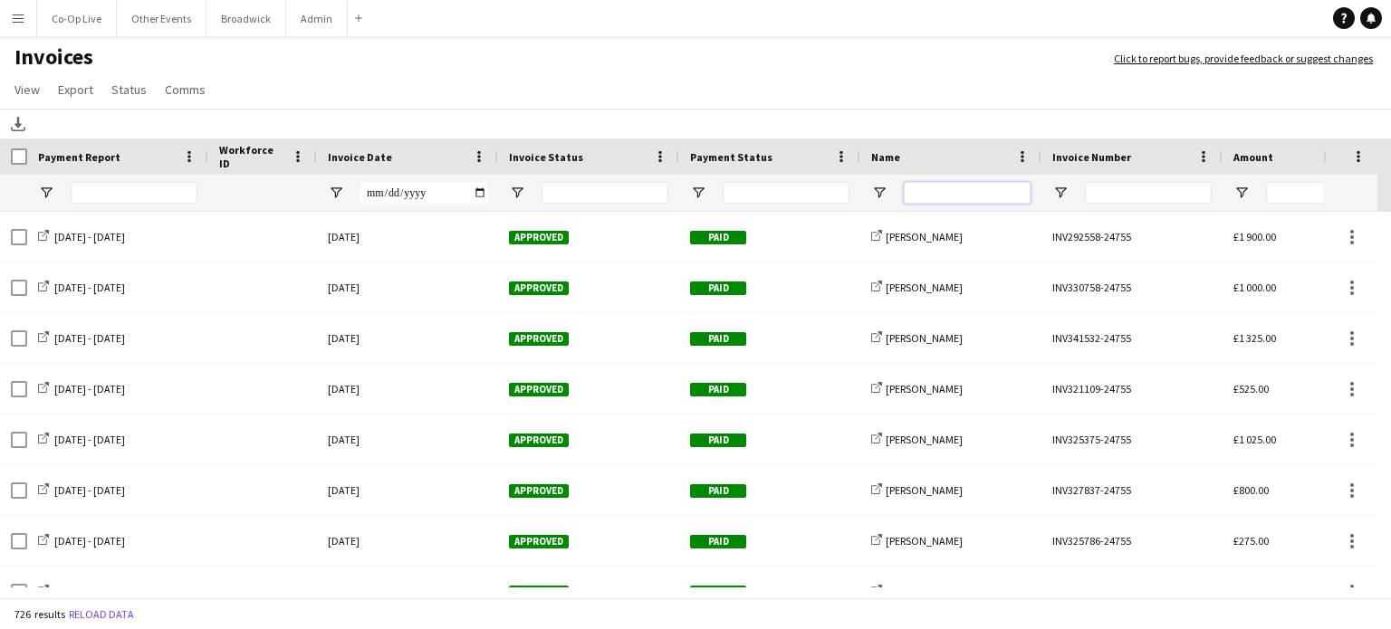
click at [971, 192] on input "Name Filter Input" at bounding box center [967, 193] width 127 height 22
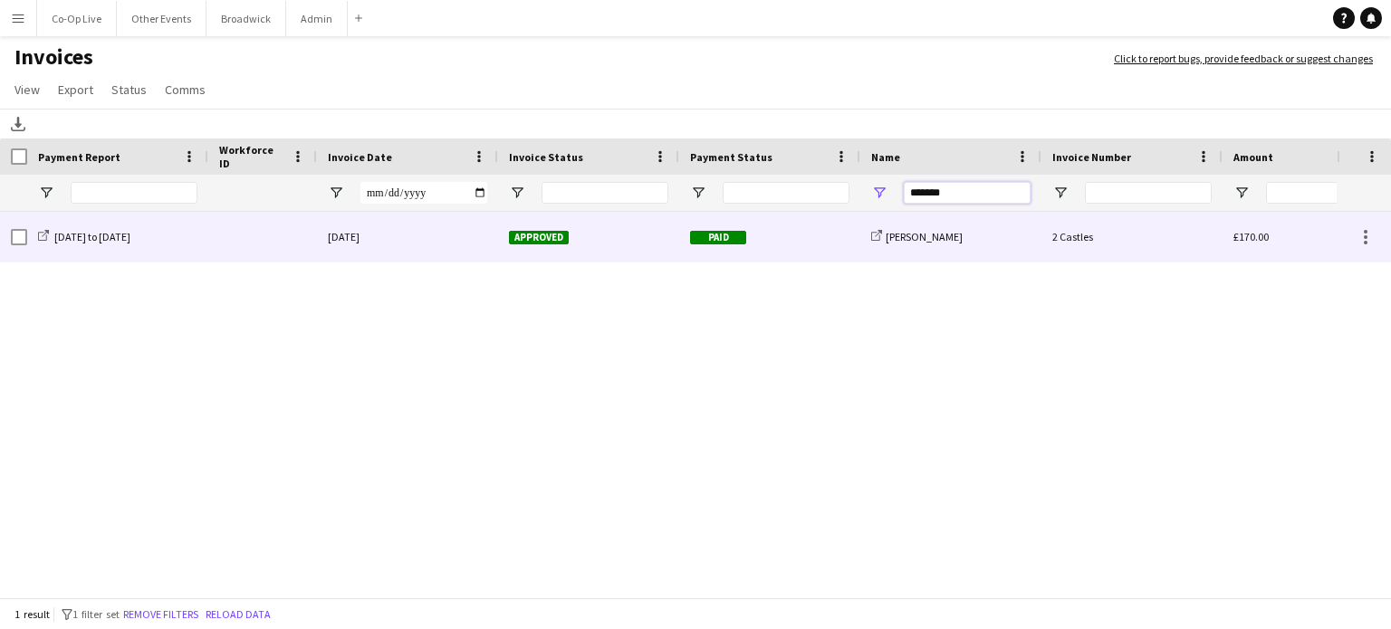
type input "*******"
click at [425, 234] on div "[DATE]" at bounding box center [407, 237] width 181 height 50
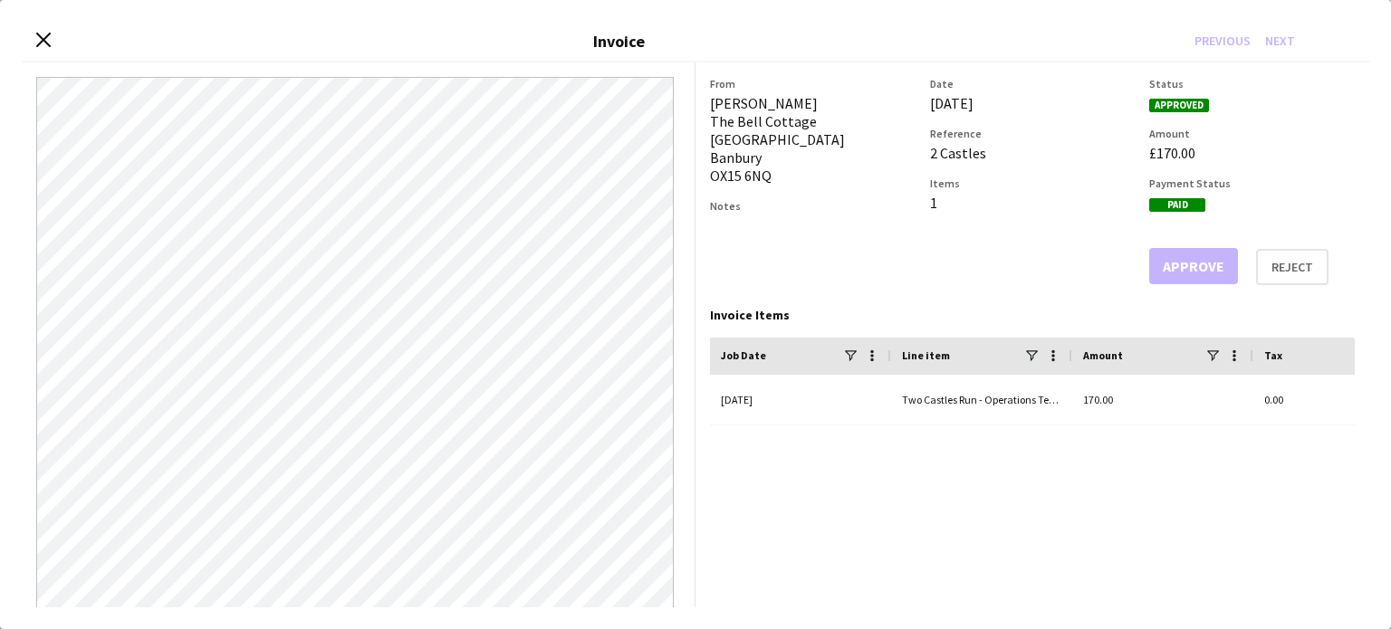
click at [43, 51] on div "Close invoice dialog Invoice Previous Next" at bounding box center [695, 42] width 1347 height 41
click at [40, 36] on icon at bounding box center [42, 40] width 17 height 17
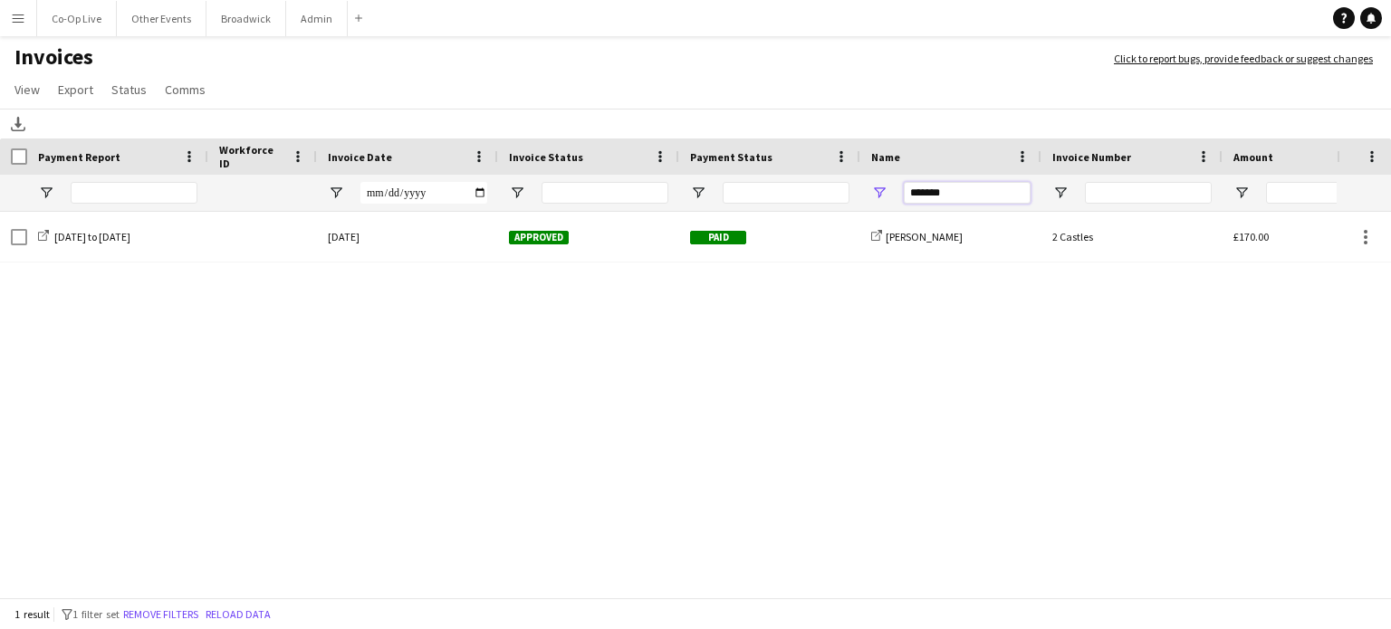
click at [985, 195] on input "*******" at bounding box center [967, 193] width 127 height 22
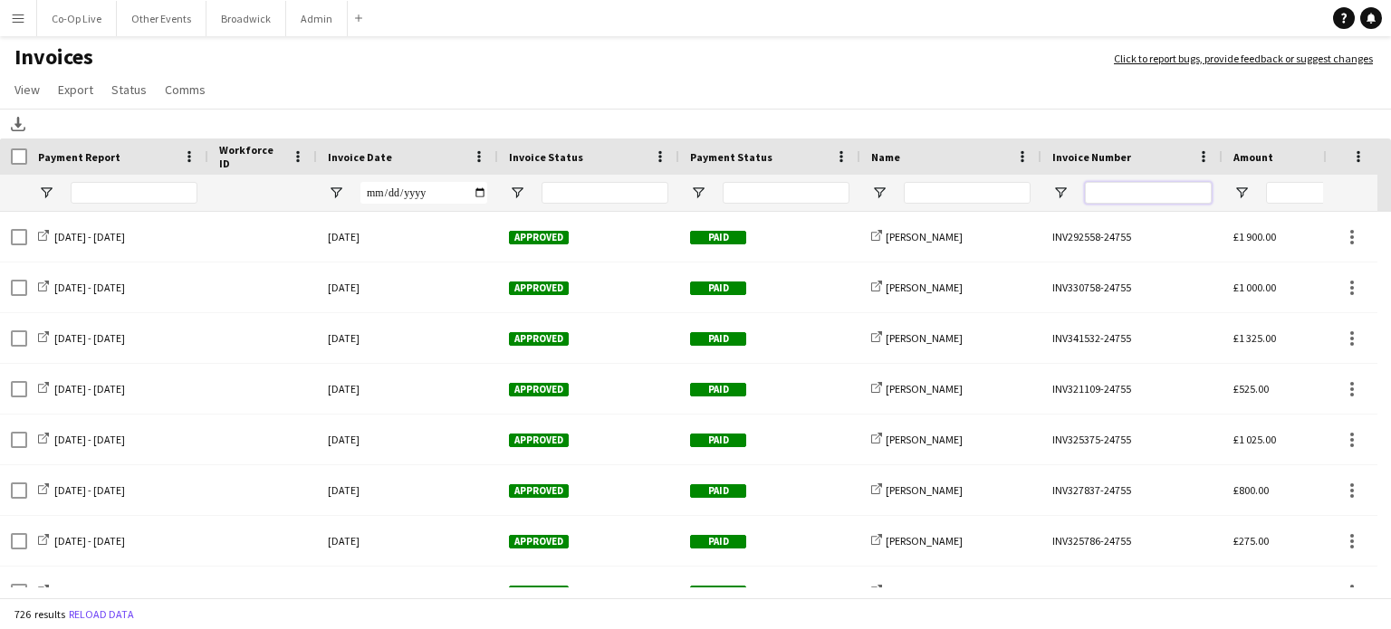
click at [1141, 193] on input "Invoice Number Filter Input" at bounding box center [1148, 193] width 127 height 22
paste input "*****"
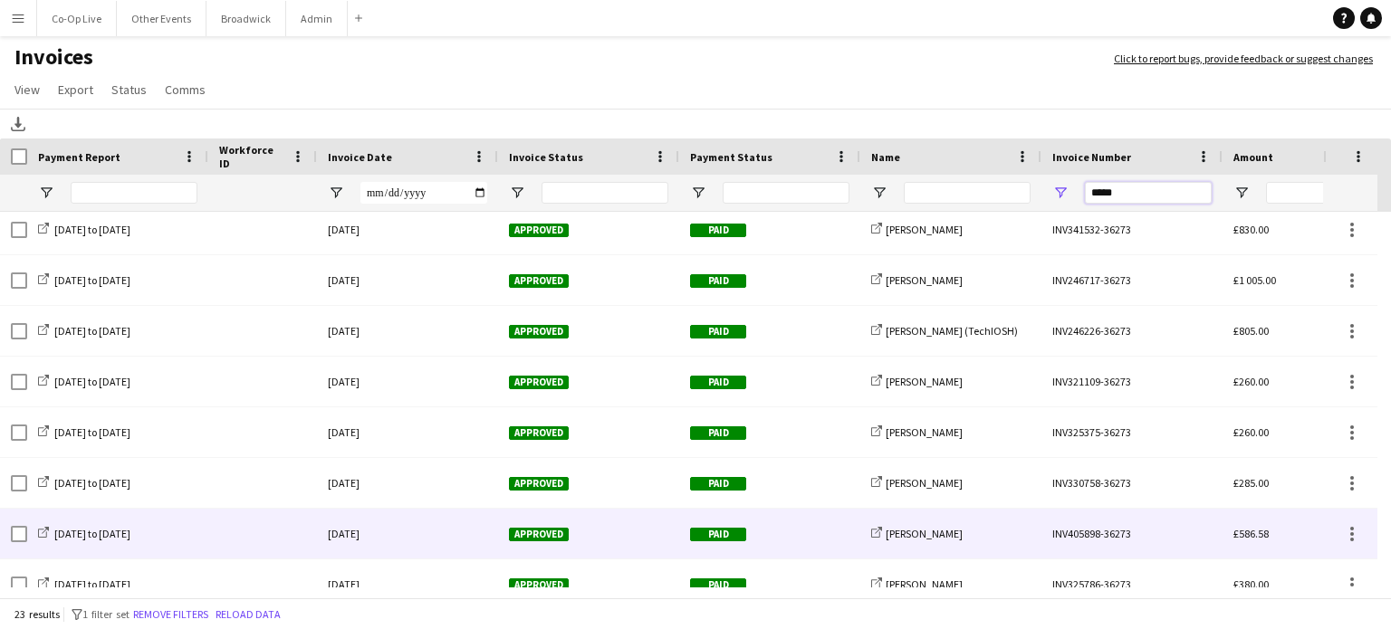
scroll to position [154, 0]
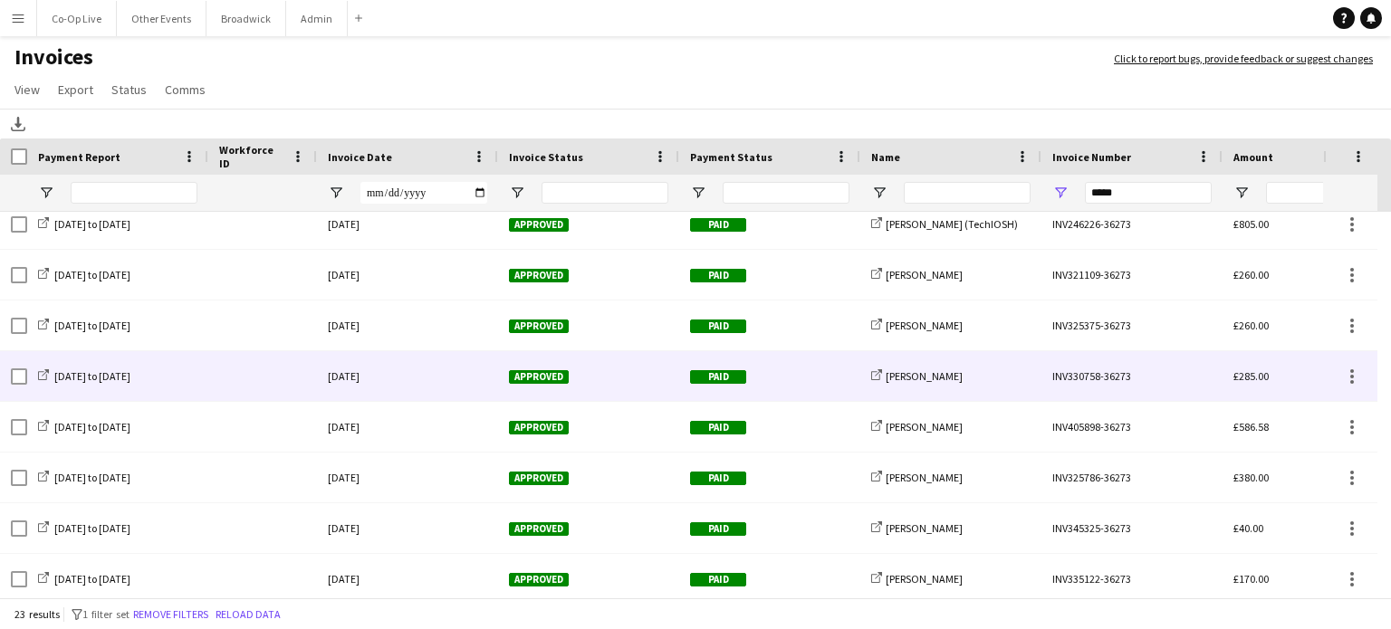
click at [461, 379] on div "[DATE]" at bounding box center [407, 376] width 181 height 50
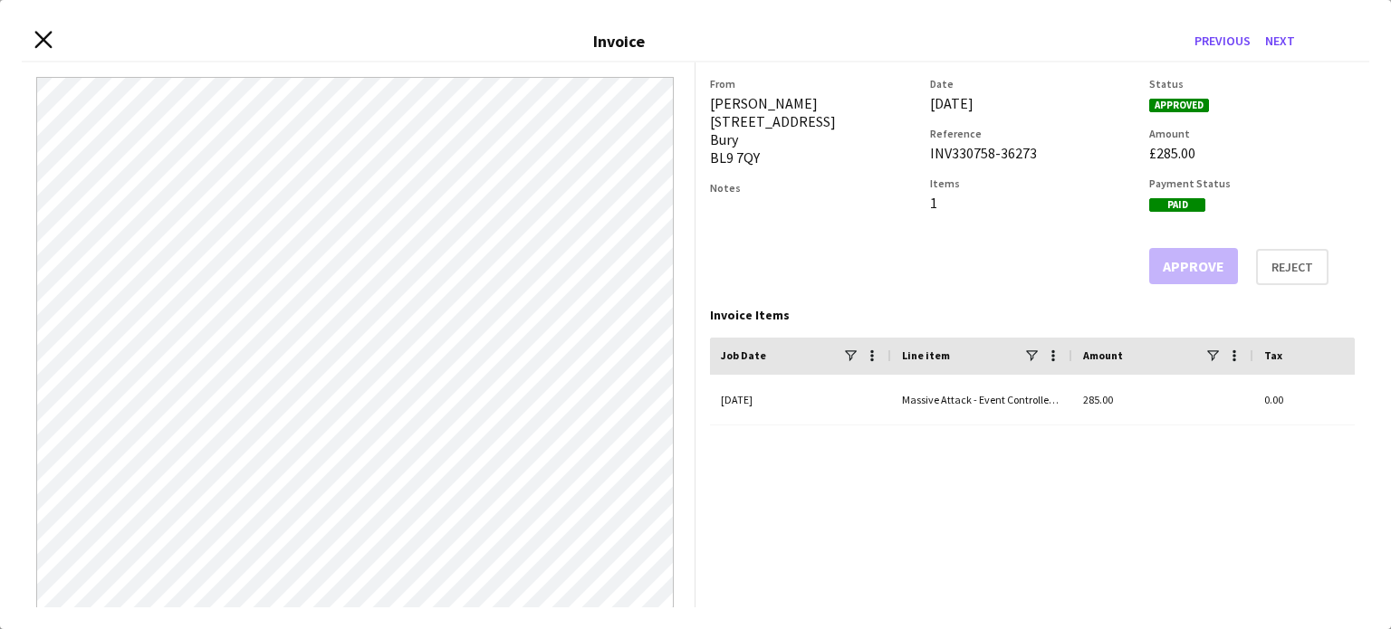
click at [41, 43] on icon "Close invoice dialog" at bounding box center [42, 40] width 17 height 17
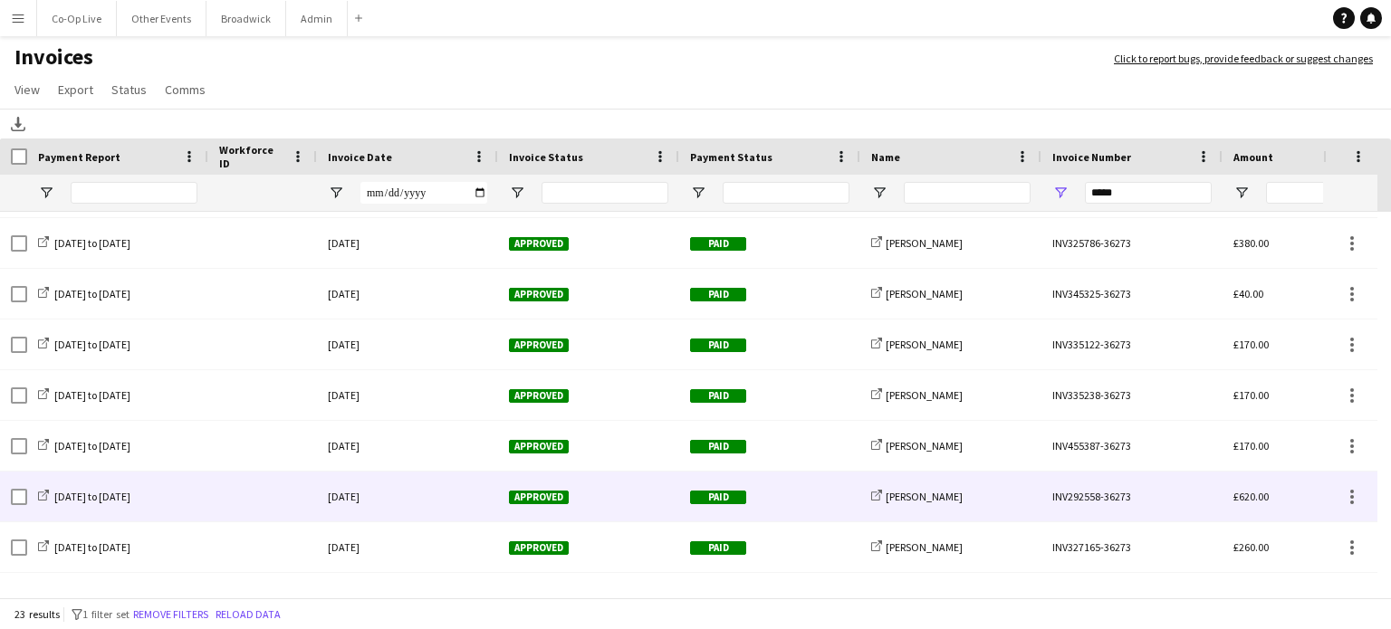
scroll to position [450, 0]
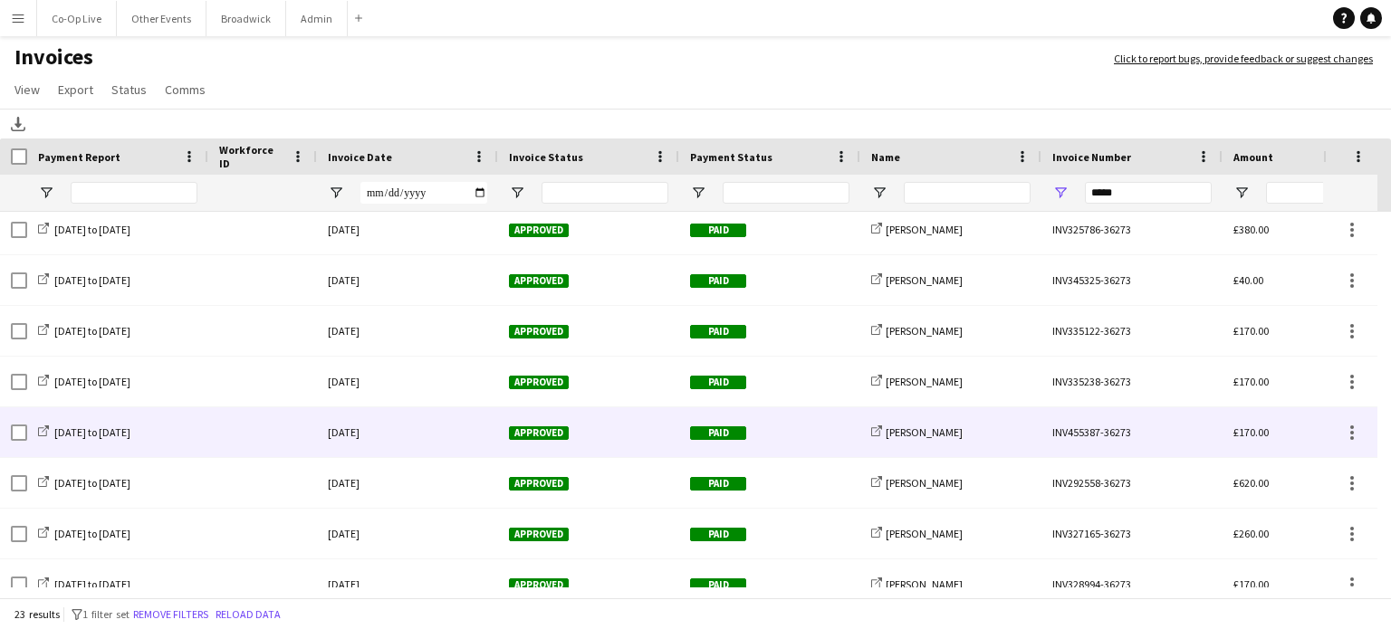
click at [371, 426] on div "[DATE]" at bounding box center [407, 432] width 181 height 50
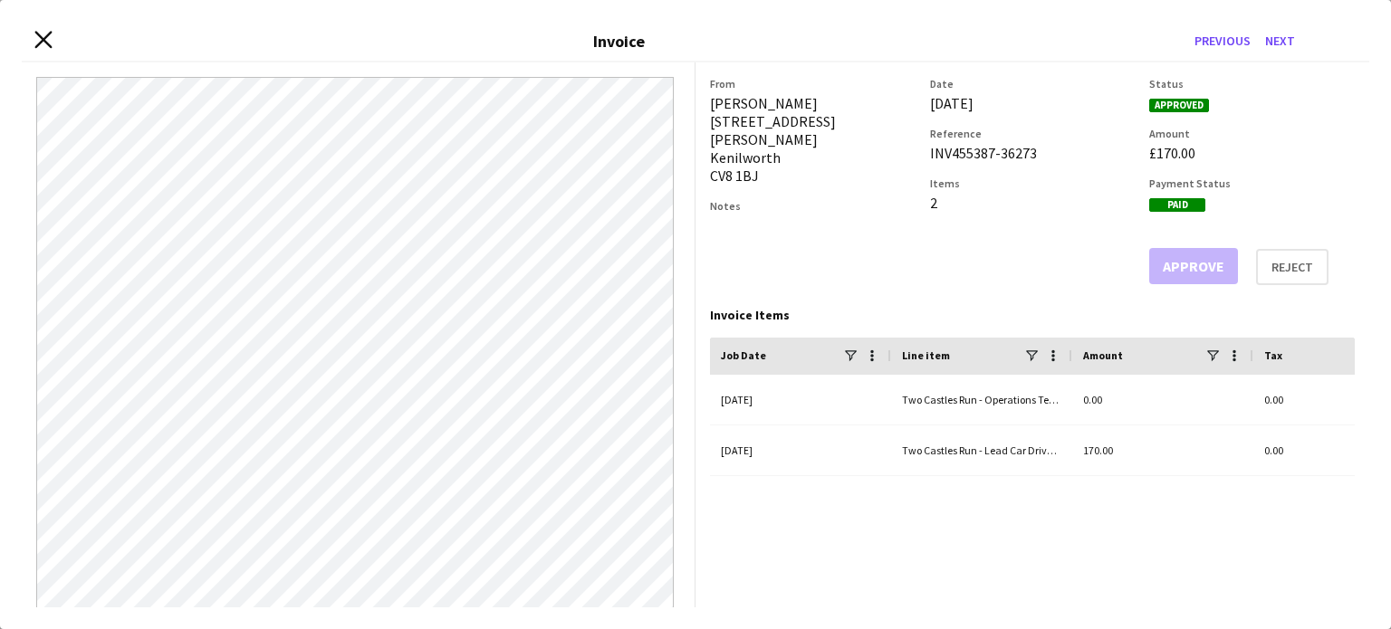
click at [43, 39] on icon at bounding box center [42, 40] width 17 height 17
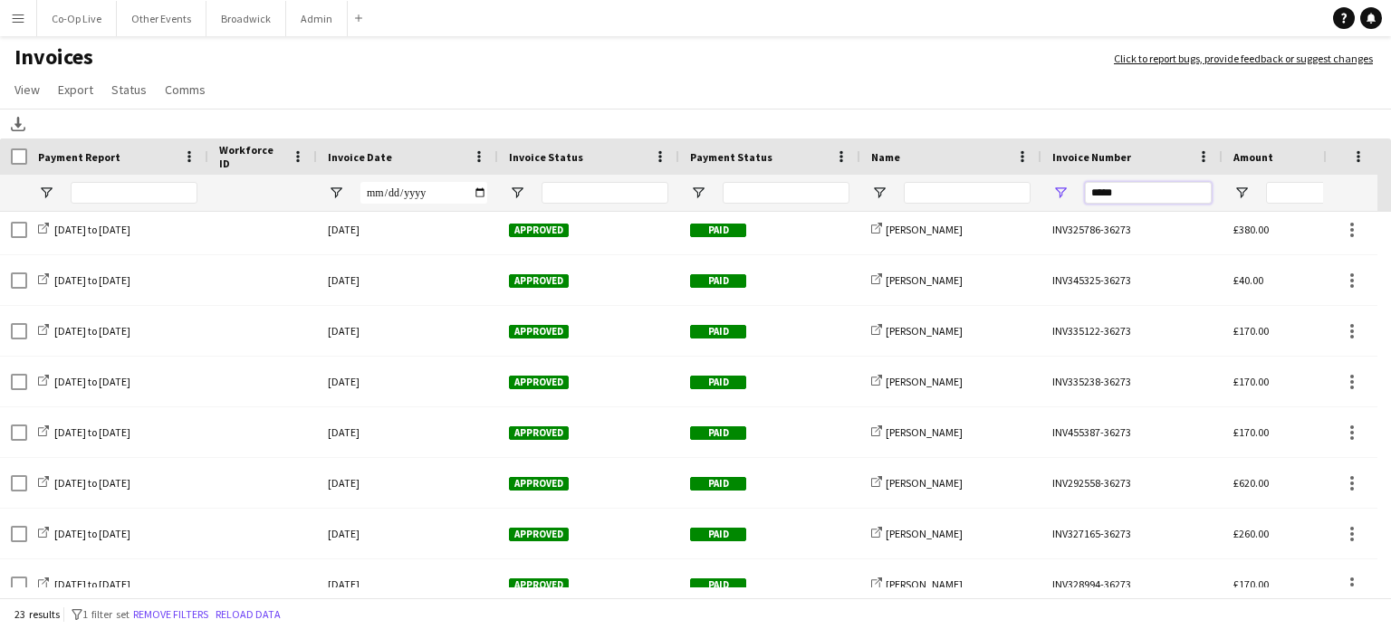
click at [1126, 193] on input "*****" at bounding box center [1148, 193] width 127 height 22
paste input "******"
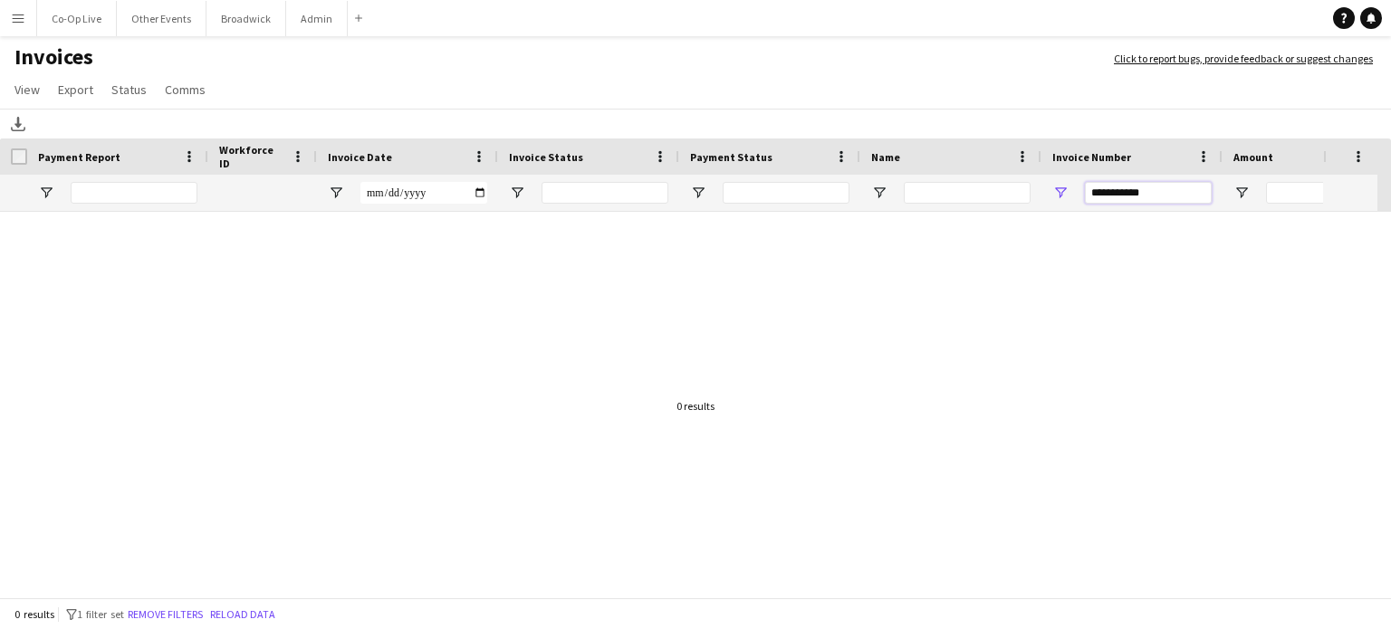
scroll to position [0, 0]
drag, startPoint x: 1155, startPoint y: 196, endPoint x: 1118, endPoint y: 186, distance: 38.4
click at [1118, 186] on input "**********" at bounding box center [1148, 193] width 127 height 22
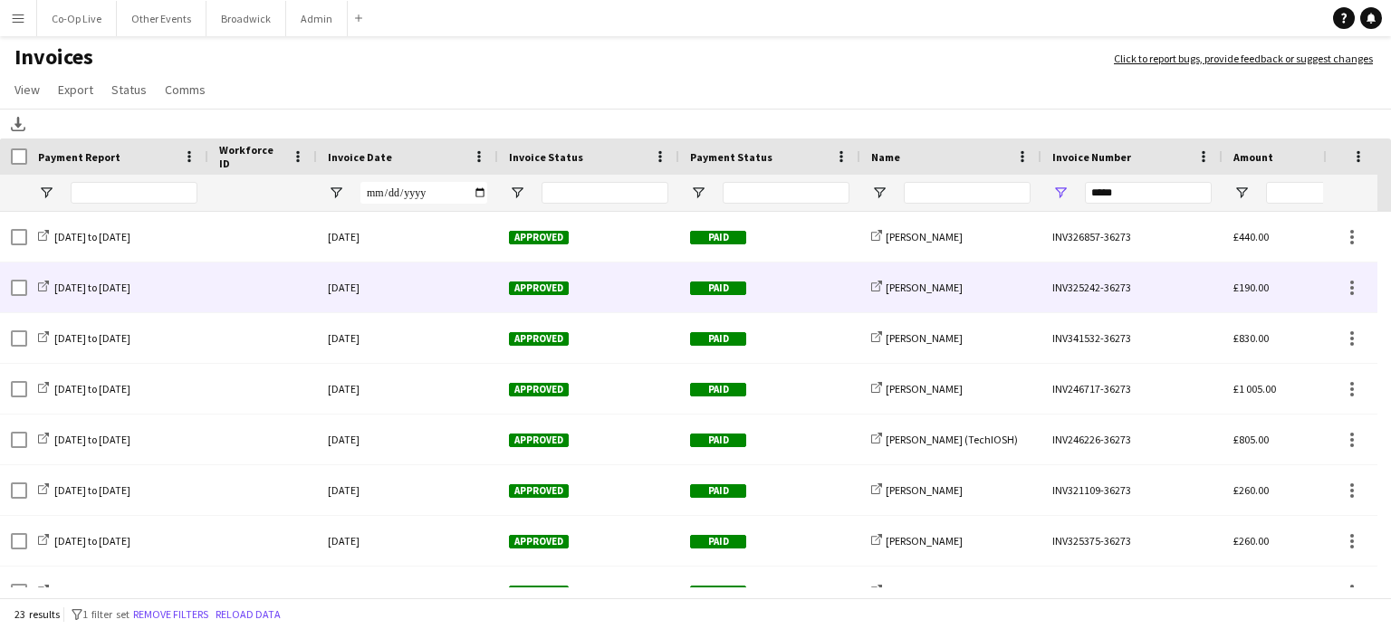
click at [426, 277] on div "[DATE]" at bounding box center [407, 288] width 181 height 50
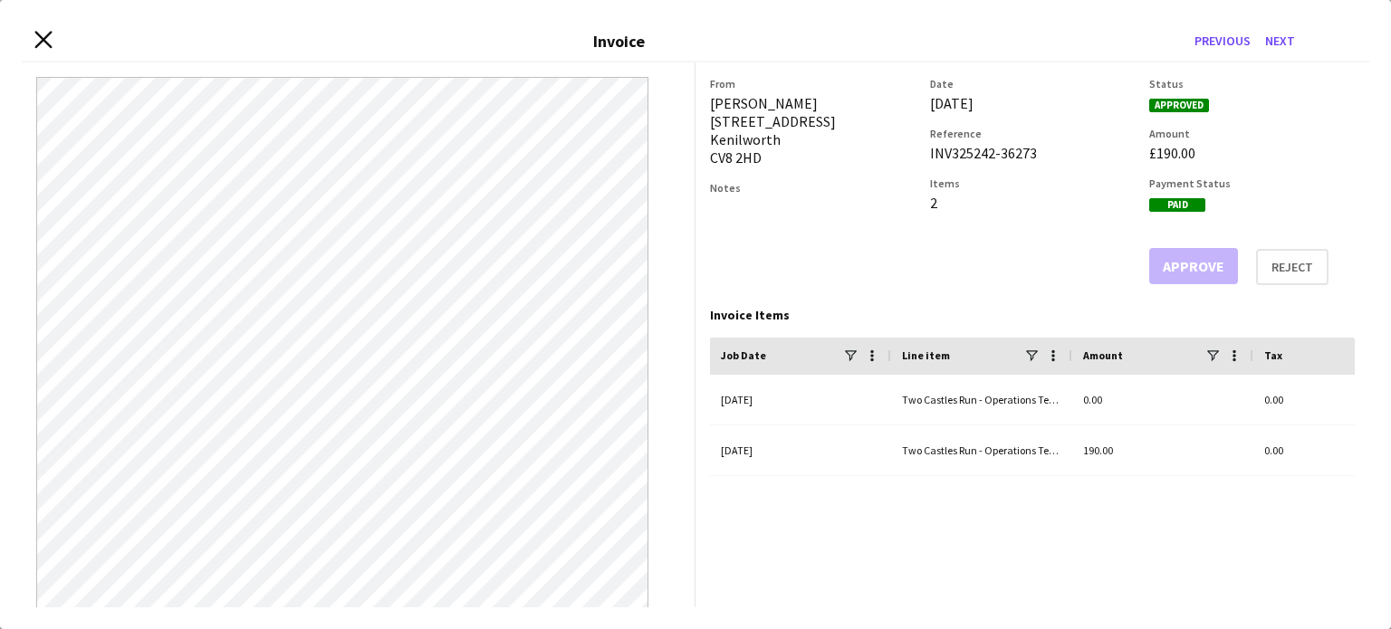
click at [37, 44] on icon at bounding box center [42, 40] width 17 height 17
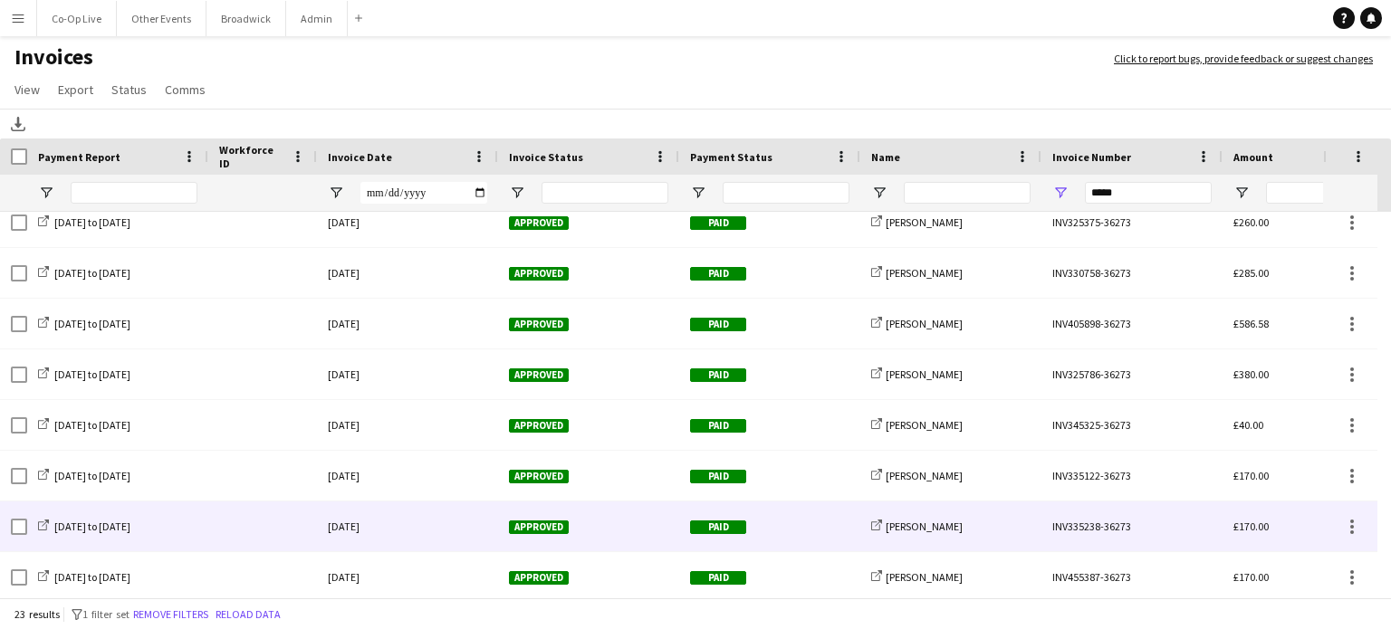
scroll to position [340, 0]
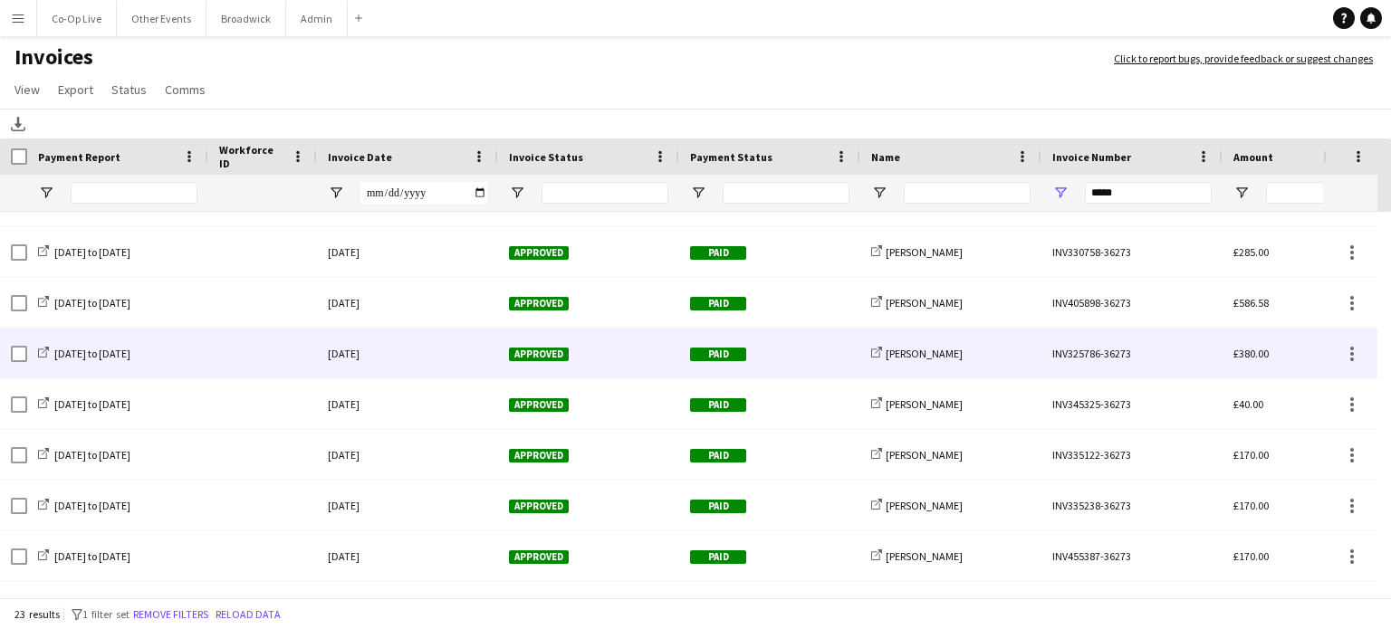
click at [371, 353] on div "[DATE]" at bounding box center [407, 354] width 181 height 50
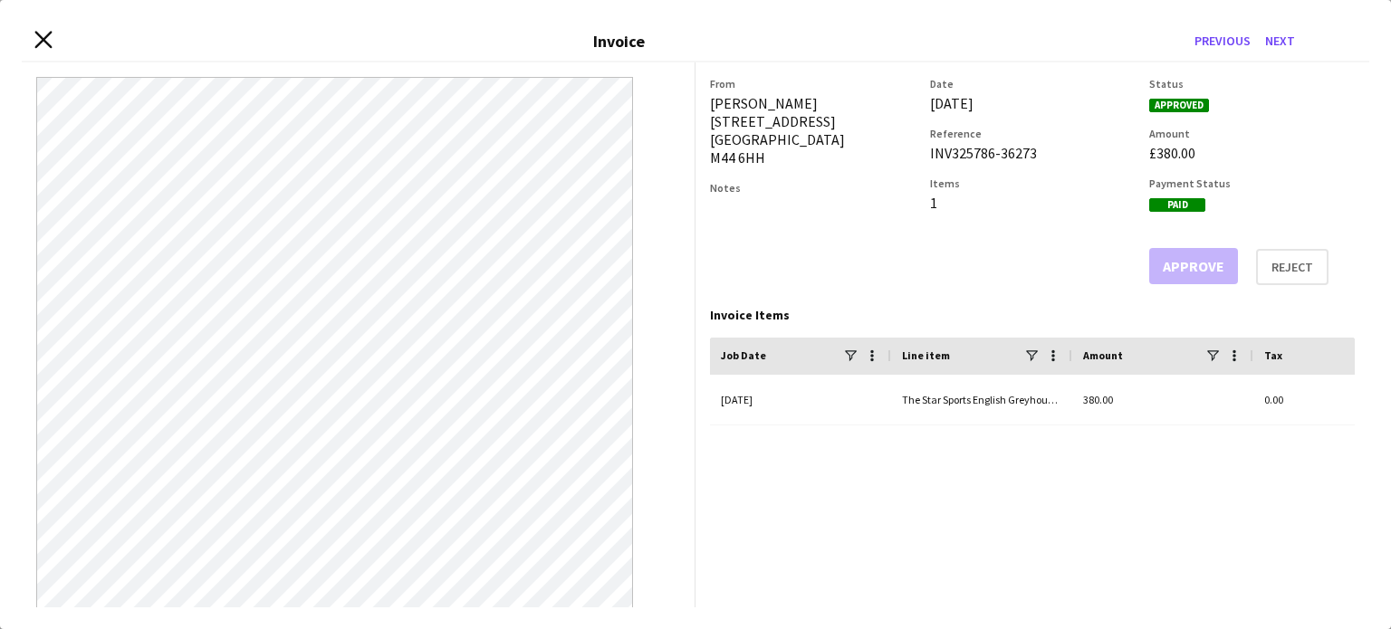
click at [42, 45] on icon "Close invoice dialog" at bounding box center [42, 40] width 17 height 17
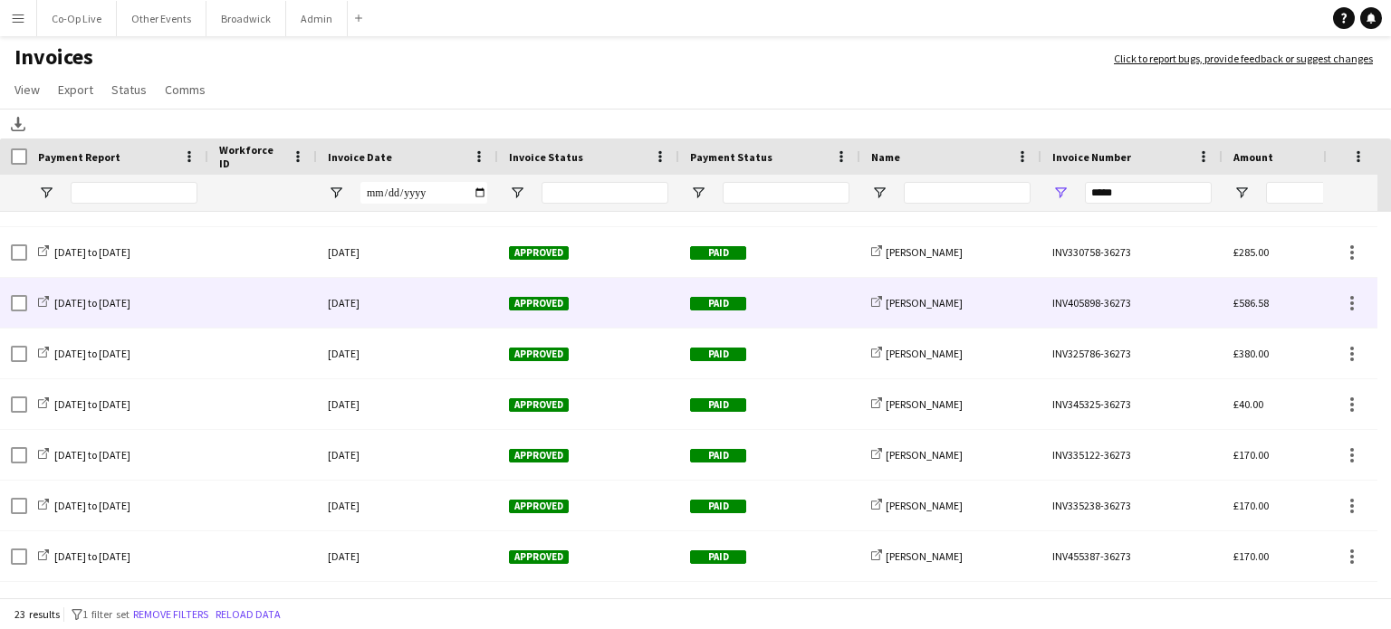
click at [459, 300] on div "[DATE]" at bounding box center [407, 303] width 181 height 50
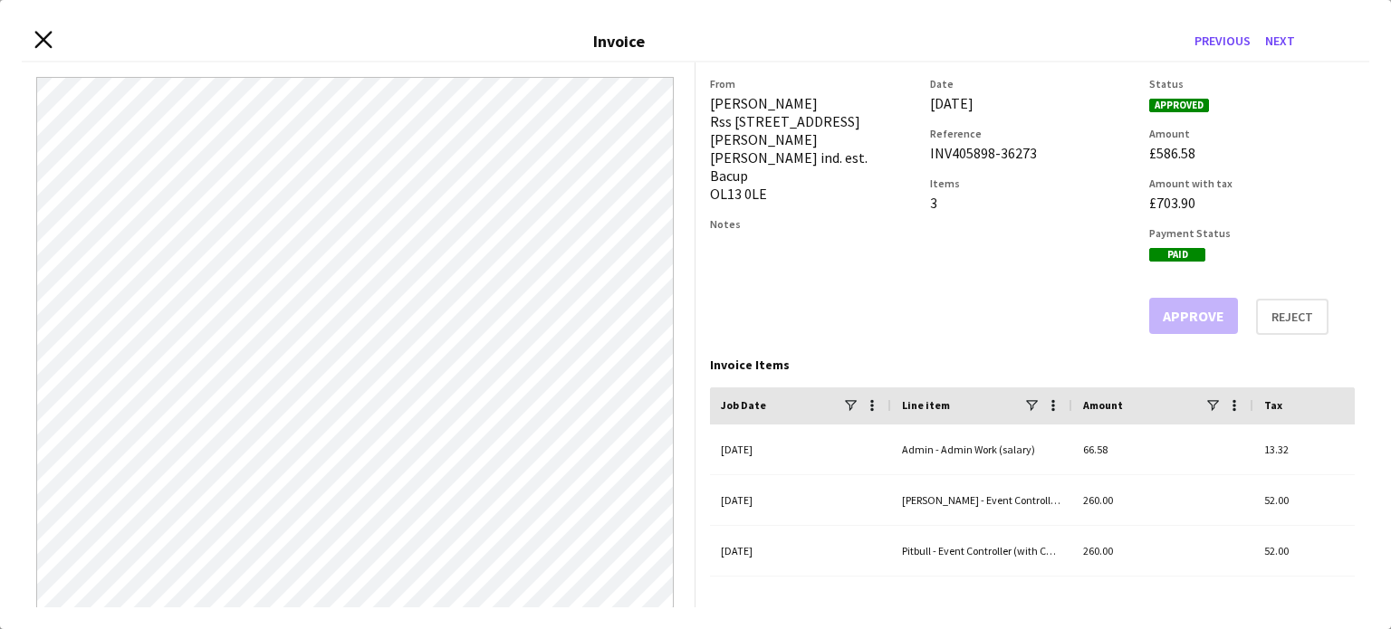
click at [36, 41] on icon "Close invoice dialog" at bounding box center [42, 40] width 17 height 17
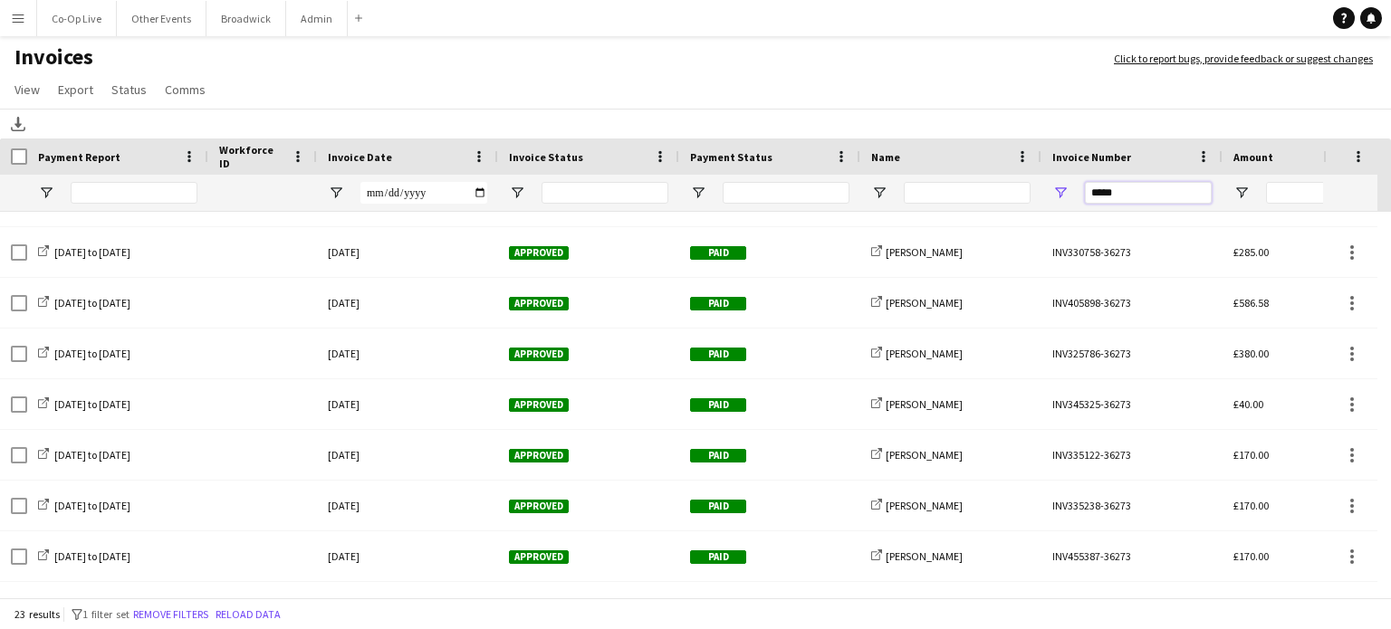
click at [1115, 200] on input "*****" at bounding box center [1148, 193] width 127 height 22
paste input "Invoice Number Filter Input"
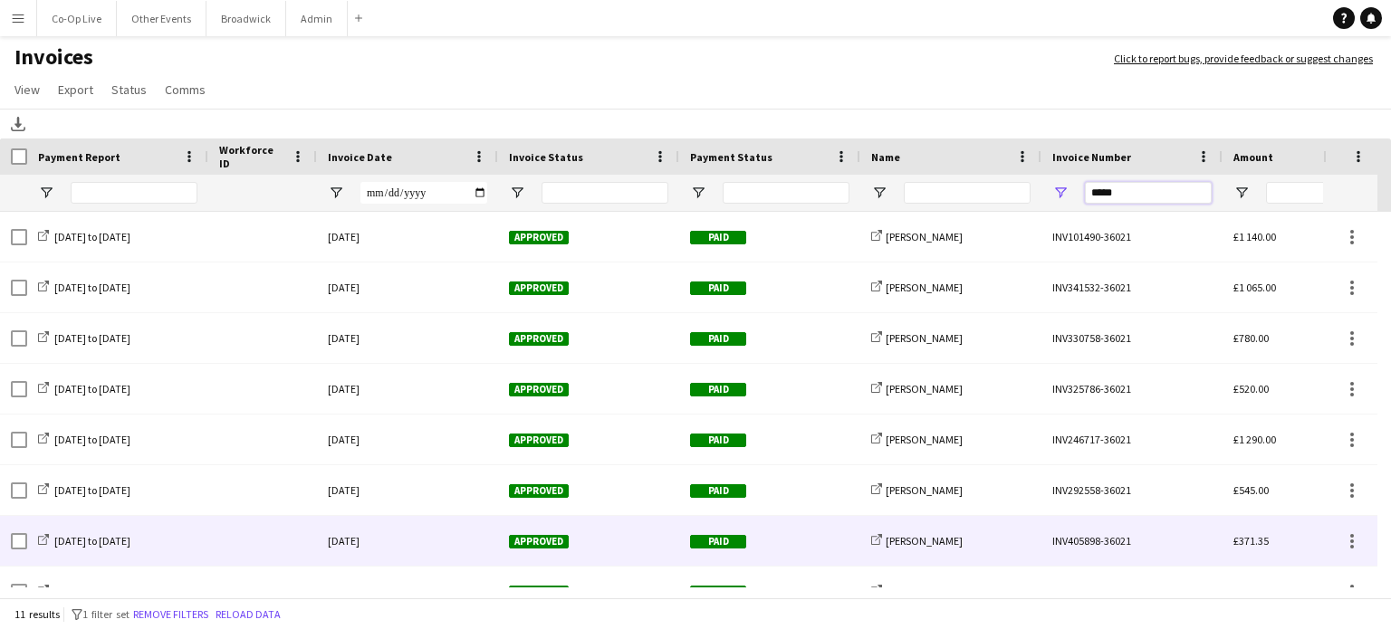
scroll to position [2, 0]
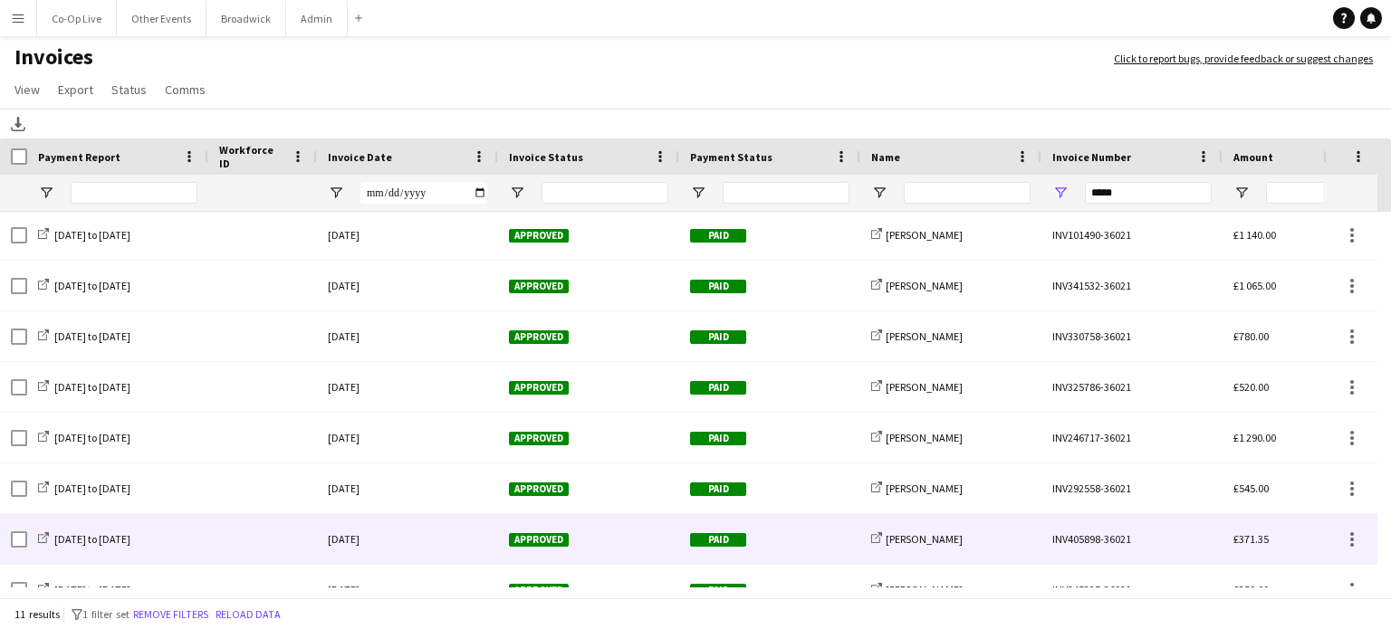
click at [442, 534] on div "[DATE]" at bounding box center [407, 539] width 181 height 50
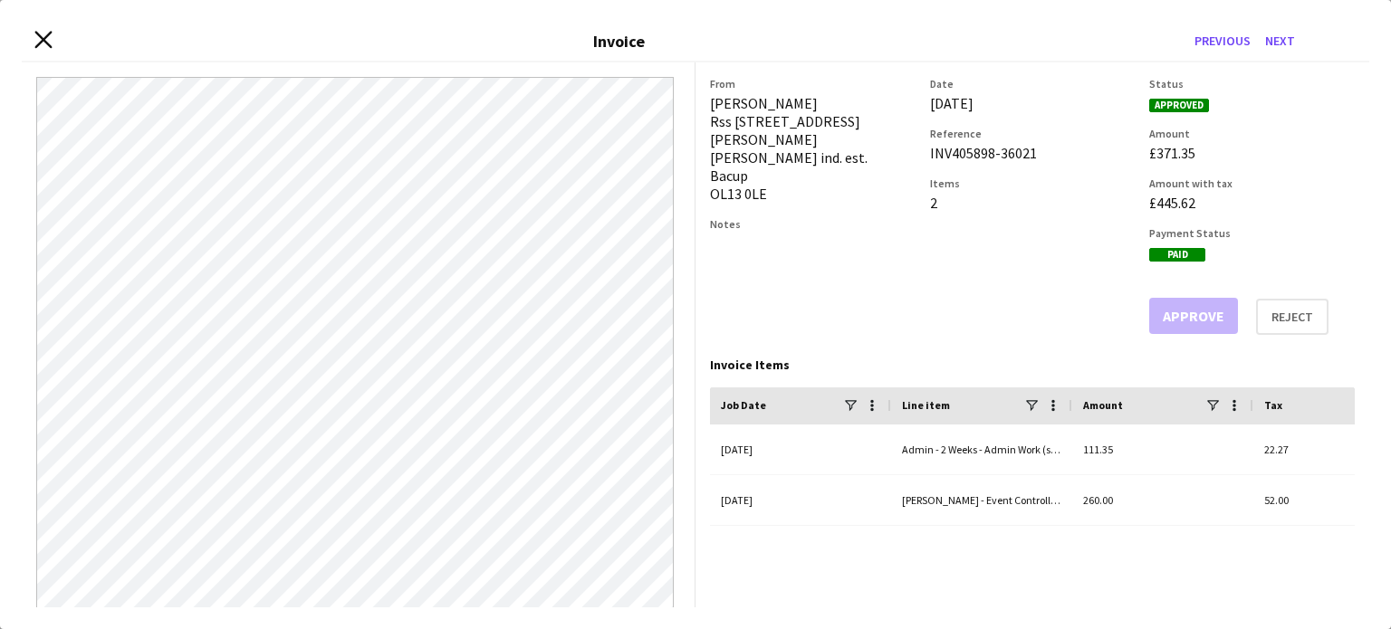
click at [45, 41] on icon at bounding box center [42, 40] width 17 height 17
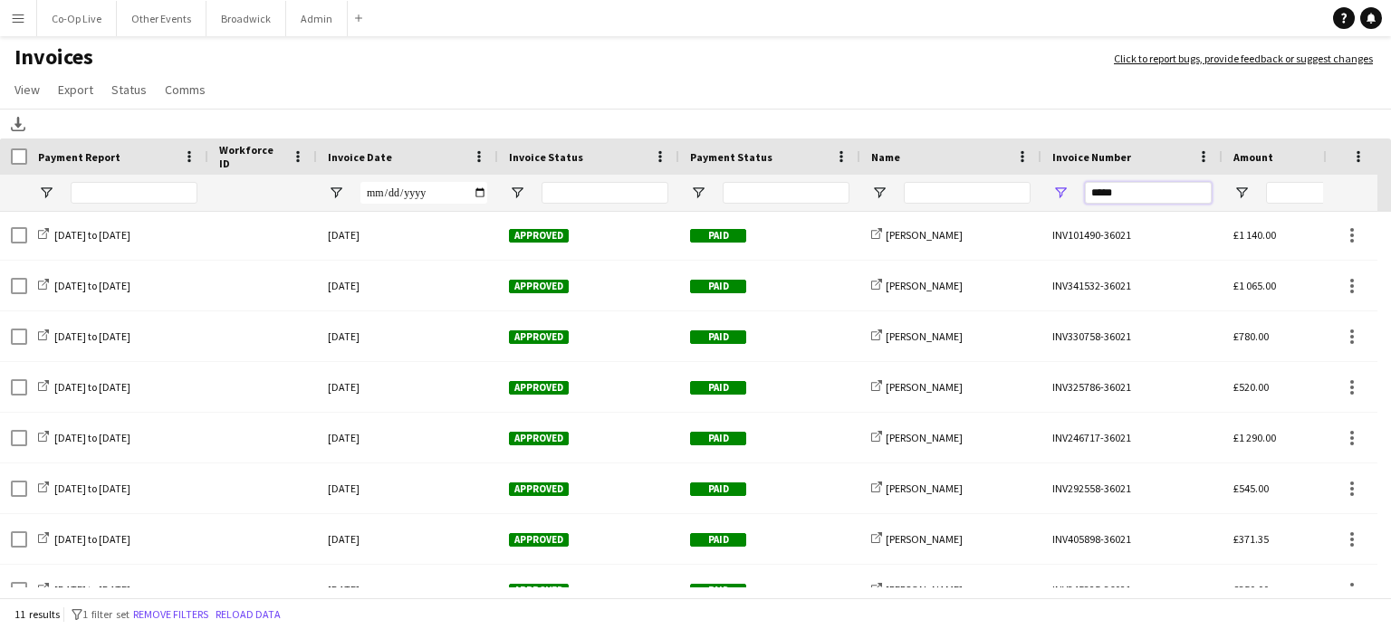
click at [1153, 200] on input "*****" at bounding box center [1148, 193] width 127 height 22
click at [1130, 196] on input "*****" at bounding box center [1148, 193] width 127 height 22
paste input "Invoice Number Filter Input"
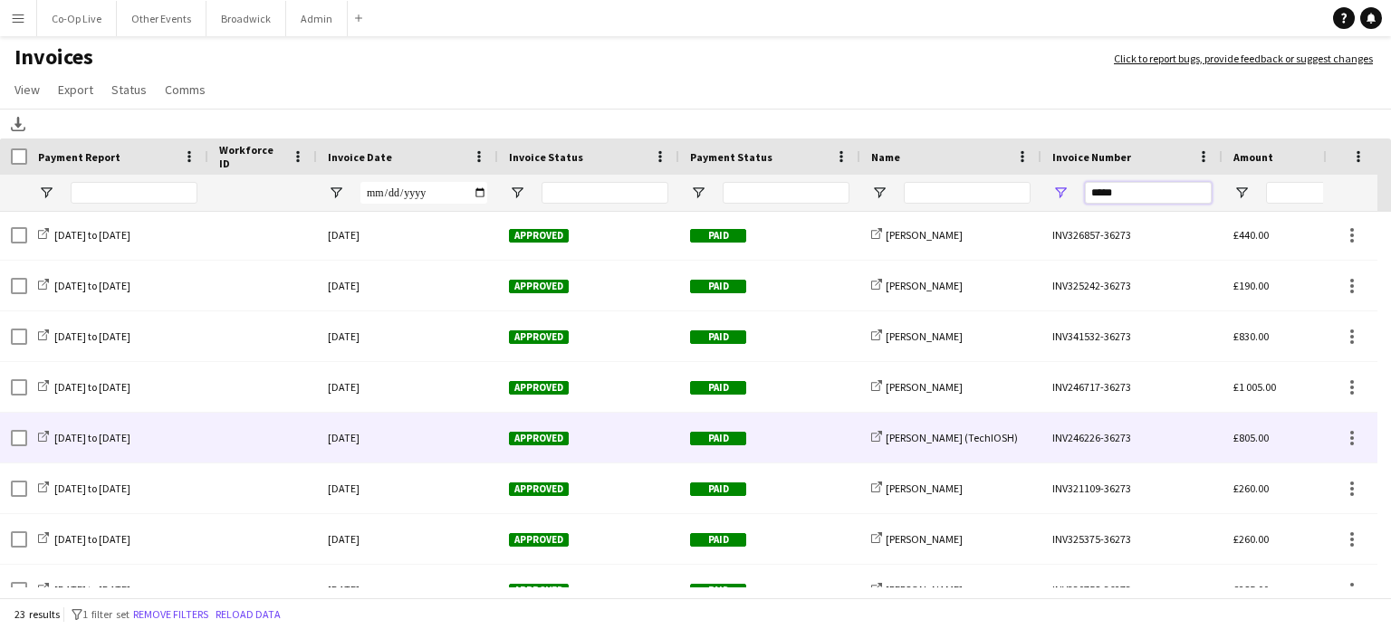
type input "*****"
click at [356, 435] on div "[DATE]" at bounding box center [407, 438] width 181 height 50
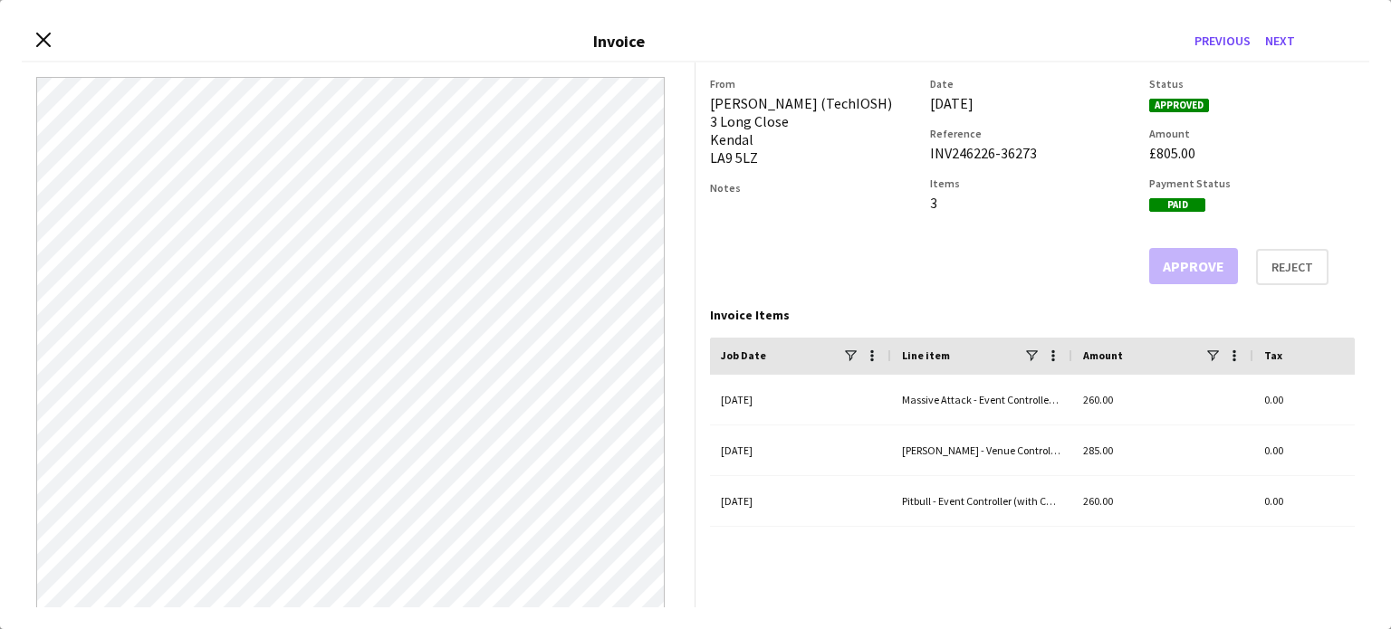
click at [33, 39] on div "Close invoice dialog Invoice Previous Next" at bounding box center [695, 42] width 1347 height 41
click at [43, 38] on icon at bounding box center [42, 40] width 17 height 17
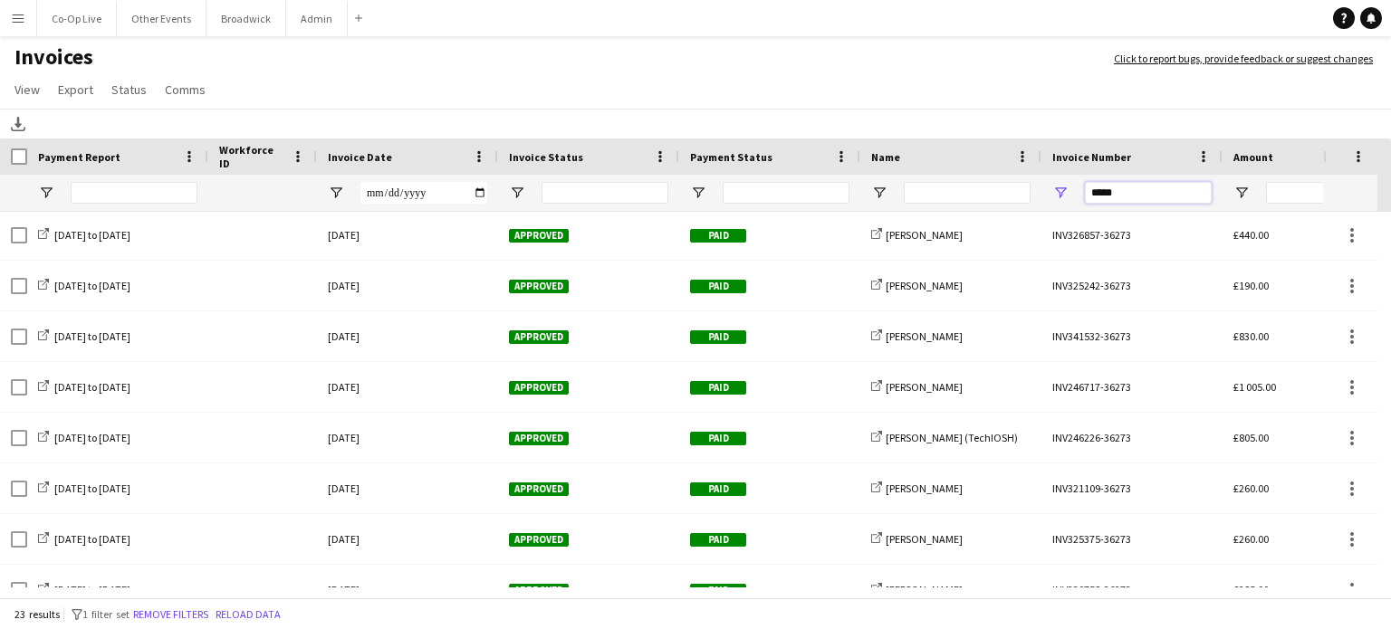
click at [1115, 193] on input "*****" at bounding box center [1148, 193] width 127 height 22
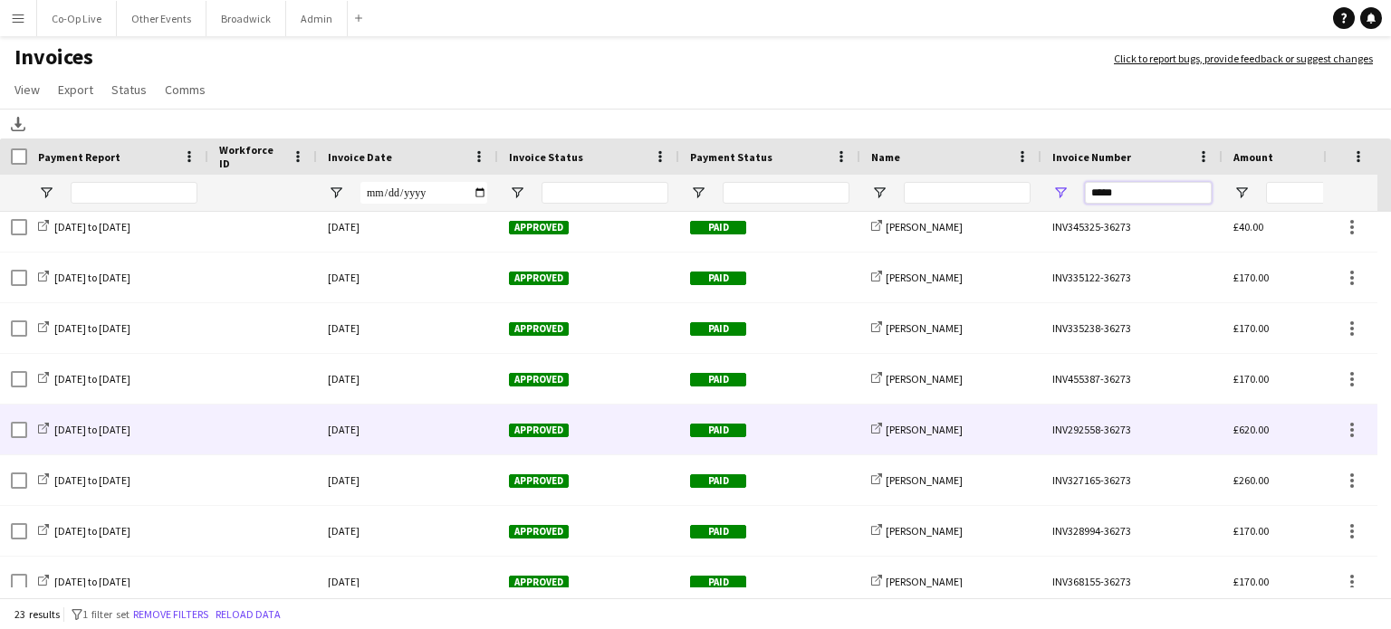
scroll to position [541, 0]
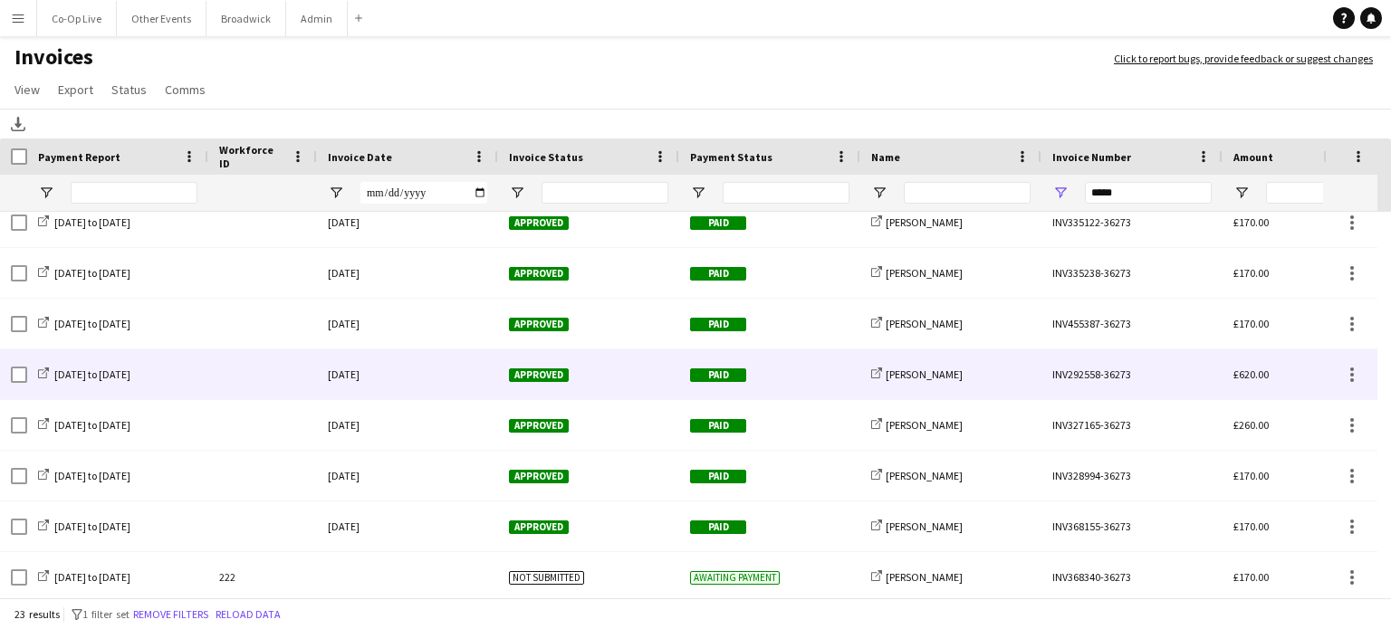
click at [442, 375] on div "[DATE]" at bounding box center [407, 374] width 181 height 50
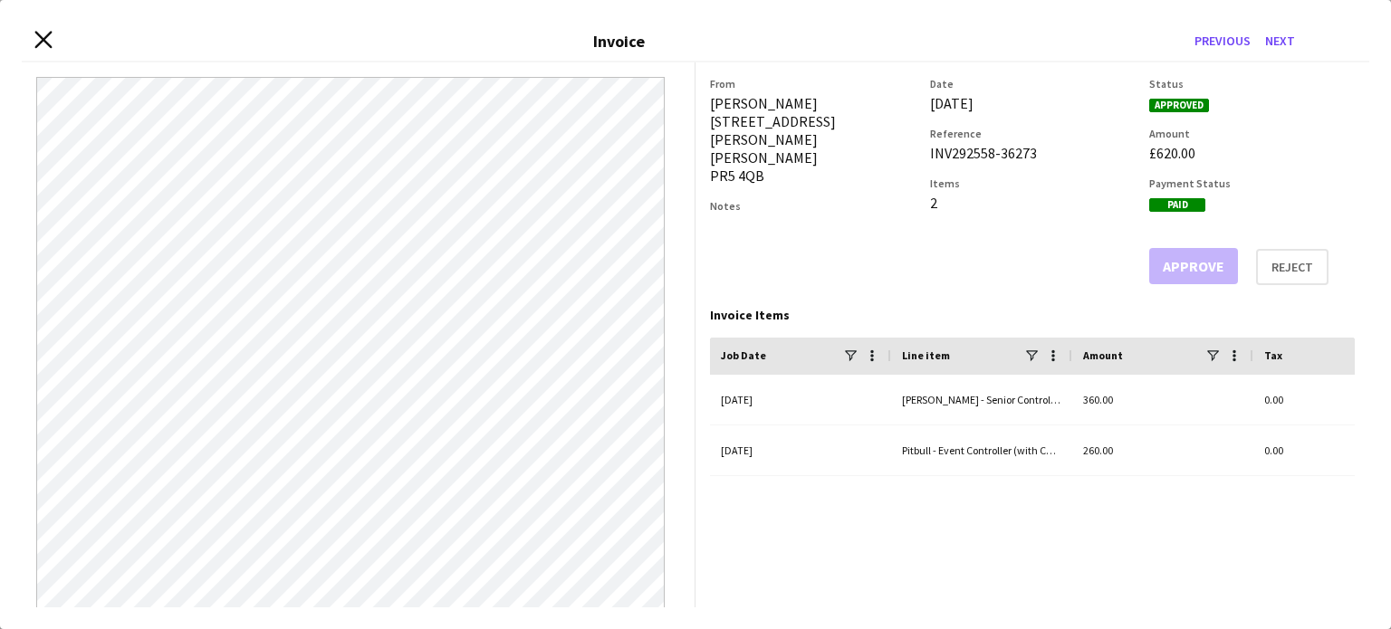
click at [42, 49] on app-icon "Close invoice dialog" at bounding box center [42, 42] width 17 height 20
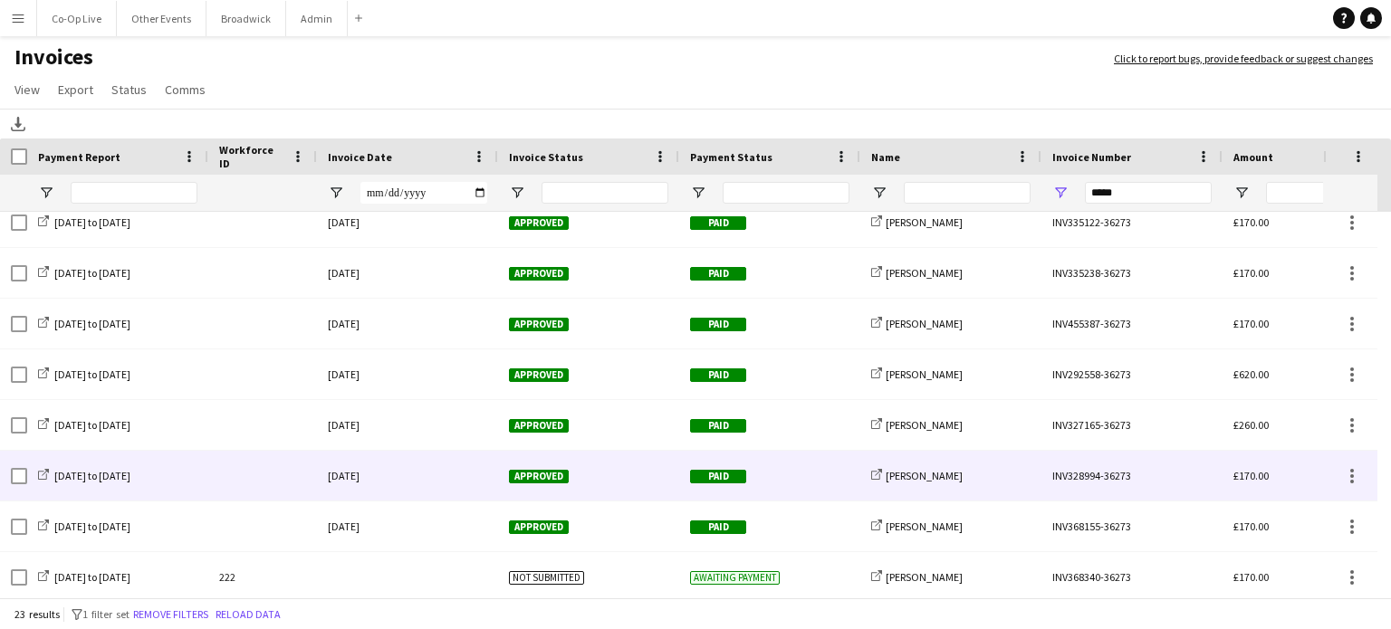
click at [494, 470] on div "[DATE]" at bounding box center [407, 476] width 181 height 50
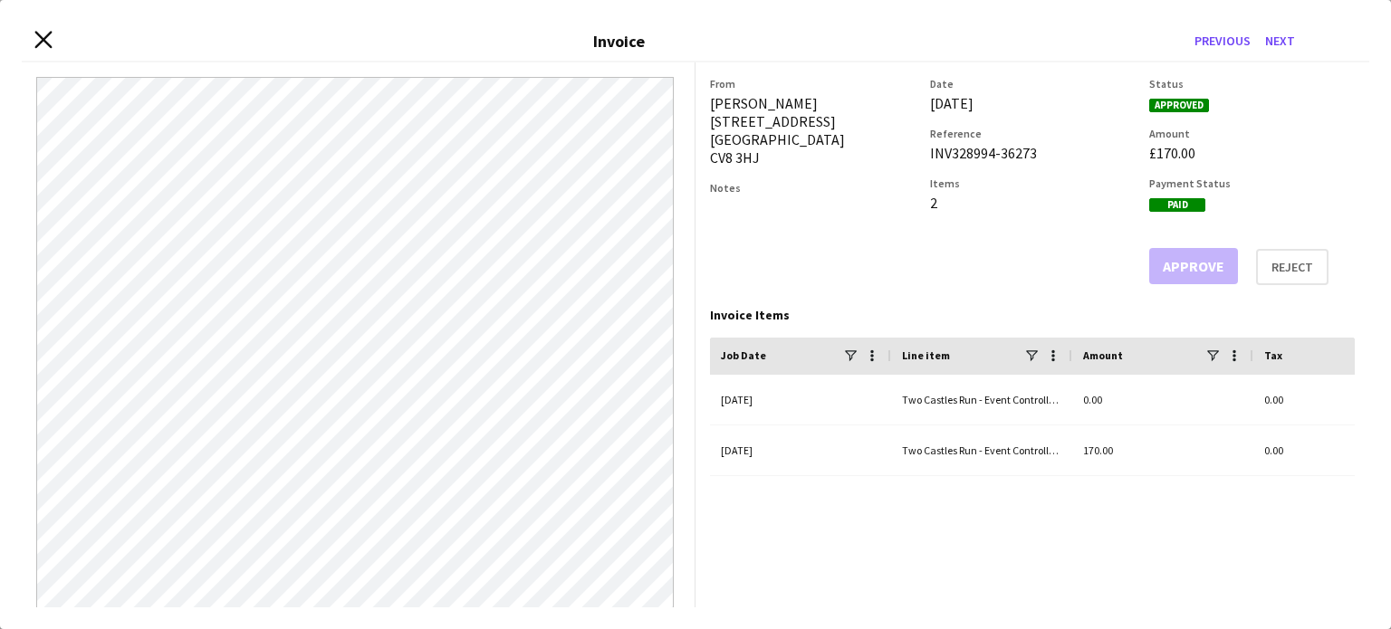
click at [43, 42] on icon "Close invoice dialog" at bounding box center [42, 40] width 17 height 17
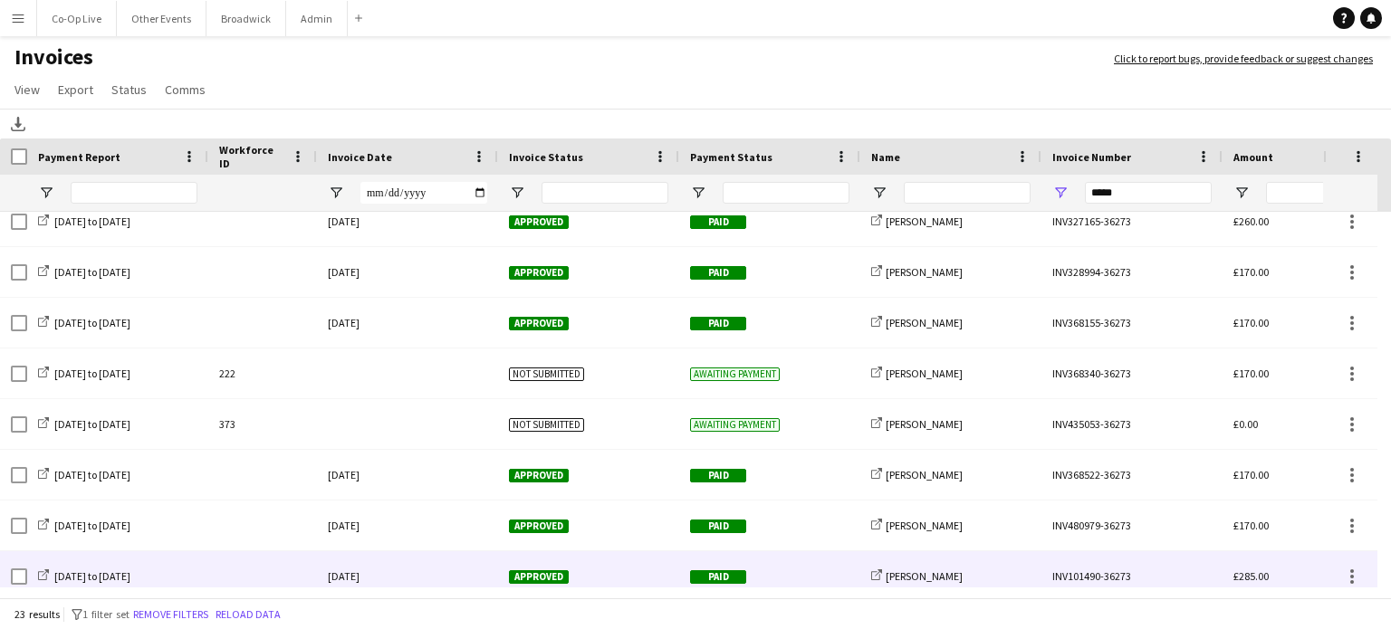
scroll to position [789, 0]
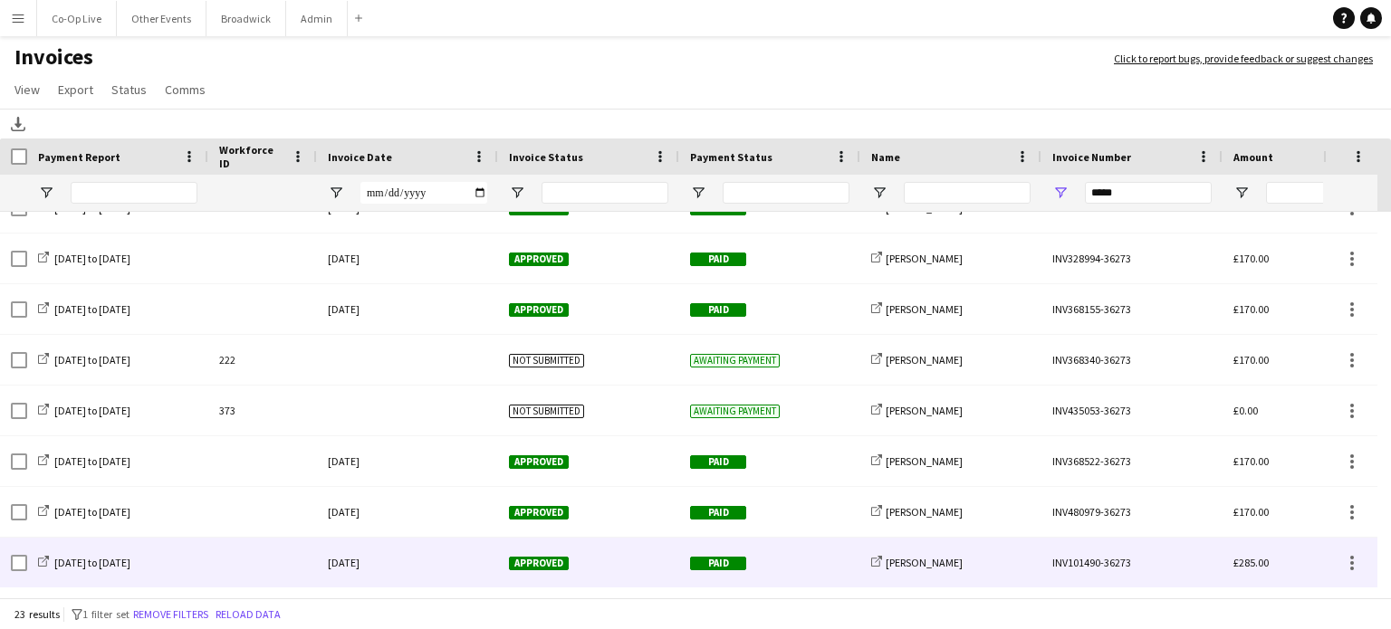
click at [411, 548] on div "[DATE]" at bounding box center [407, 563] width 181 height 50
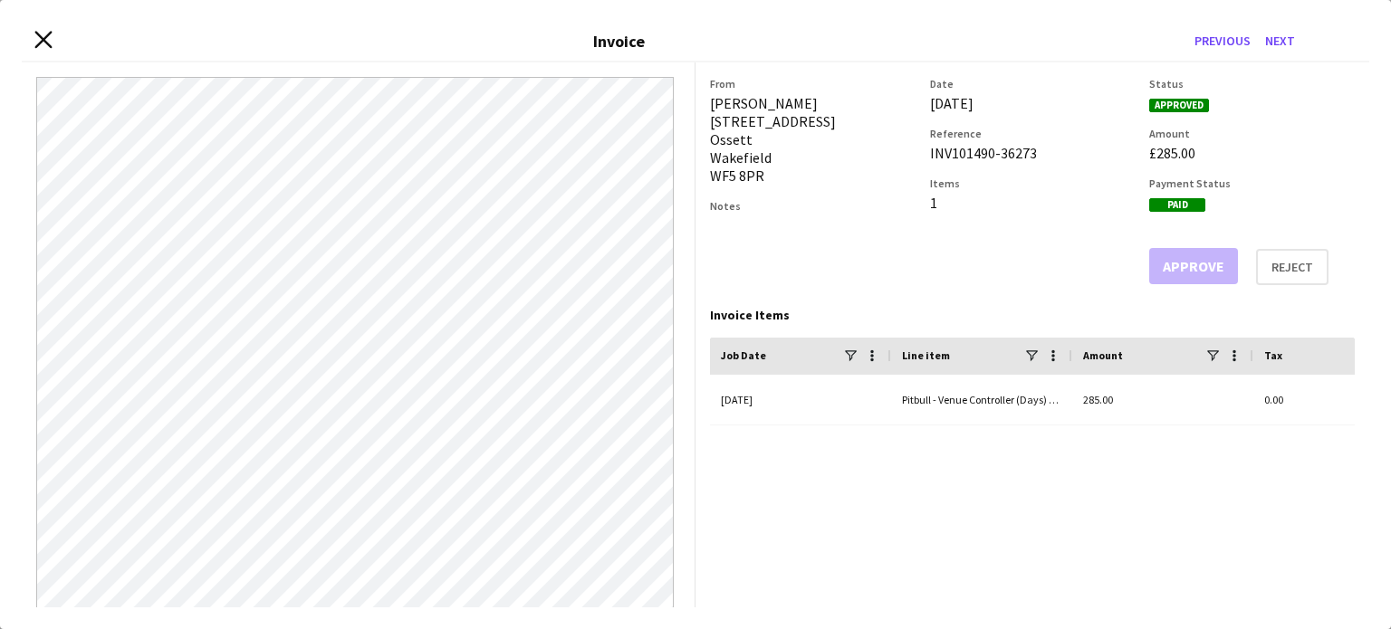
click at [45, 47] on icon "Close invoice dialog" at bounding box center [42, 40] width 17 height 17
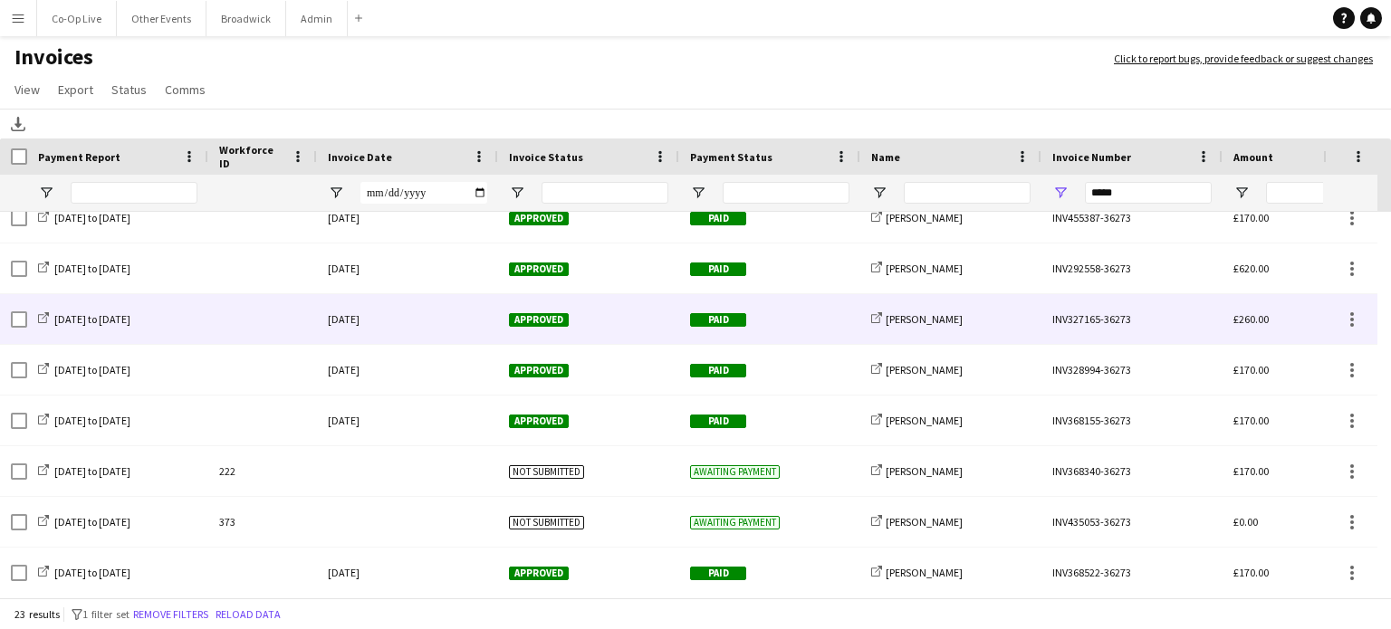
scroll to position [677, 0]
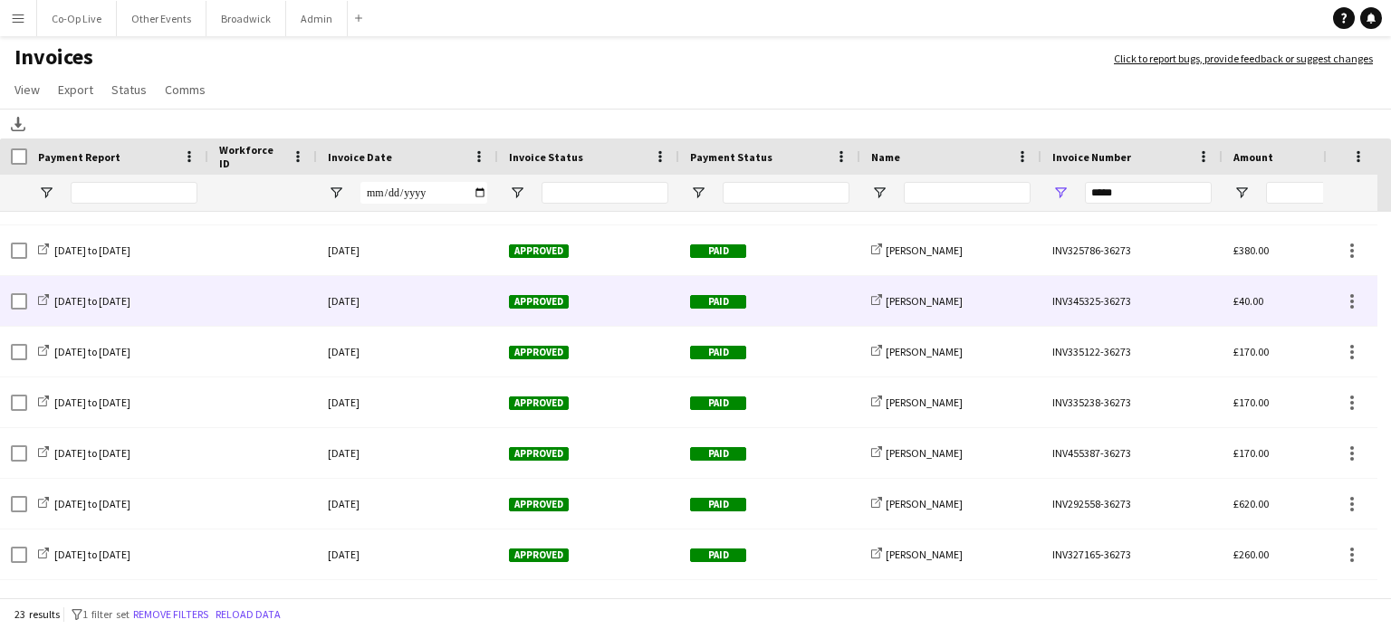
click at [464, 300] on div "[DATE]" at bounding box center [407, 301] width 181 height 50
